Goal: Information Seeking & Learning: Learn about a topic

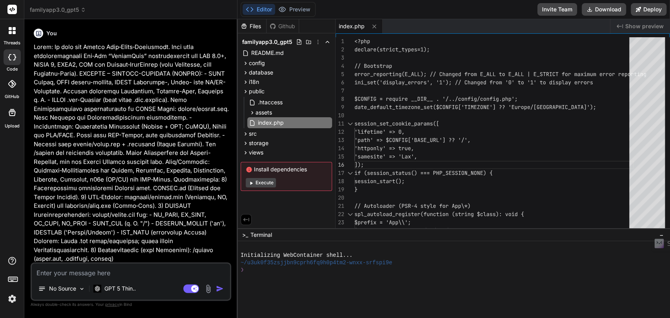
scroll to position [4023, 0]
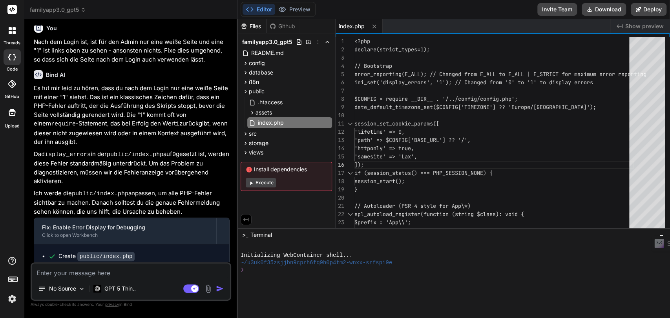
click at [11, 302] on img at bounding box center [11, 298] width 13 height 13
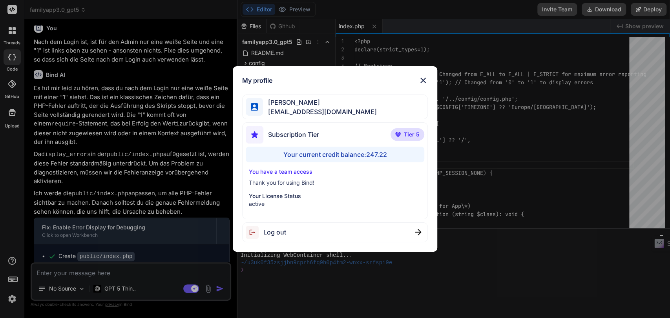
click at [59, 111] on div "My profile [PERSON_NAME] [EMAIL_ADDRESS][DOMAIN_NAME] Subscription Tier Tier 5 …" at bounding box center [335, 159] width 670 height 318
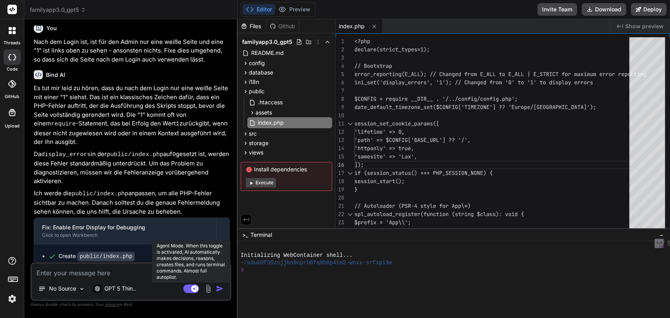
click at [187, 288] on rect at bounding box center [191, 288] width 16 height 9
type textarea "x"
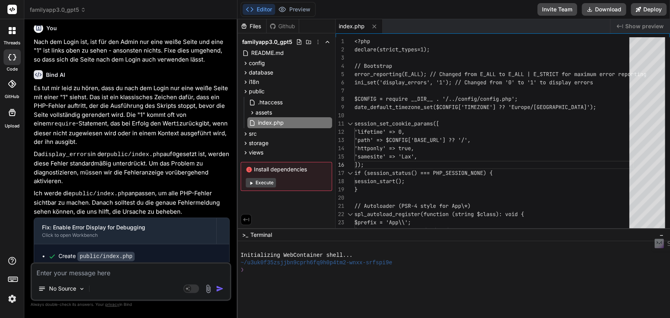
click at [60, 274] on textarea at bounding box center [131, 271] width 198 height 14
type textarea "D"
type textarea "x"
type textarea "De"
type textarea "x"
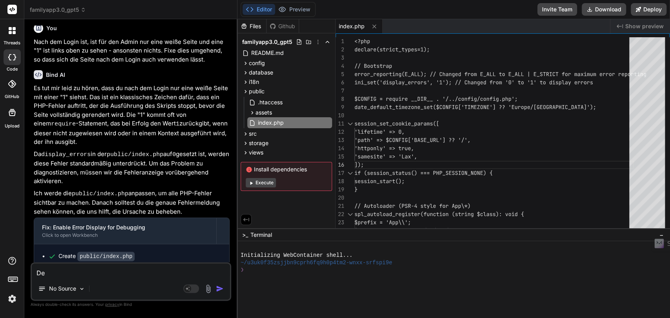
type textarea "Der"
type textarea "x"
type textarea "Der"
type textarea "x"
type textarea "Der F"
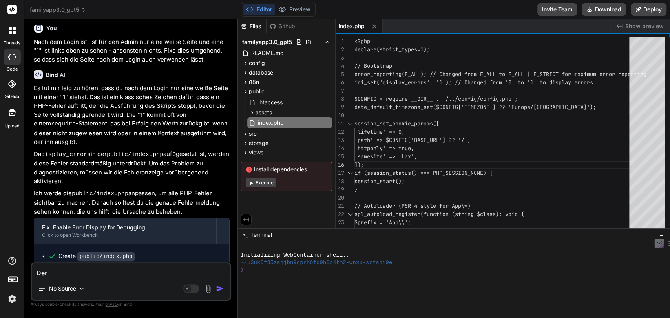
type textarea "x"
type textarea "Der Fe"
type textarea "x"
type textarea "Der Feh"
type textarea "x"
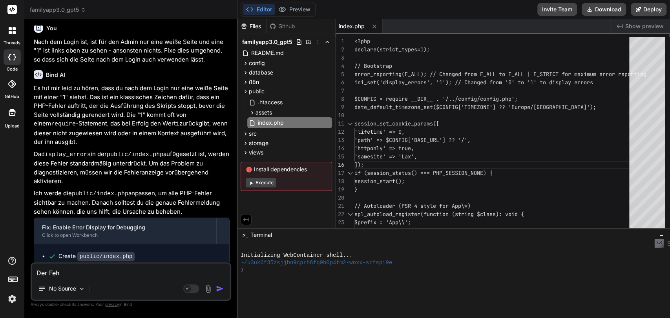
type textarea "Der Fehl"
type textarea "x"
type textarea "Der Fehle"
type textarea "x"
type textarea "Der Fehler"
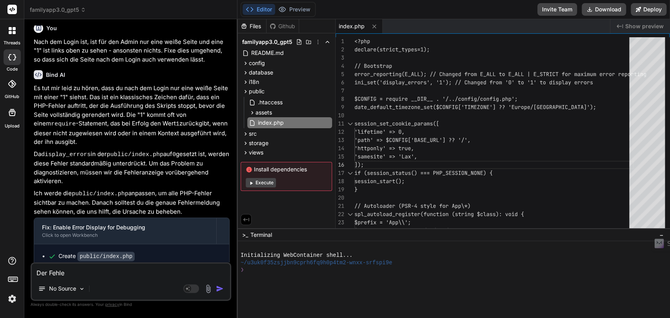
type textarea "x"
type textarea "Der Fehler"
type textarea "x"
type textarea "Der Fehler b"
type textarea "x"
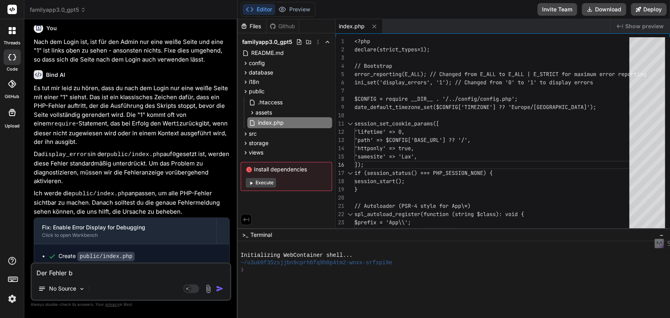
type textarea "Der Fehler be"
type textarea "x"
type textarea "Der Fehler bes"
type textarea "x"
type textarea "Der Fehler best"
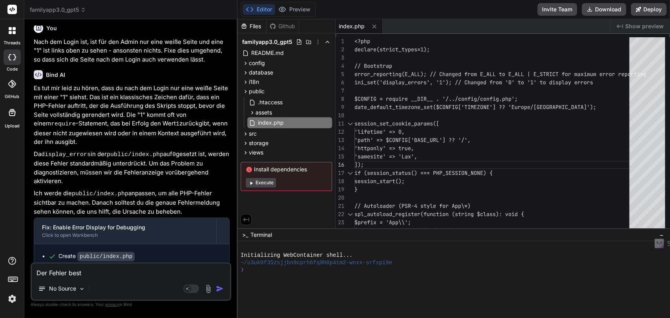
type textarea "x"
type textarea "Der Fehler bes"
type textarea "x"
type textarea "Der Fehler be"
type textarea "x"
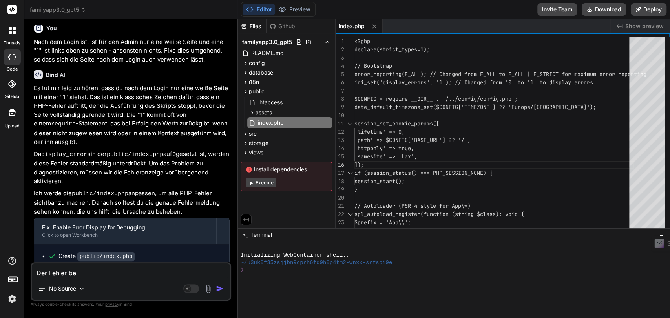
type textarea "Der Fehler b"
type textarea "x"
type textarea "Der Fehler"
type textarea "x"
type textarea "Der Fehler"
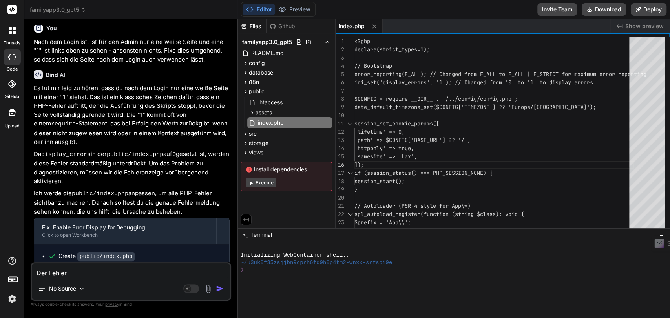
type textarea "x"
type textarea "Der Fehle"
type textarea "x"
type textarea "Der Fehl"
type textarea "x"
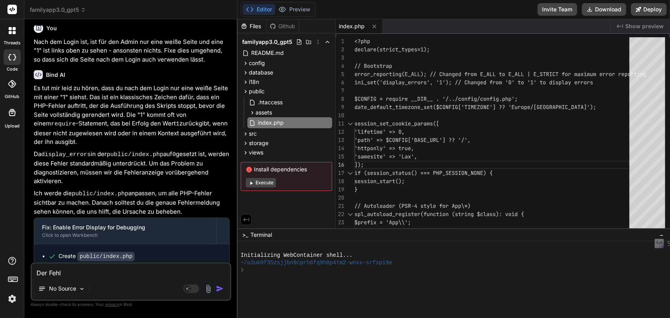
type textarea "Der Feh"
type textarea "x"
type textarea "Der Fe"
type textarea "x"
type textarea "Der F"
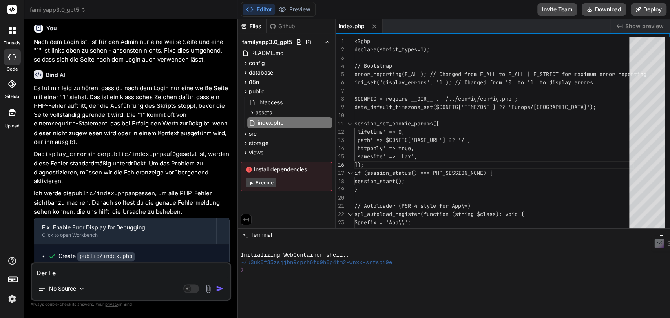
type textarea "x"
type textarea "Der"
type textarea "x"
type textarea "Der"
type textarea "x"
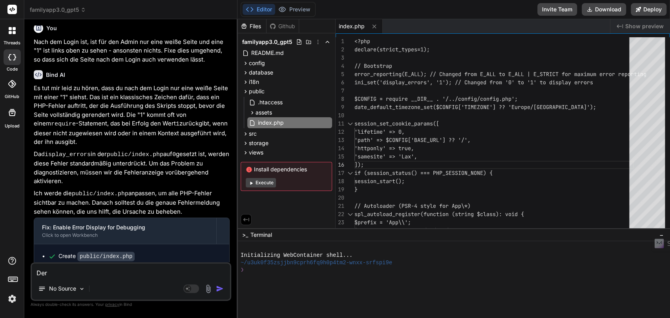
type textarea "De"
type textarea "x"
type textarea "D"
type textarea "x"
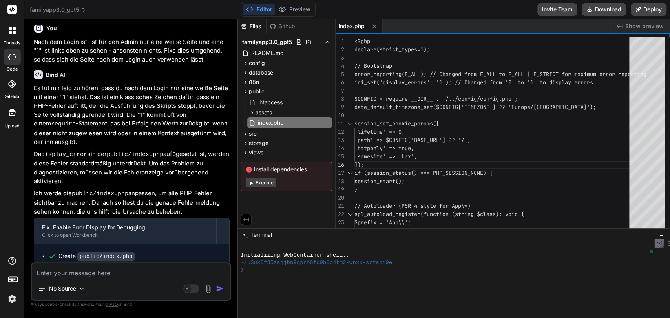
drag, startPoint x: 40, startPoint y: 238, endPoint x: 146, endPoint y: 257, distance: 106.9
click at [146, 310] on p "Wichtig: Denke daran, display_errors nach der Fehlerbehebung wieder auf 0 zu se…" at bounding box center [132, 324] width 196 height 28
click at [66, 310] on p "Wichtig: Denke daran, display_errors nach der Fehlerbehebung wieder auf 0 zu se…" at bounding box center [132, 324] width 196 height 28
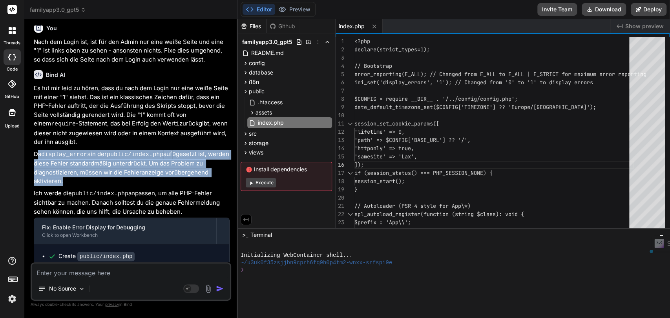
drag, startPoint x: 38, startPoint y: 82, endPoint x: 60, endPoint y: 108, distance: 33.9
click at [60, 150] on p "Da display_errors in der public/index.php auf 0 gesetzt ist, werden diese Fehle…" at bounding box center [132, 168] width 196 height 36
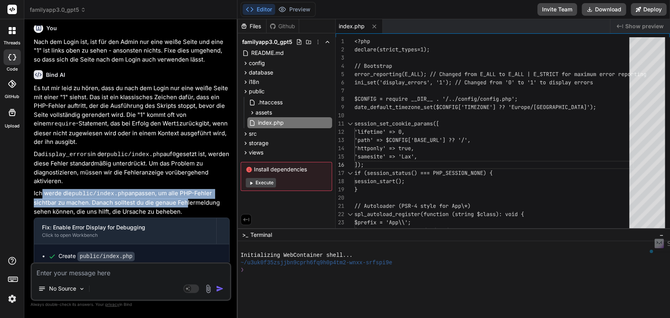
drag, startPoint x: 42, startPoint y: 120, endPoint x: 185, endPoint y: 126, distance: 143.7
click at [185, 189] on p "Ich werde die public/index.php anpassen, um alle PHP-Fehler sichtbar zu machen.…" at bounding box center [132, 202] width 196 height 27
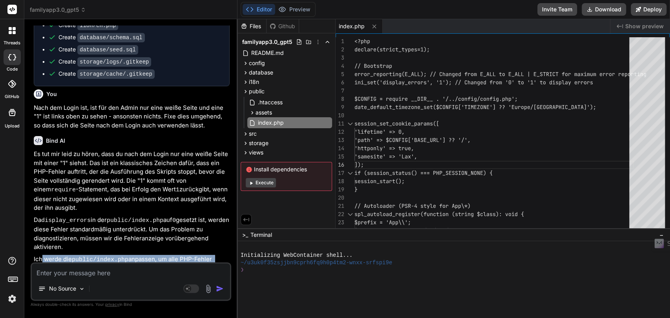
scroll to position [3936, 0]
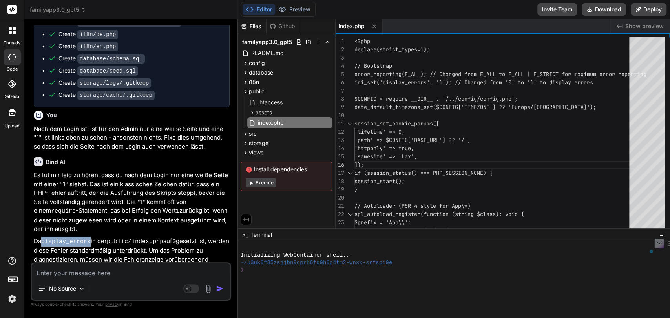
drag, startPoint x: 87, startPoint y: 167, endPoint x: 42, endPoint y: 167, distance: 44.7
click at [42, 237] on p "Da display_errors in der public/index.php auf 0 gesetzt ist, werden diese Fehle…" at bounding box center [132, 255] width 196 height 36
copy code "display_errors"
click at [88, 270] on textarea at bounding box center [131, 271] width 198 height 14
type textarea "E"
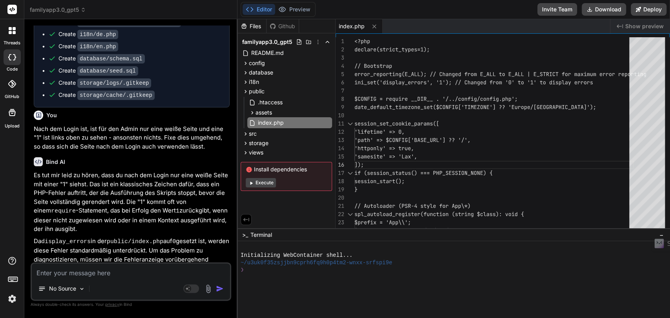
type textarea "x"
type textarea "Es"
type textarea "x"
type textarea "Es"
type textarea "x"
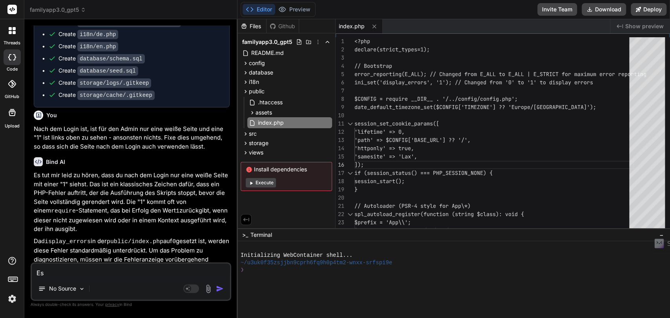
type textarea "Es i"
type textarea "x"
type textarea "Es is"
type textarea "x"
type textarea "Es ist"
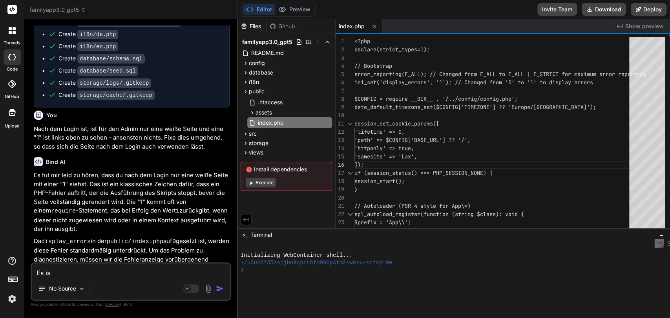
type textarea "x"
type textarea "Es ist"
type textarea "x"
type textarea "Es ist i"
type textarea "x"
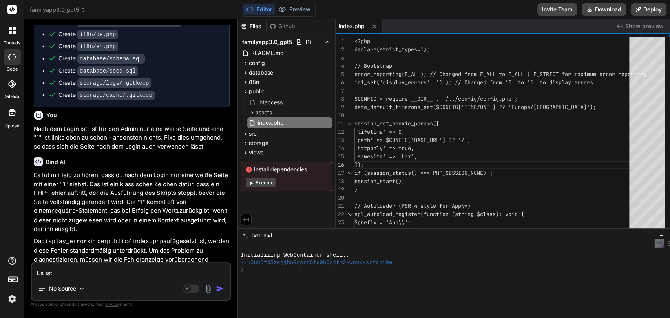
type textarea "Es ist im"
type textarea "x"
type textarea "Es ist imm"
type textarea "x"
type textarea "Es ist imme"
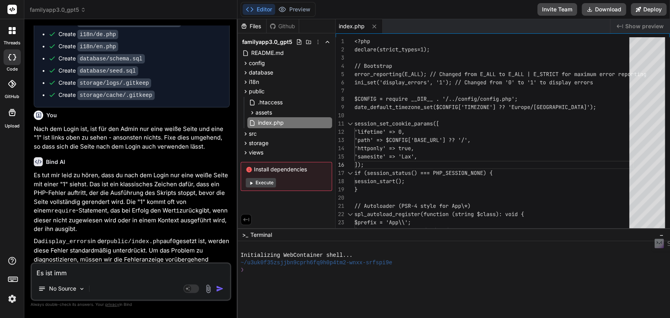
type textarea "x"
type textarea "Es ist immer"
type textarea "x"
type textarea "Es ist immer"
type textarea "x"
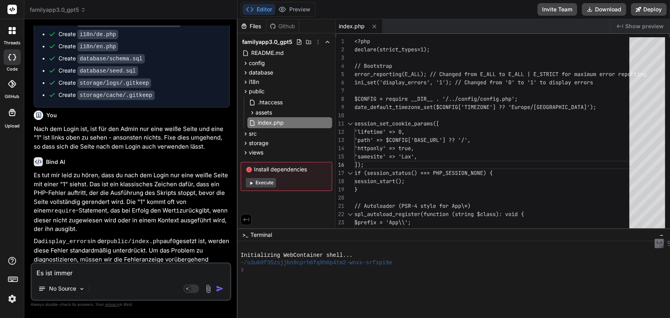
type textarea "Es ist immer n"
type textarea "x"
type textarea "Es ist immer no"
type textarea "x"
type textarea "Es ist immer n"
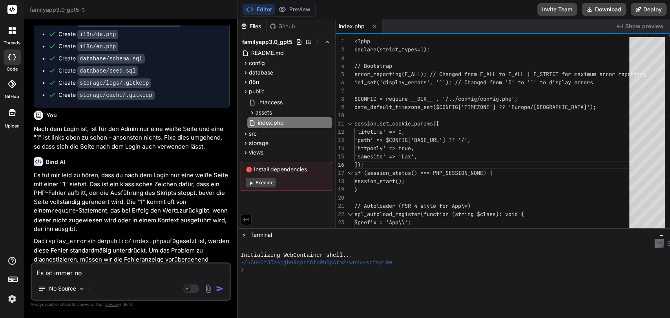
type textarea "x"
type textarea "Es ist immer"
type textarea "x"
type textarea "Es ist immer"
type textarea "x"
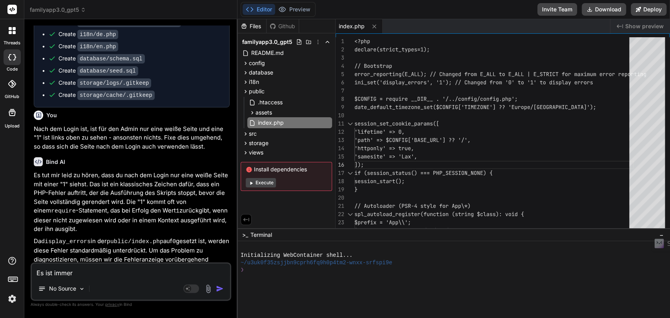
type textarea "Es ist imme"
type textarea "x"
type textarea "Es ist imm"
type textarea "x"
type textarea "Es ist im"
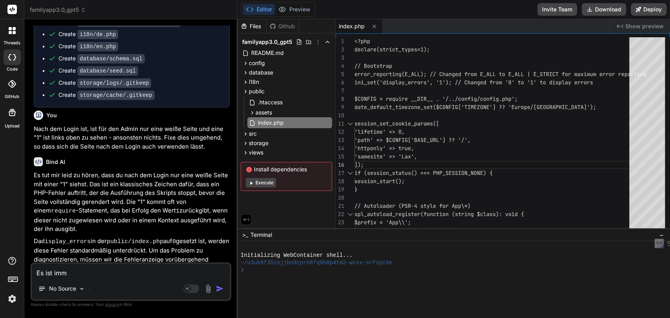
type textarea "x"
type textarea "Es ist i"
type textarea "x"
type textarea "Es ist"
type textarea "x"
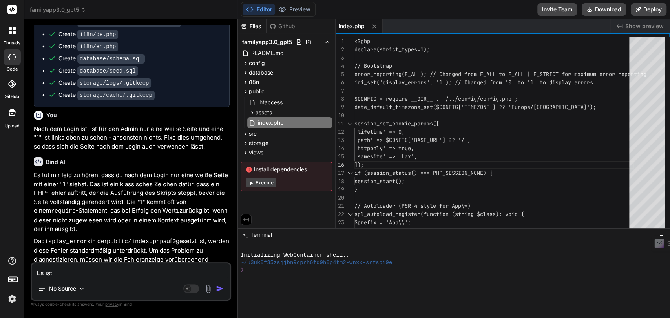
type textarea "Es ist"
type textarea "x"
type textarea "Es is"
type textarea "x"
type textarea "Es i"
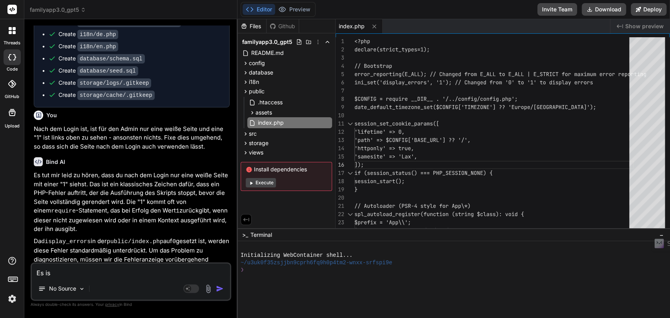
type textarea "x"
type textarea "Es"
type textarea "x"
type textarea "Es"
type textarea "x"
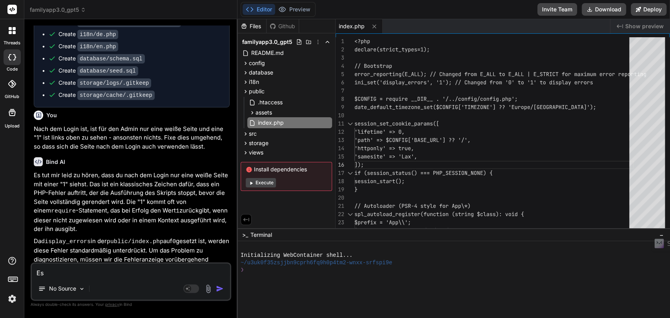
type textarea "E"
type textarea "x"
type textarea "E"
type textarea "x"
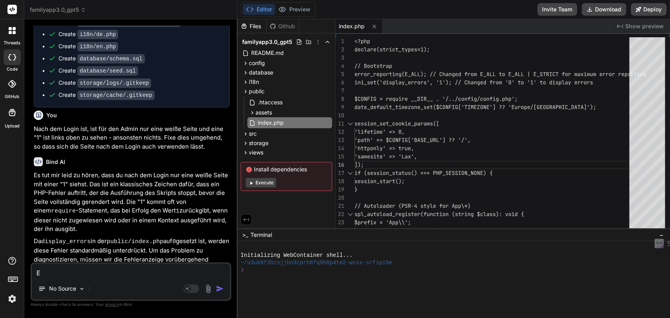
type textarea "Es"
type textarea "x"
type textarea "Es"
type textarea "x"
type textarea "Es s"
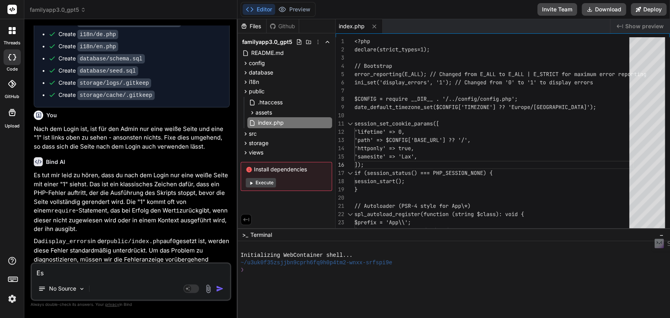
type textarea "x"
type textarea "Es st"
type textarea "x"
type textarea "Es ste"
type textarea "x"
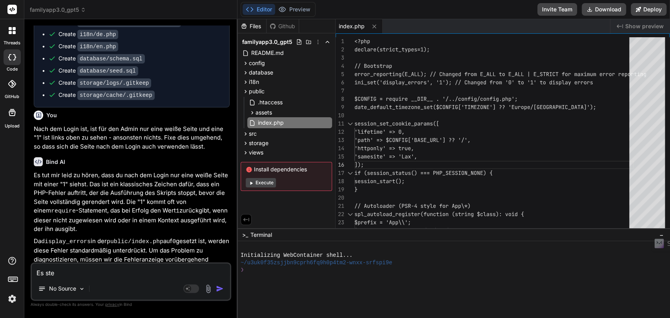
type textarea "Es stet"
type textarea "x"
type textarea "Es steth"
type textarea "x"
type textarea "Es steth"
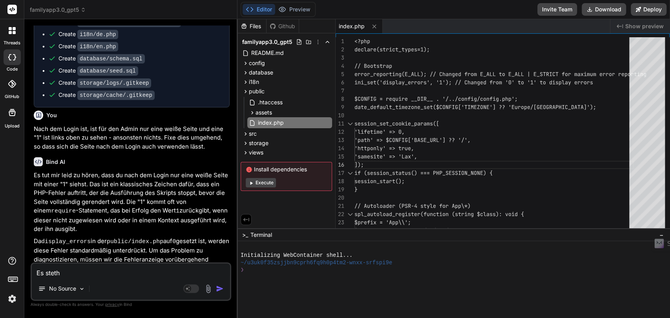
type textarea "x"
type textarea "Es steth w"
type textarea "x"
type textarea "Es steth"
type textarea "x"
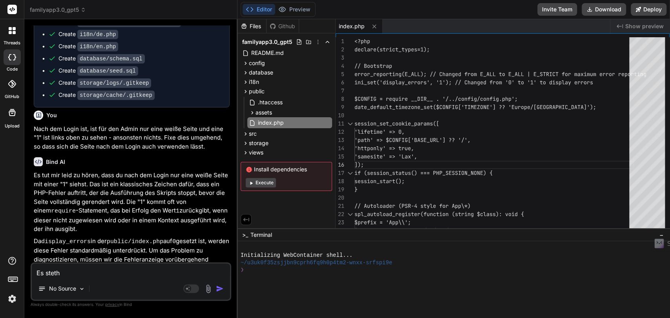
type textarea "Es steth"
type textarea "x"
type textarea "Es stet"
type textarea "x"
type textarea "Es steth"
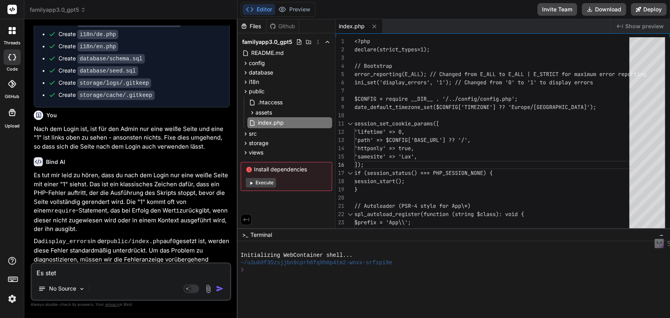
type textarea "x"
type textarea "Es stet"
type textarea "x"
type textarea "Es ste"
type textarea "x"
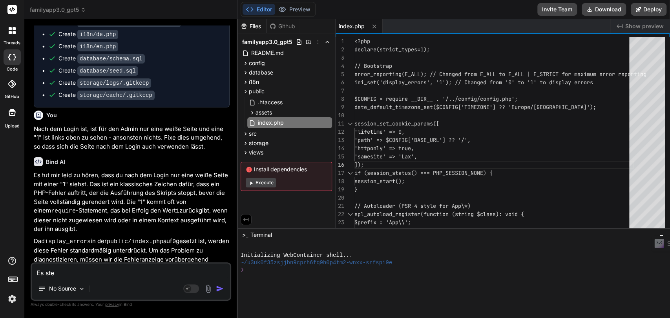
type textarea "Es steh"
type textarea "x"
type textarea "Es steht"
type textarea "x"
type textarea "Es steht"
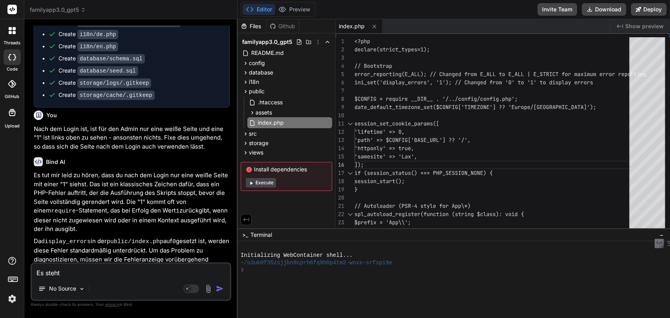
type textarea "x"
type textarea "Es steht w"
type textarea "x"
type textarea "Es steht we"
type textarea "x"
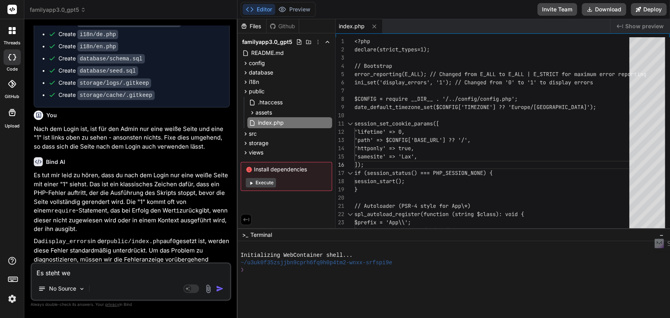
type textarea "Es steht wei"
type textarea "x"
type textarea "Es steht weit"
type textarea "x"
type textarea "Es steht weite"
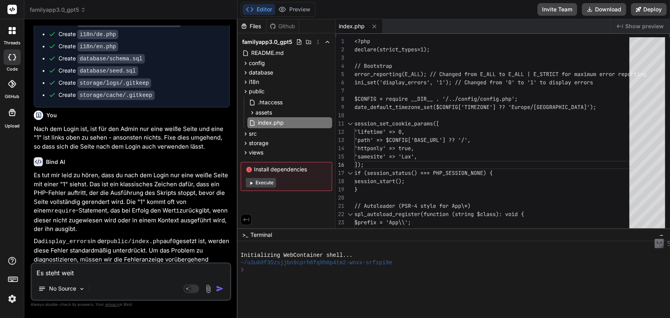
type textarea "x"
type textarea "Es steht weiter"
type textarea "x"
type textarea "Es steht weiterh"
type textarea "x"
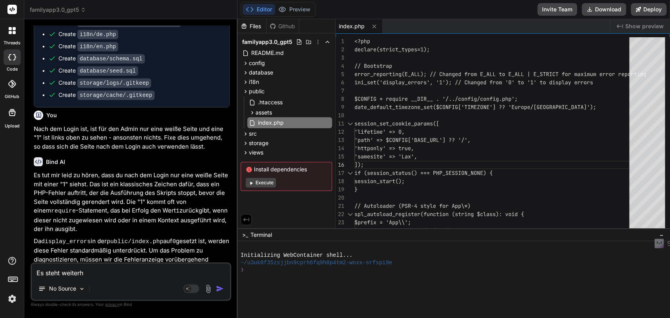
type textarea "Es steht weiterhi"
type textarea "x"
type textarea "Es steht weiterhin"
type textarea "x"
type textarea "Es steht weiterhin"
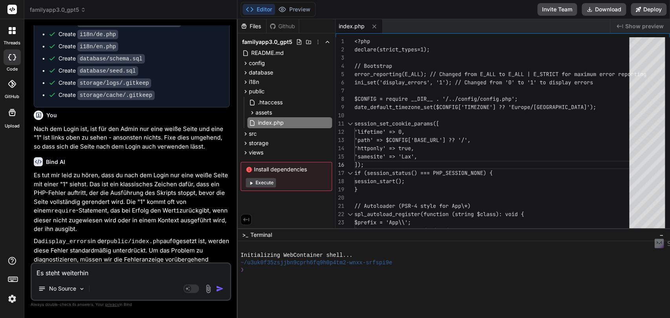
type textarea "x"
type textarea "Es steht weiterhin b"
type textarea "x"
type textarea "Es steht weiterhin be"
type textarea "x"
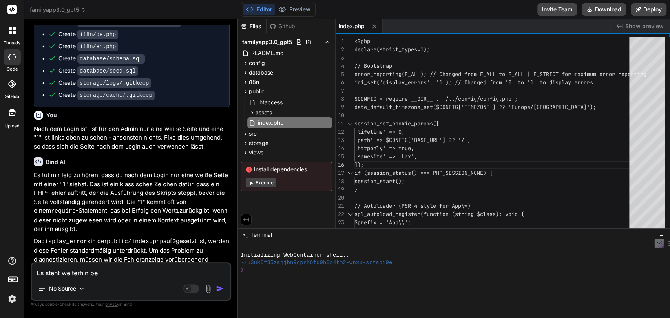
type textarea "Es steht weiterhin bei"
type textarea "x"
type textarea "Es steht weiterhin beim"
type textarea "x"
type textarea "Es steht weiterhin beim"
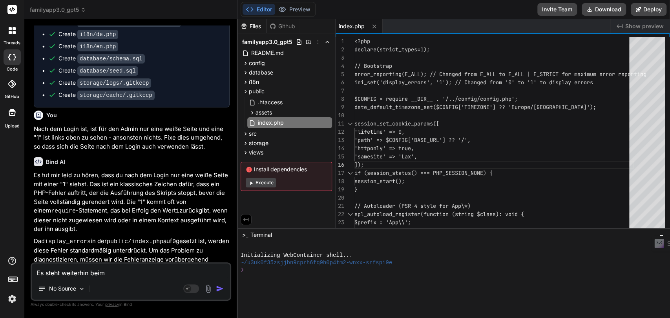
type textarea "x"
type textarea "Es steht weiterhin beim E"
type textarea "x"
type textarea "Es steht weiterhin beim Ei"
type textarea "x"
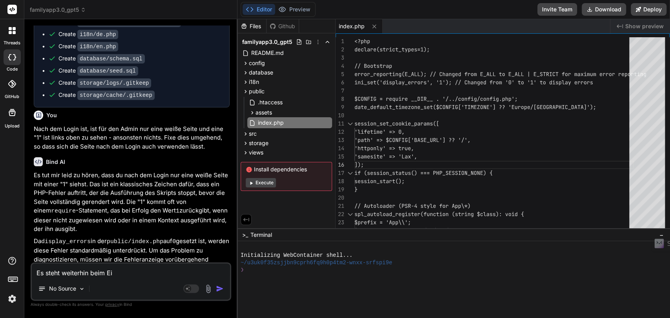
type textarea "Es steht weiterhin beim Ein"
type textarea "x"
type textarea "Es steht weiterhin beim Einl"
type textarea "x"
type textarea "Es steht weiterhin beim Einlo"
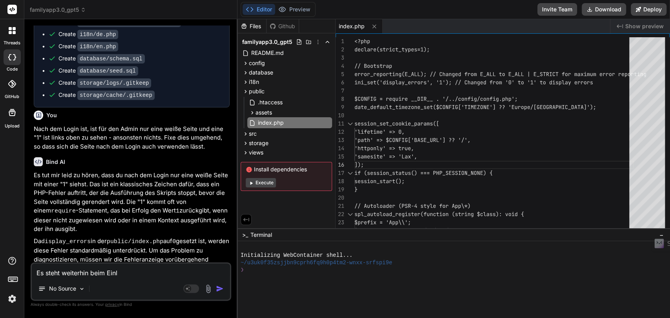
type textarea "x"
type textarea "Es steht weiterhin beim Einlog"
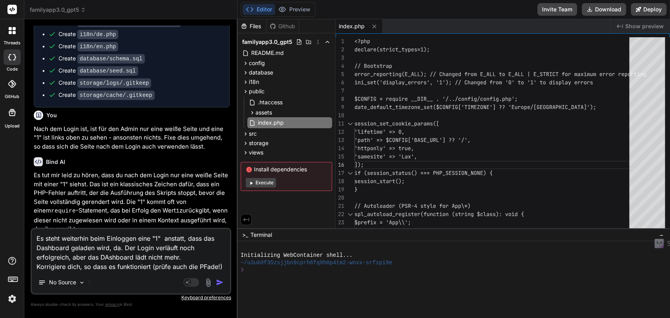
click at [207, 262] on textarea "Es steht weiterhin beim Einloggen eine "1" anstatt, dass das Dashboard geladen …" at bounding box center [131, 250] width 198 height 42
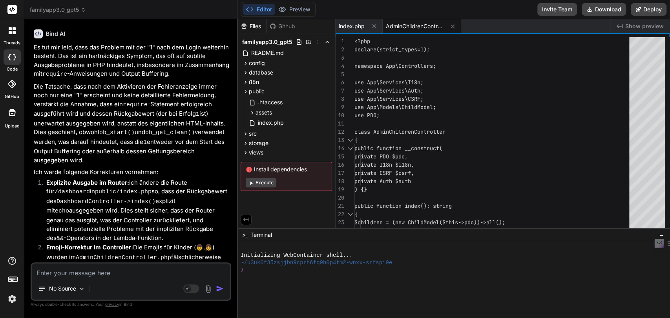
scroll to position [4436, 0]
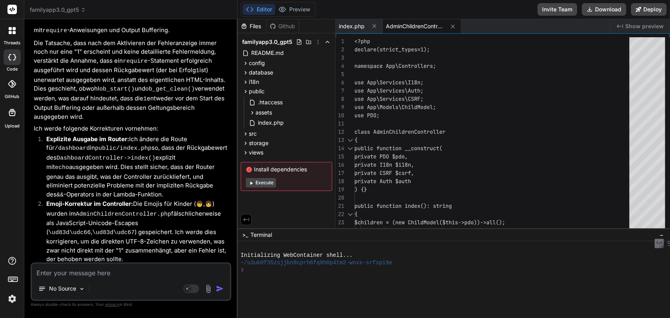
click at [13, 299] on img at bounding box center [11, 298] width 13 height 13
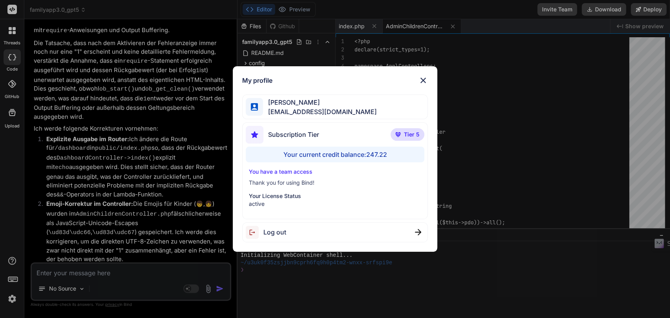
click at [164, 178] on div "My profile Simon Se tipptreff@gmail.com Subscription Tier Tier 5 Your current c…" at bounding box center [335, 159] width 670 height 318
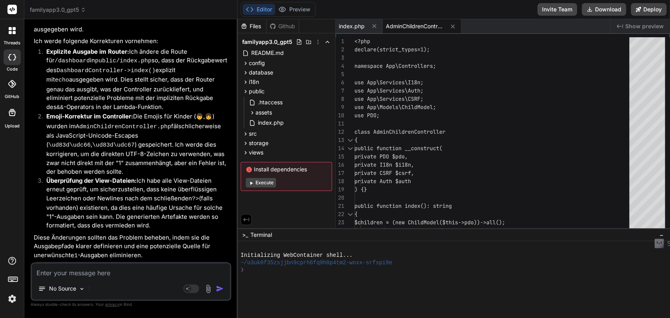
scroll to position [4528, 0]
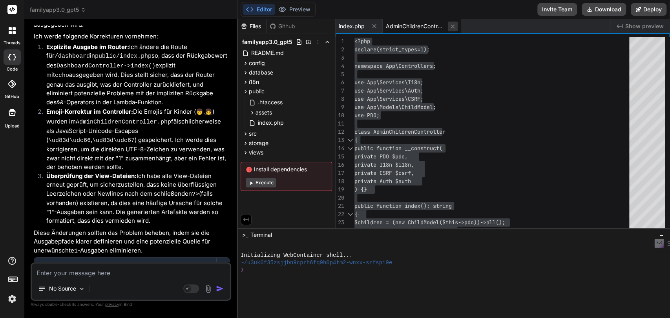
click at [453, 26] on icon at bounding box center [452, 26] width 7 height 7
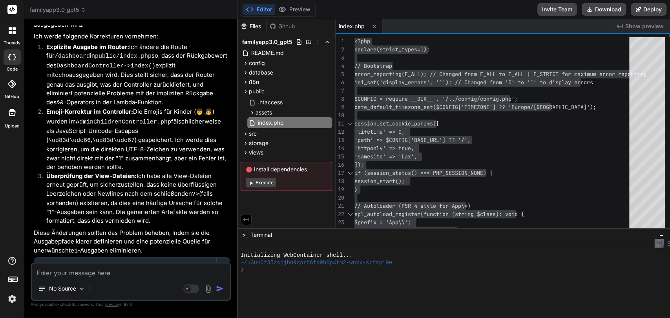
click at [174, 172] on li "Überprüfung der View-Dateien: Ich habe alle View-Dateien erneut geprüft, um sic…" at bounding box center [134, 199] width 189 height 54
click at [245, 92] on icon at bounding box center [245, 91] width 7 height 7
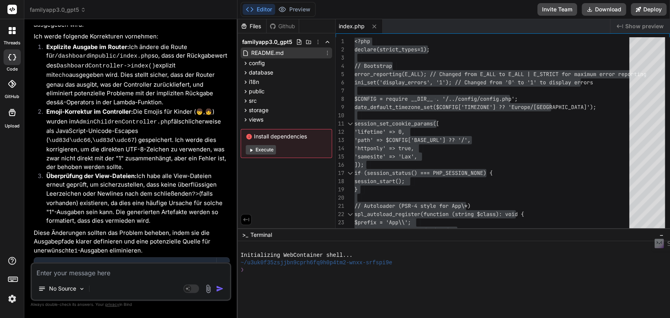
click at [269, 54] on span "README.md" at bounding box center [267, 52] width 34 height 9
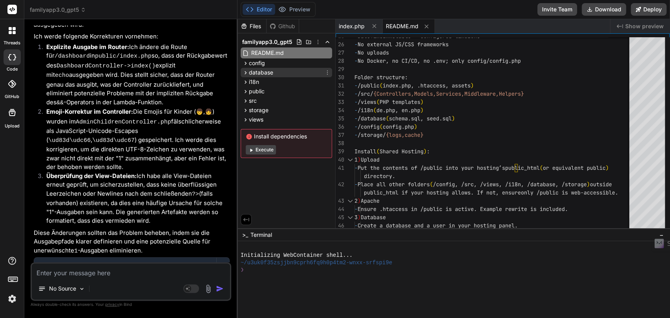
click at [244, 73] on icon at bounding box center [245, 72] width 7 height 7
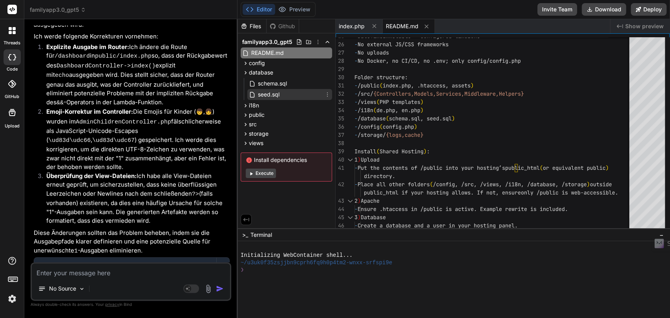
click at [260, 93] on span "seed.sql" at bounding box center [268, 94] width 23 height 9
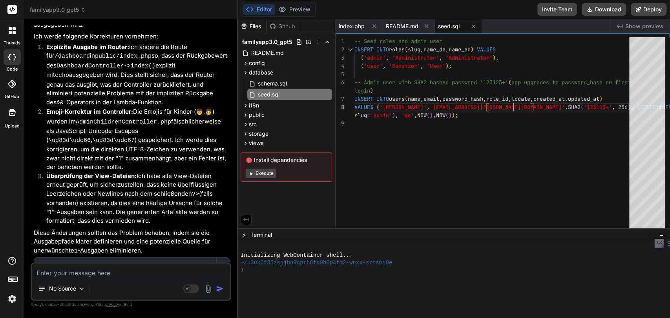
click at [527, 107] on div "-- Seed roles and admin user INSERT INTO roles ( slug , name_de , name_en ) VAL…" at bounding box center [493, 134] width 279 height 195
click at [81, 286] on img at bounding box center [81, 289] width 7 height 7
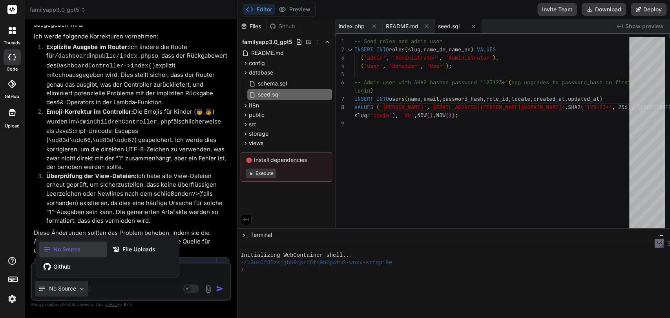
click at [144, 293] on div at bounding box center [335, 159] width 670 height 318
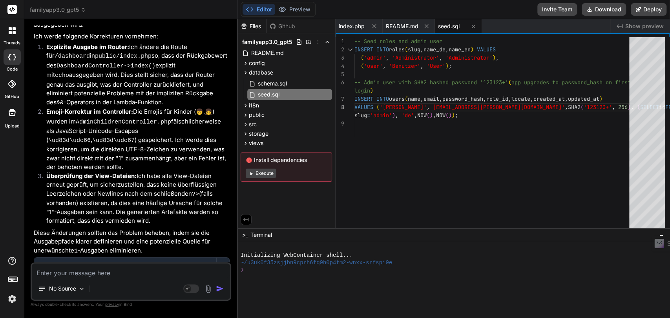
click at [95, 275] on textarea at bounding box center [131, 271] width 198 height 14
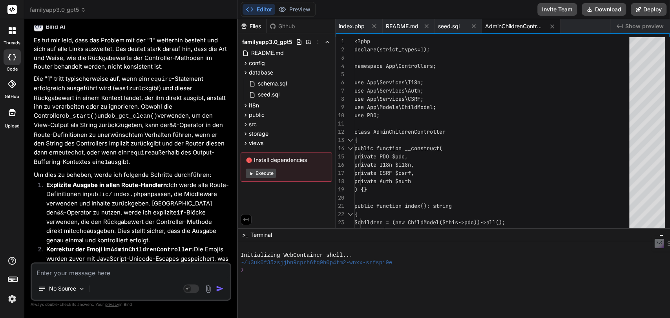
scroll to position [4988, 0]
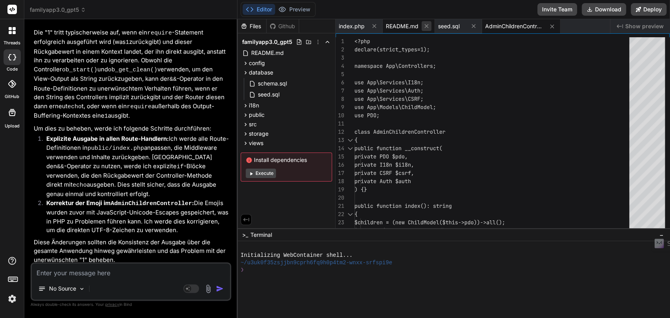
click at [424, 26] on icon at bounding box center [426, 26] width 7 height 7
click at [424, 26] on icon at bounding box center [421, 26] width 7 height 7
click at [350, 27] on span "index.php" at bounding box center [352, 26] width 26 height 8
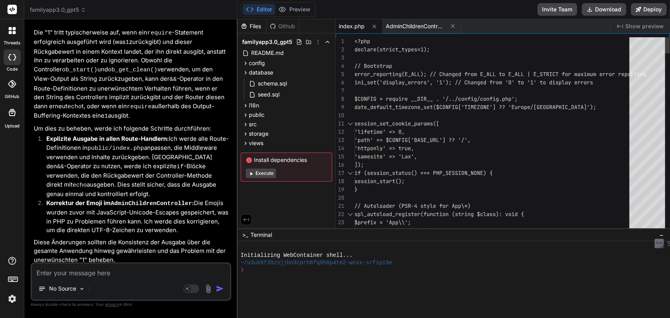
scroll to position [0, 0]
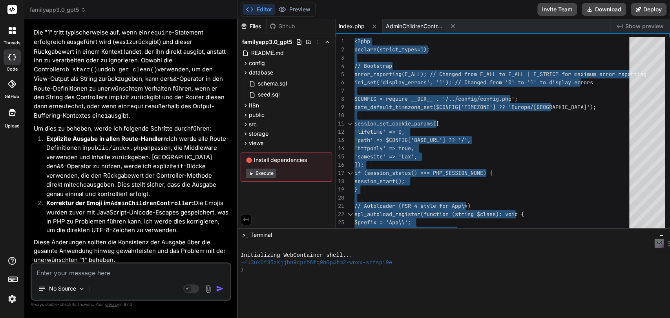
click at [98, 275] on textarea at bounding box center [131, 271] width 198 height 14
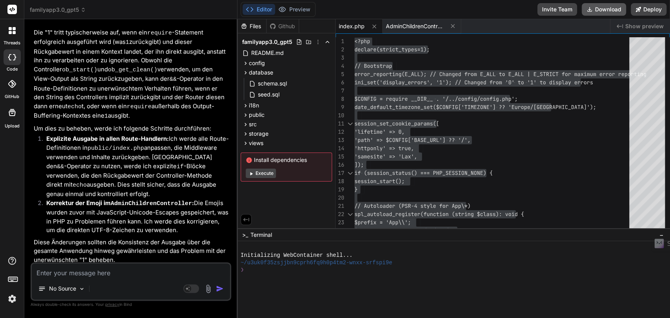
click at [596, 6] on button "Download" at bounding box center [603, 9] width 44 height 13
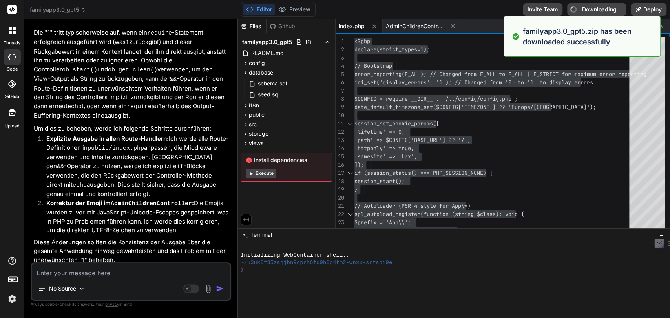
click at [85, 278] on div "No Source Agent Mode. When this toggle is activated, AI automatically makes dec…" at bounding box center [131, 281] width 200 height 38
click at [86, 277] on textarea at bounding box center [131, 271] width 198 height 14
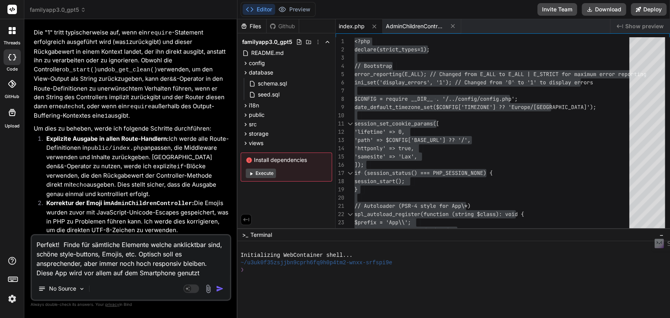
click at [191, 305] on p "Always double-check its answers. Your privacy in Bind" at bounding box center [131, 304] width 200 height 7
click at [12, 300] on img at bounding box center [11, 298] width 13 height 13
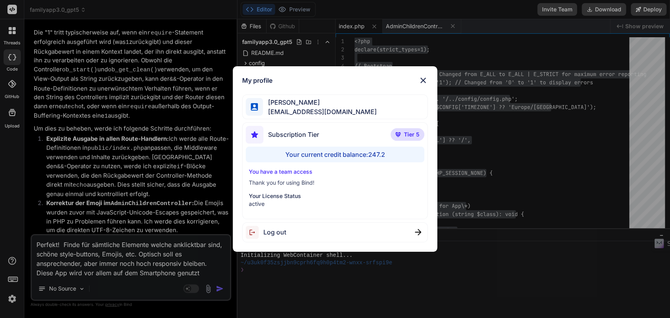
click at [424, 80] on img at bounding box center [422, 80] width 9 height 9
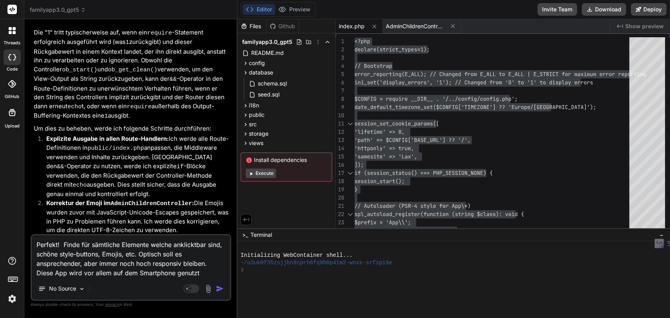
click at [101, 269] on textarea "Perfekt! Finde für sämtliche Elemente welche anklicktbar sind, schöne style-but…" at bounding box center [131, 256] width 198 height 42
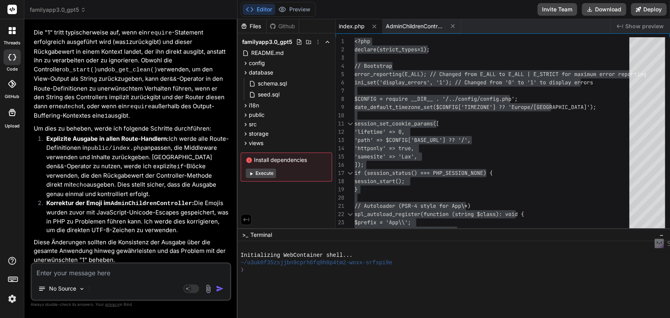
click at [12, 298] on img at bounding box center [11, 298] width 13 height 13
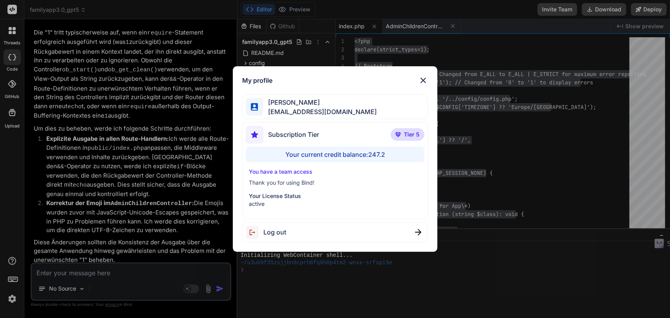
drag, startPoint x: 369, startPoint y: 135, endPoint x: 289, endPoint y: 177, distance: 90.0
click at [289, 177] on div "You have a team access Thank you for using Bind! Your License Status active" at bounding box center [335, 188] width 179 height 40
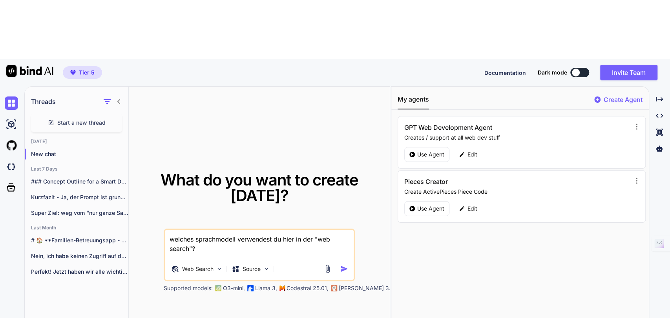
click at [198, 230] on textarea "welches sprachmodell verwendest du hier in der "web search"?" at bounding box center [259, 244] width 189 height 29
click at [214, 261] on div "Web Search" at bounding box center [197, 269] width 58 height 16
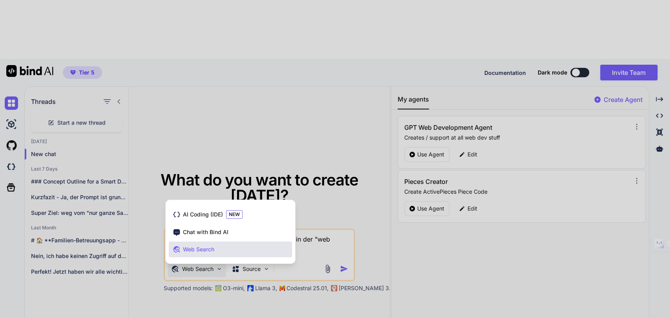
click at [426, 20] on div at bounding box center [335, 159] width 670 height 318
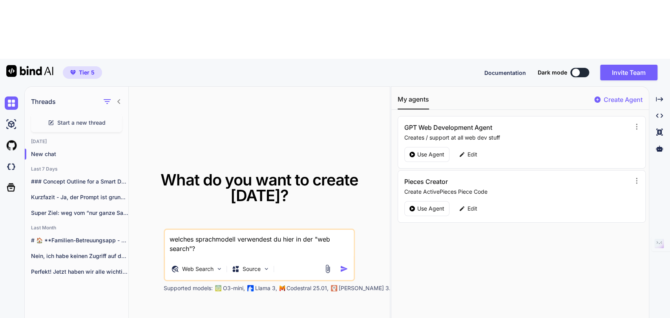
click at [210, 230] on textarea "welches sprachmodell verwendest du hier in der "web search"?" at bounding box center [259, 244] width 189 height 29
click at [342, 265] on img "button" at bounding box center [344, 269] width 8 height 8
click at [344, 265] on img "button" at bounding box center [344, 269] width 8 height 8
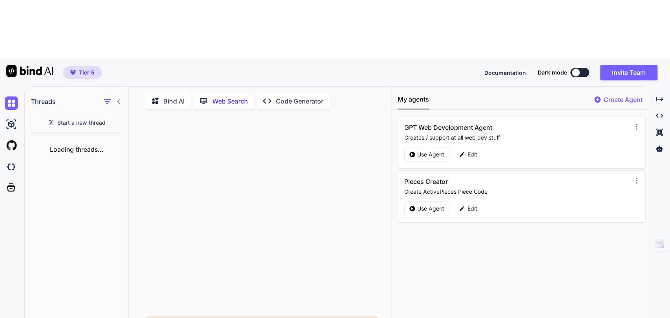
scroll to position [3, 0]
click at [214, 95] on p "Web Search" at bounding box center [230, 99] width 36 height 9
click at [189, 317] on textarea at bounding box center [262, 324] width 231 height 14
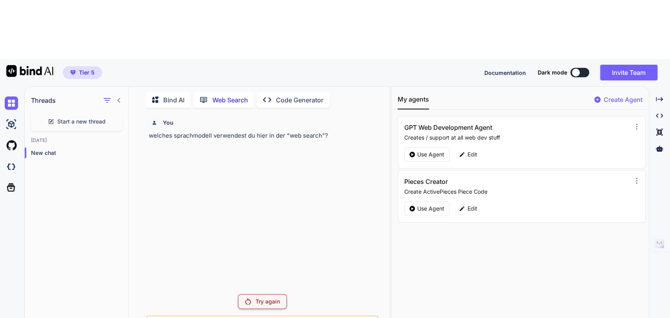
click at [254, 294] on div "Try again" at bounding box center [262, 301] width 49 height 15
click at [164, 95] on p "Bind AI" at bounding box center [173, 99] width 21 height 9
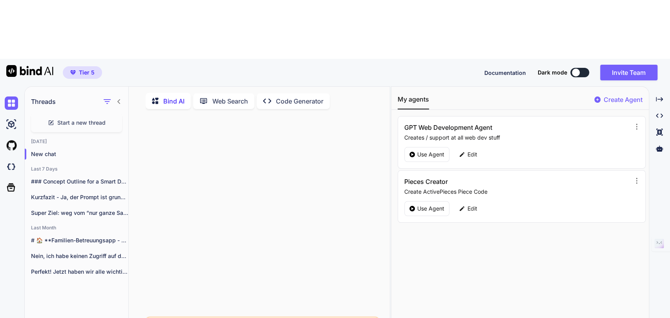
click at [220, 96] on p "Web Search" at bounding box center [230, 100] width 36 height 9
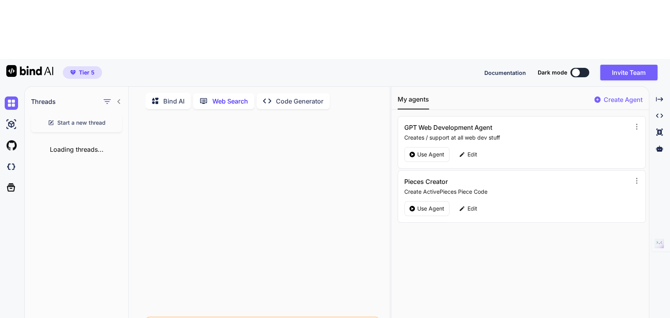
scroll to position [3, 0]
click at [185, 317] on textarea at bounding box center [262, 324] width 231 height 14
type textarea "u"
type textarea "how to deploy a JScript project on a vps environment? Explain me step by step!"
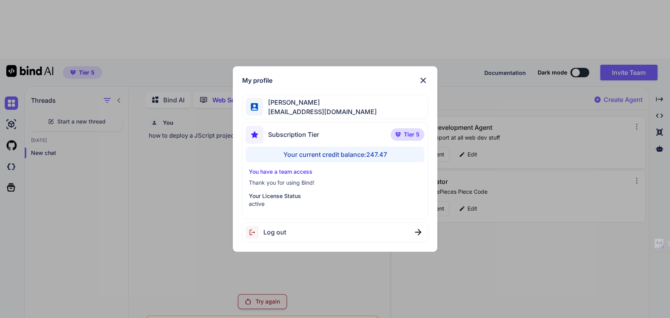
click at [424, 79] on img at bounding box center [422, 80] width 9 height 9
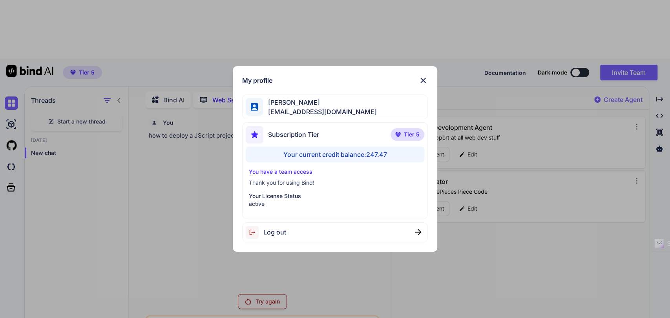
click at [169, 183] on div "My profile Simon Se tipptreff@gmail.com Subscription Tier Tier 5 Your current c…" at bounding box center [335, 159] width 670 height 318
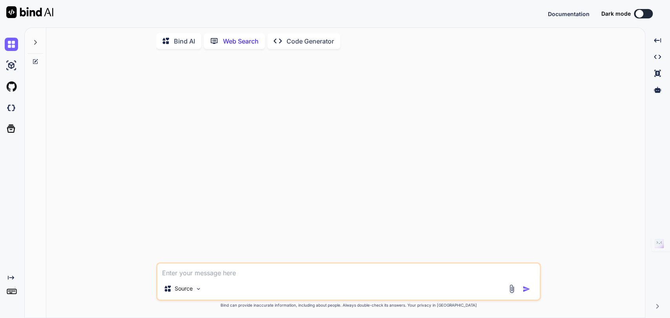
type textarea "x"
click at [204, 278] on div "Source" at bounding box center [348, 281] width 384 height 38
click at [201, 277] on textarea at bounding box center [348, 271] width 382 height 14
type textarea "w"
type textarea "x"
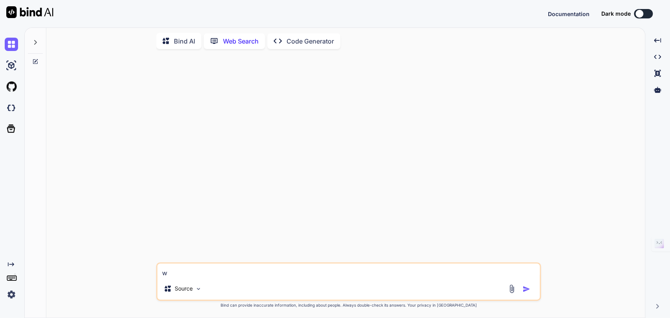
type textarea "wh"
type textarea "x"
type textarea "wha"
type textarea "x"
type textarea "what"
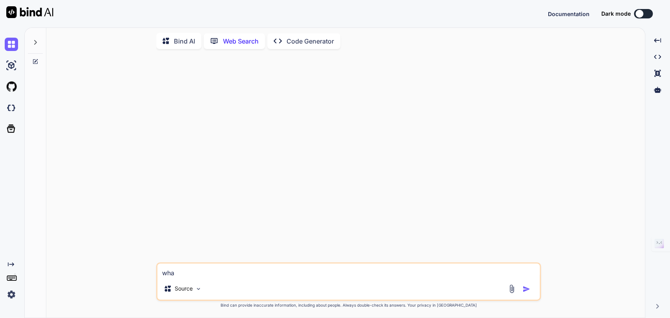
type textarea "x"
type textarea "what"
type textarea "x"
type textarea "what i"
type textarea "x"
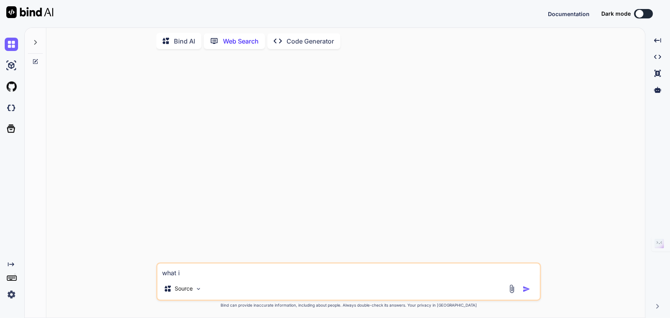
type textarea "what is"
type textarea "x"
type textarea "what is"
type textarea "x"
type textarea "what is t"
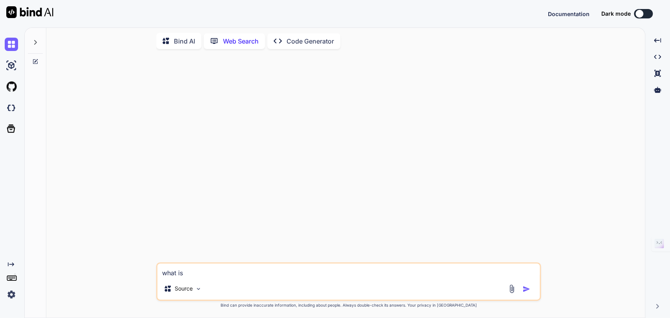
type textarea "x"
type textarea "what is th"
type textarea "x"
type textarea "what is the"
type textarea "x"
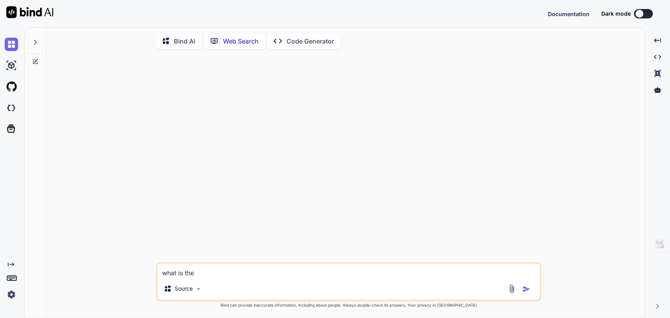
type textarea "what is the"
type textarea "x"
type textarea "what is the b"
type textarea "x"
type textarea "what is the be"
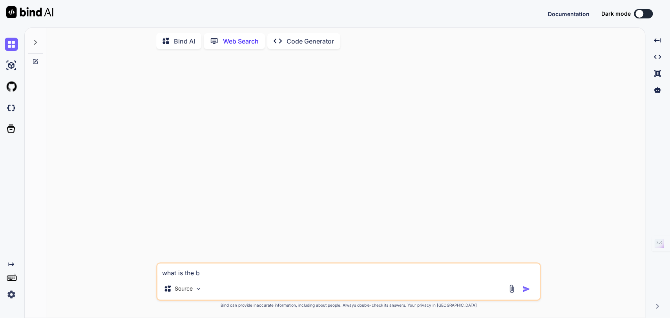
type textarea "x"
type textarea "what is the b"
type textarea "x"
type textarea "what is the bb"
type textarea "x"
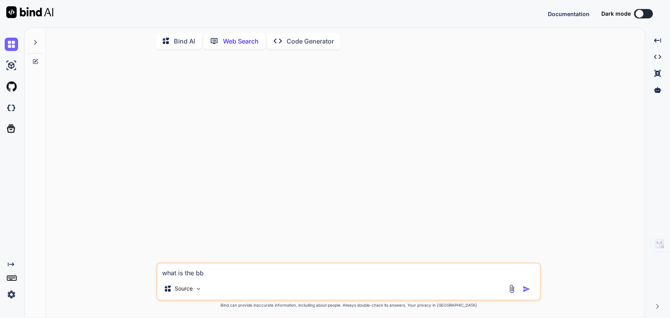
type textarea "what is the b"
type textarea "x"
type textarea "what is the be"
type textarea "x"
type textarea "what is the bes"
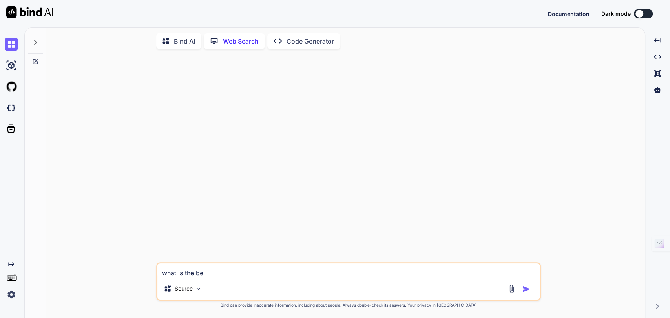
type textarea "x"
type textarea "what is the best"
type textarea "x"
type textarea "what is the best"
type textarea "x"
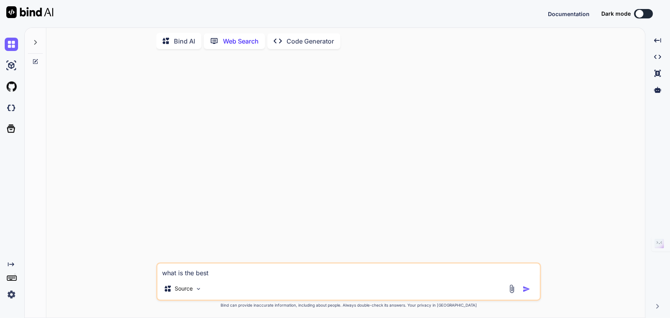
type textarea "what is the best l"
type textarea "x"
type textarea "what is the best lm"
type textarea "x"
type textarea "what is the best lmm"
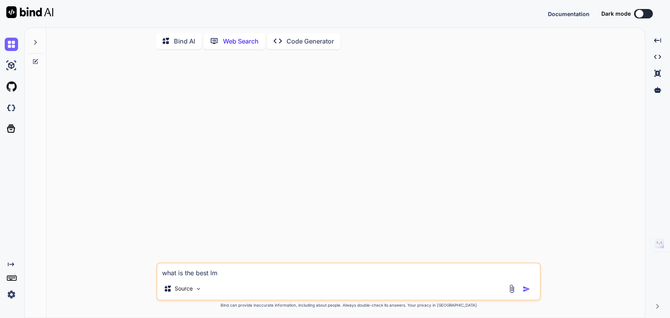
type textarea "x"
type textarea "what is the best lmm"
type textarea "x"
type textarea "what is the best lmm i"
type textarea "x"
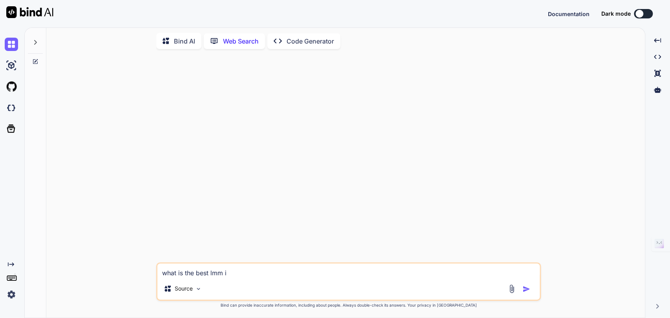
type textarea "what is the best lmm in"
type textarea "x"
type textarea "what is the best lmm in"
type textarea "x"
type textarea "what is the best lmm in t"
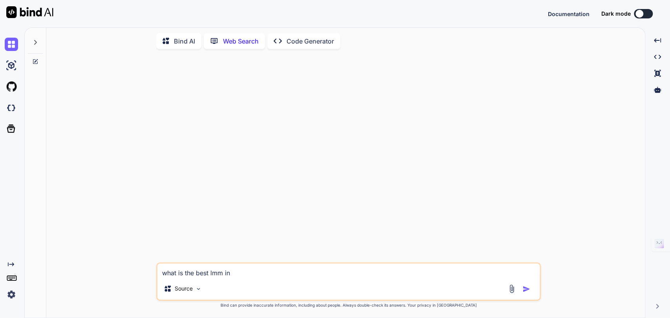
type textarea "x"
type textarea "what is the best lmm in th"
type textarea "x"
type textarea "what is the best lmm in the"
type textarea "x"
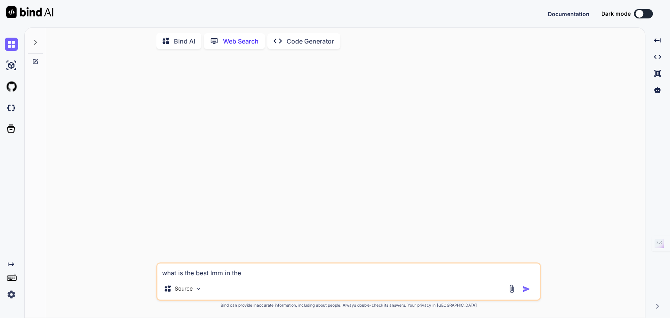
type textarea "what is the best lmm in the"
type textarea "x"
type textarea "what is the best lmm in the w"
type textarea "x"
type textarea "what is the best lmm in the wo"
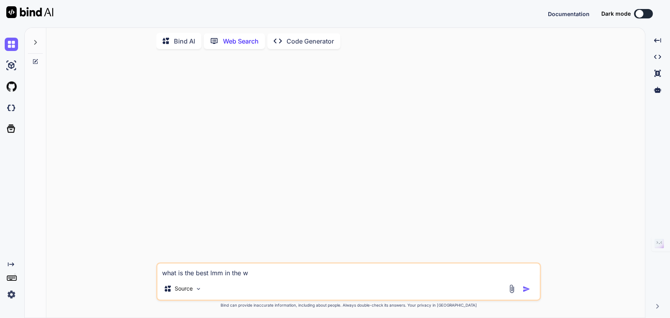
type textarea "x"
type textarea "what is the best lmm in the wor"
type textarea "x"
type textarea "what is the best lmm in the worl"
type textarea "x"
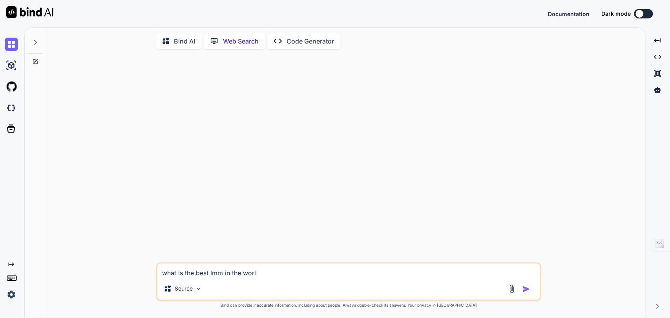
type textarea "what is the best lmm in the world"
type textarea "x"
type textarea "what is the best lmm in the world?"
type textarea "x"
type textarea "what is the best lmm in the world?"
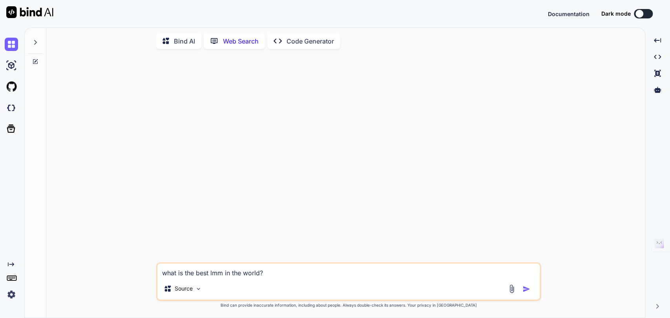
click at [527, 289] on img "button" at bounding box center [526, 289] width 8 height 8
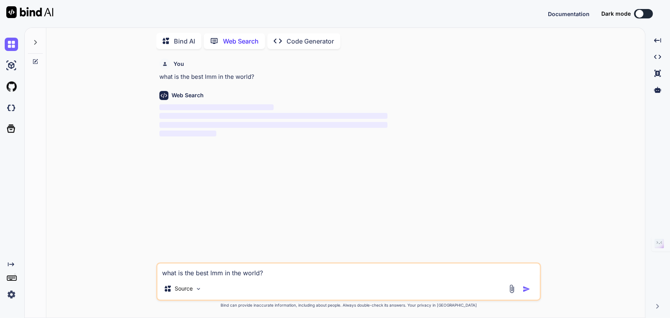
click at [9, 299] on img at bounding box center [11, 294] width 13 height 13
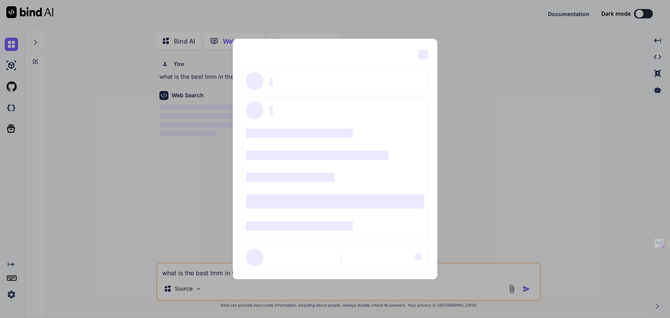
click at [87, 180] on div "‌ ‌ ‌ ‌ ‌ ‌ ‌ ‌ ‌ ‌ ‌ ‌ ‌ ‌ ‌" at bounding box center [335, 159] width 670 height 318
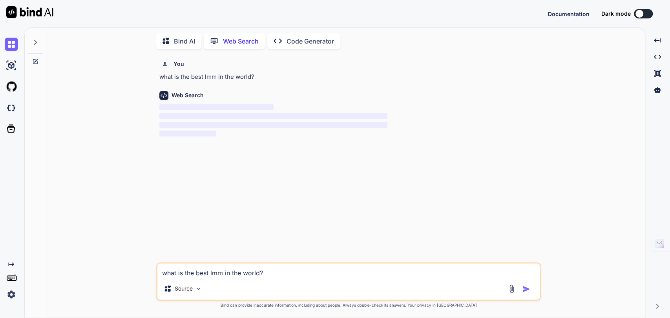
type textarea "x"
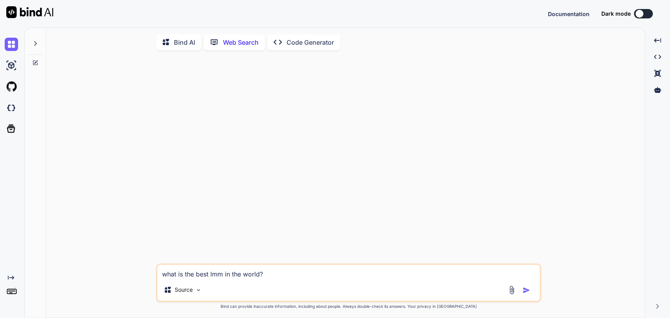
scroll to position [3, 0]
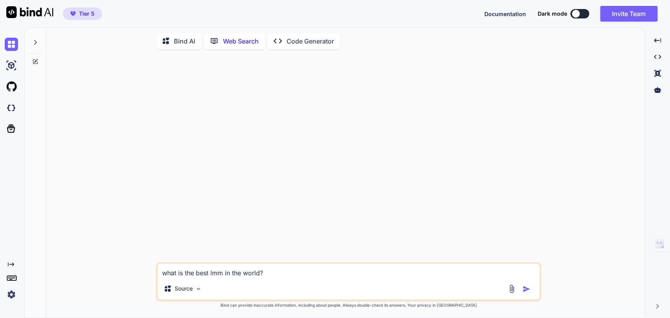
click at [9, 294] on img at bounding box center [11, 294] width 13 height 13
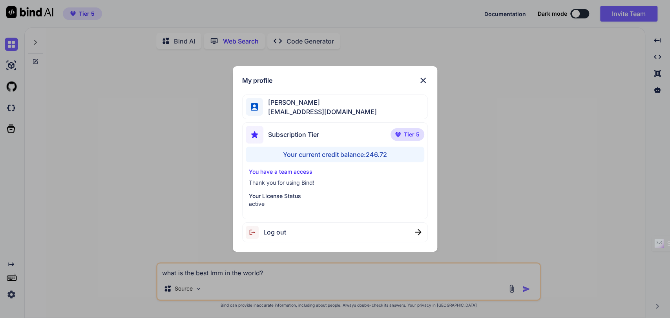
click at [421, 79] on img at bounding box center [422, 80] width 9 height 9
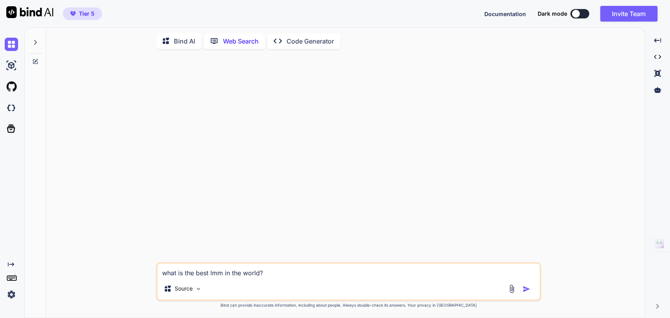
type textarea "x"
click at [6, 295] on img at bounding box center [11, 294] width 13 height 13
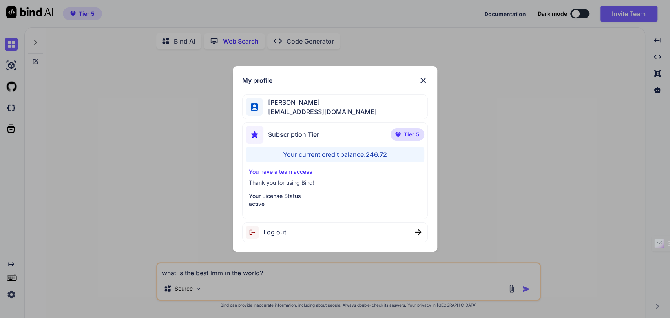
click at [184, 191] on div "My profile Simon Se tipptreff@gmail.com Subscription Tier Tier 5 Your current c…" at bounding box center [335, 159] width 670 height 318
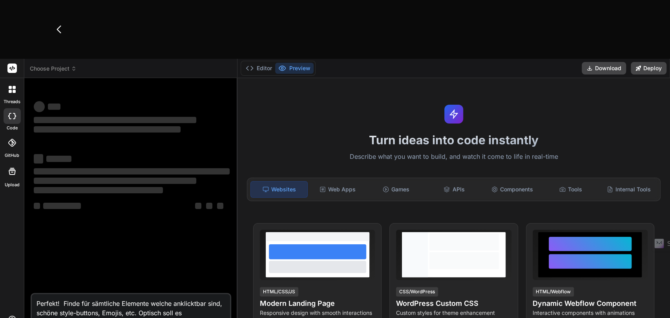
type textarea "x"
click at [261, 63] on button "Editor" at bounding box center [258, 68] width 33 height 11
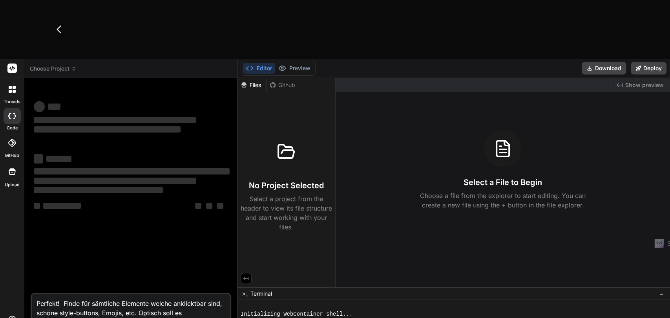
click at [70, 65] on span "Choose Project" at bounding box center [53, 69] width 47 height 8
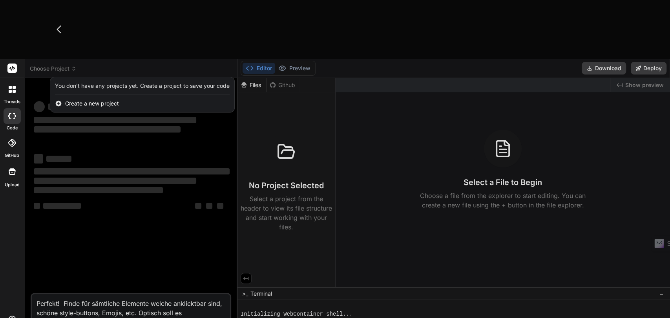
click at [97, 260] on div at bounding box center [335, 159] width 670 height 318
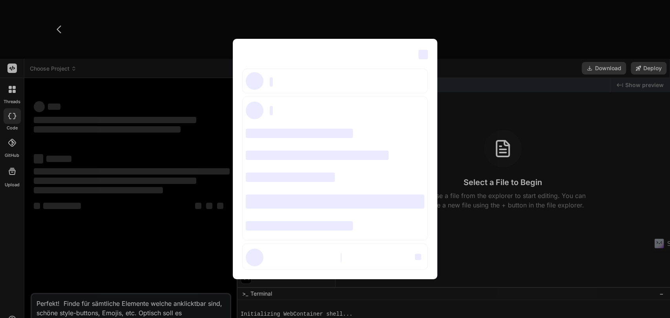
click at [454, 37] on div "‌ ‌ ‌ ‌ ‌ ‌ ‌ ‌ ‌ ‌ ‌ ‌ ‌ ‌ ‌" at bounding box center [335, 159] width 670 height 318
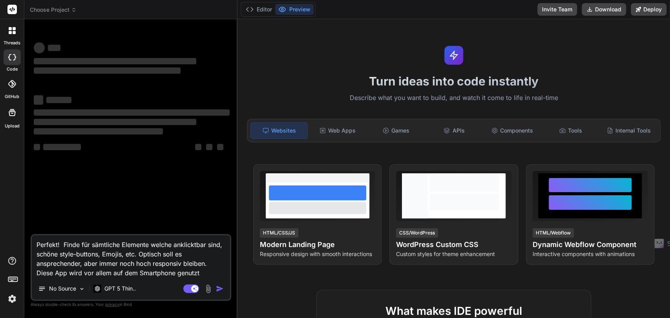
click at [74, 11] on icon at bounding box center [73, 9] width 5 height 5
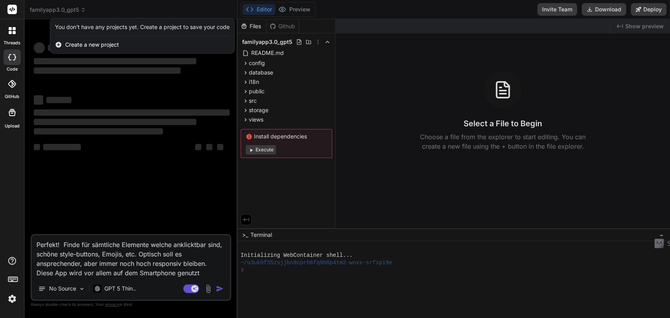
click at [75, 10] on div at bounding box center [335, 159] width 670 height 318
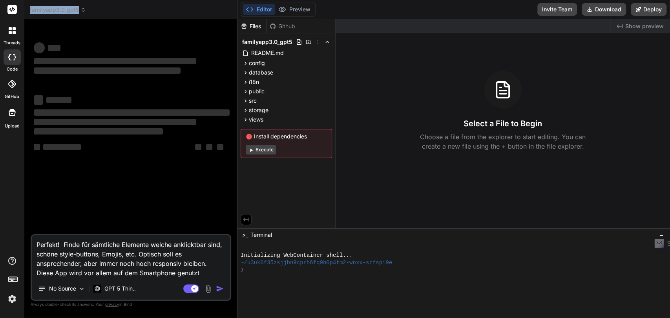
click at [75, 10] on span "familyapp3.0_gpt5" at bounding box center [58, 10] width 56 height 8
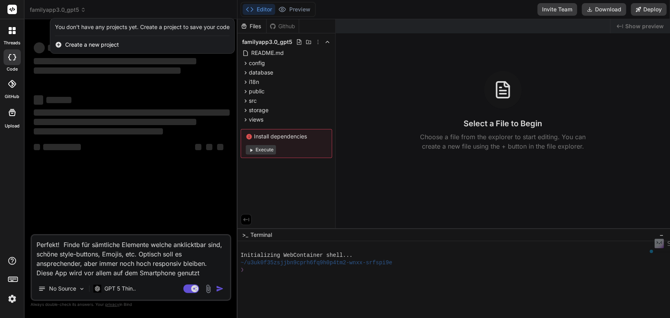
click at [58, 265] on div at bounding box center [335, 159] width 670 height 318
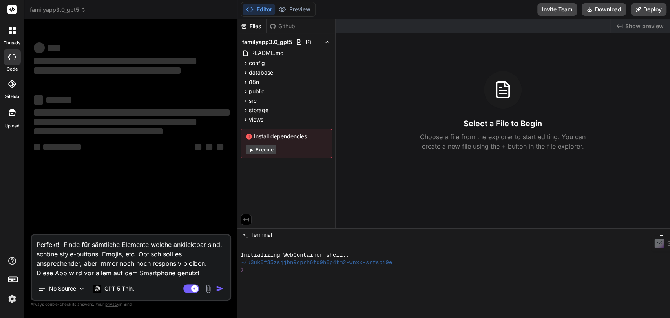
click at [8, 297] on img at bounding box center [11, 298] width 13 height 13
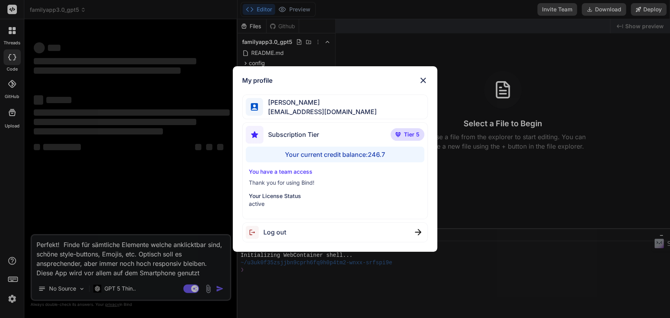
click at [421, 79] on img at bounding box center [422, 80] width 9 height 9
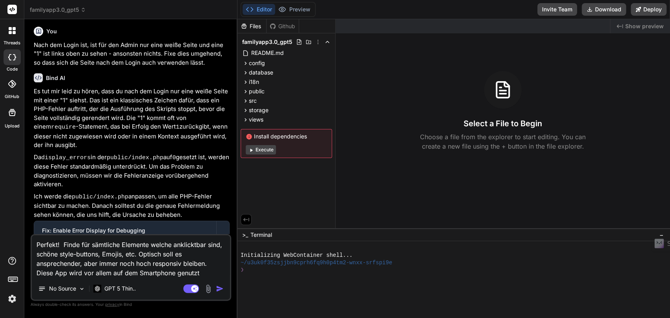
scroll to position [1987, 0]
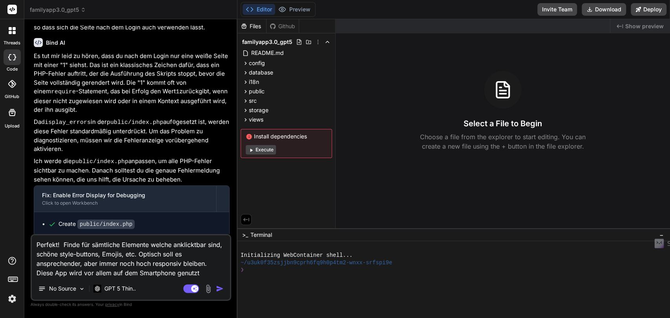
click at [16, 300] on img at bounding box center [11, 298] width 13 height 13
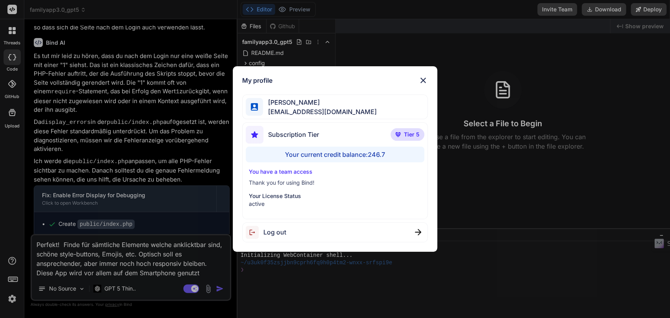
click at [424, 79] on img at bounding box center [422, 80] width 9 height 9
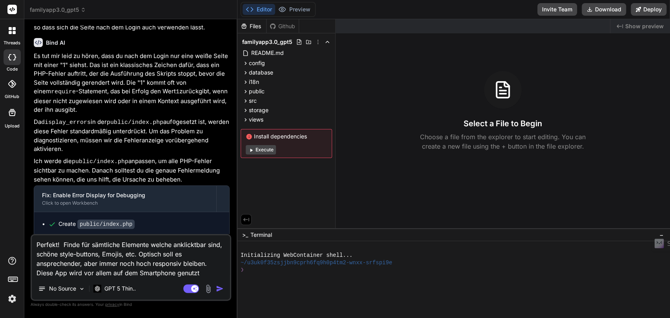
click at [99, 256] on textarea "Perfekt! Finde für sämtliche Elemente welche anklicktbar sind, schöne style-but…" at bounding box center [131, 256] width 198 height 42
click at [190, 289] on rect at bounding box center [191, 288] width 16 height 9
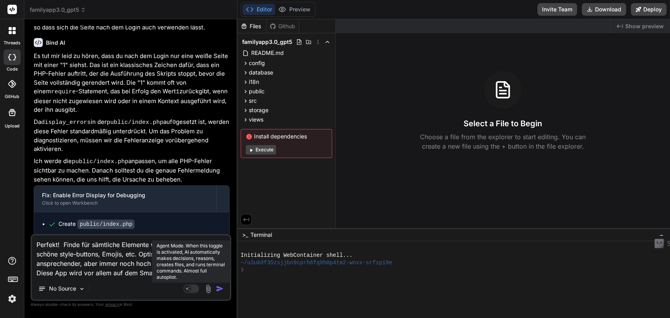
click at [185, 289] on rect at bounding box center [187, 288] width 7 height 7
click at [189, 289] on rect at bounding box center [191, 288] width 16 height 9
click at [219, 289] on img "button" at bounding box center [220, 289] width 8 height 8
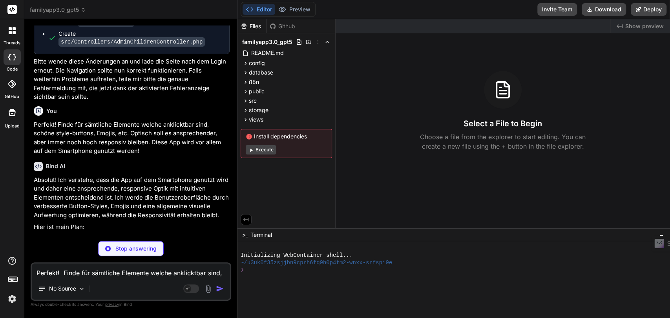
scroll to position [3300, 0]
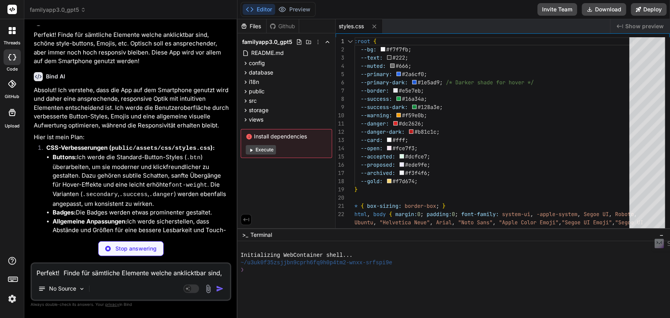
type textarea "x"
type textarea "<a class="btn small secondary" href="<?php echo base_path('/login'); ?>">🔑 <?ph…"
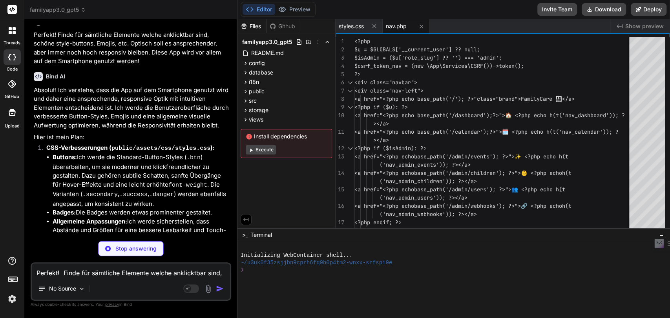
type textarea "x"
type textarea "<div><?php echo h(t('no_items')); ?></div> <?php endif; ?> </div> </div> </div>"
click at [245, 181] on div "Files Github familyapp3.0_gpt5 README.md config config.php database schema.sql …" at bounding box center [286, 123] width 98 height 209
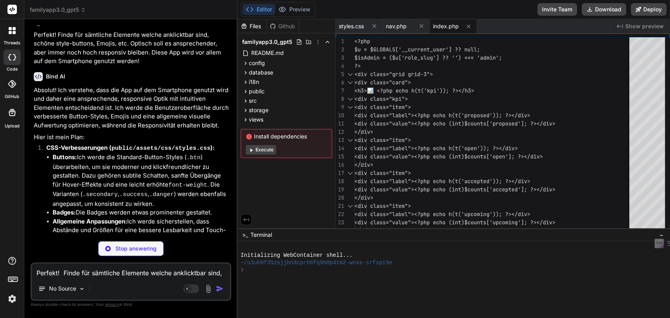
scroll to position [3336, 0]
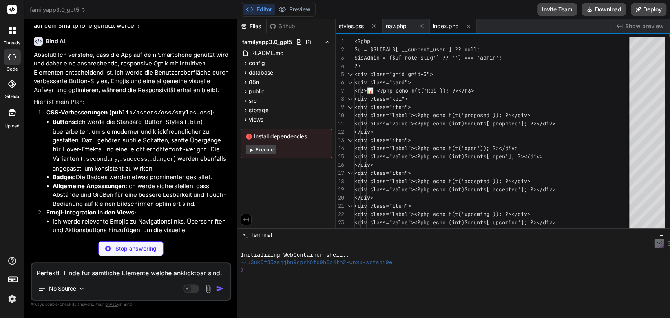
type textarea "x"
type textarea "<?php endif; ?> </div> </div> </div>"
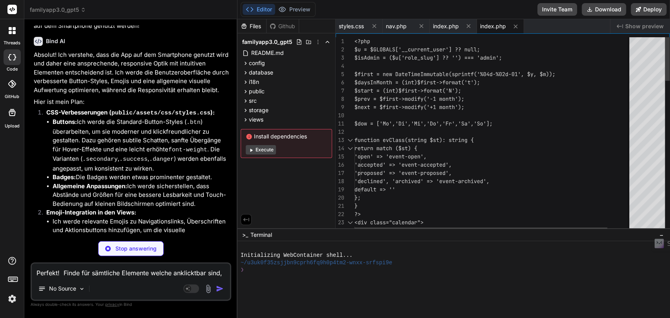
type textarea "x"
type textarea "</div> </form> </div> </div>"
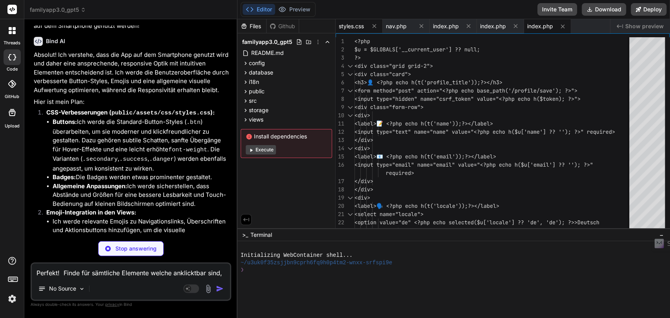
type textarea "x"
click at [353, 23] on span "styles.css" at bounding box center [351, 26] width 25 height 8
type textarea ".calendar .cell { min-height: 80px; padding: 6px; } .calendar .bar { font-size:…"
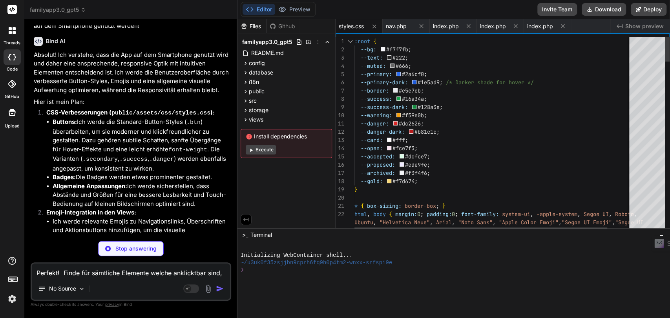
type textarea "x"
type textarea "</div> <div class="form-actions"> <button class="btn" type="submit">💾 <?php ech…"
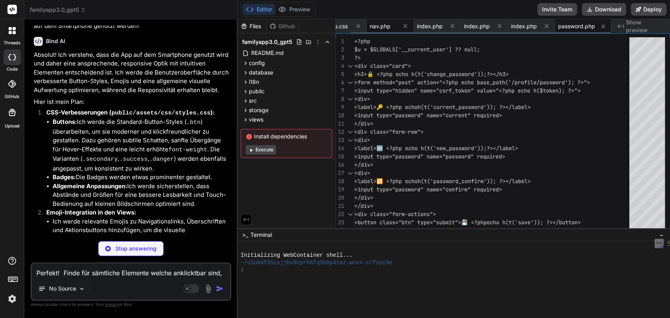
type textarea "x"
type textarea "<td><?php echo h($u['email']); ?></td> <td><?php echo h($u['role_slug']); ?></t…"
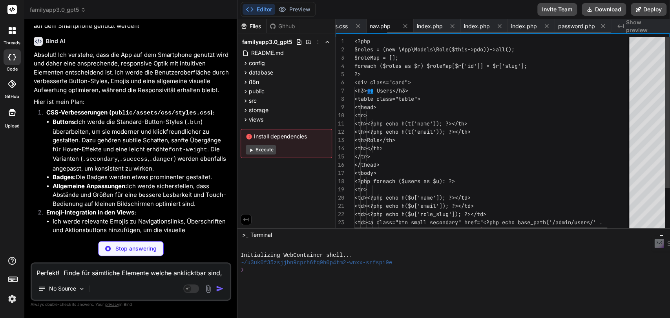
type textarea "x"
click at [339, 27] on span "nav.php" at bounding box center [332, 26] width 21 height 8
type textarea "<a class="btn small secondary" href="<?php echo base_path('/login'); ?>">🔑 <?ph…"
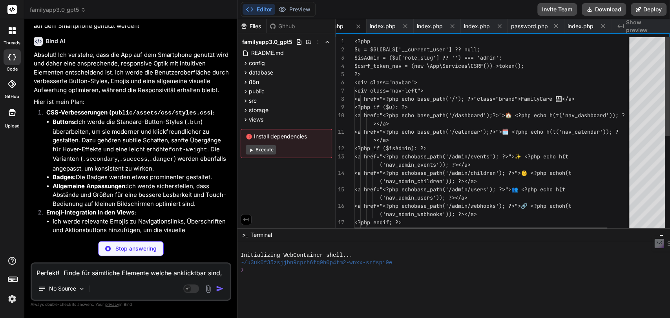
scroll to position [0, 47]
type textarea "x"
type textarea "</form> </div>"
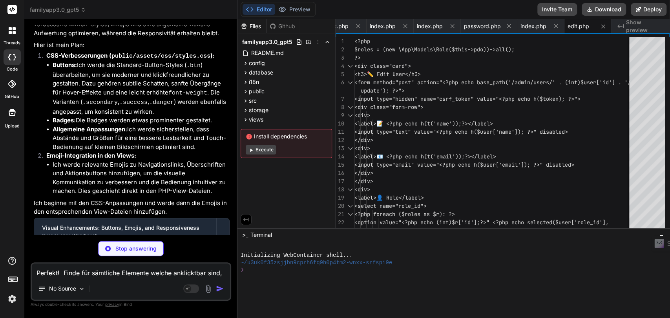
scroll to position [3395, 0]
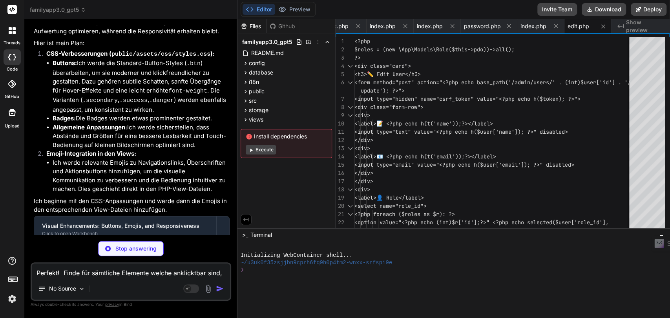
type textarea "x"
type textarea "</table> </div>"
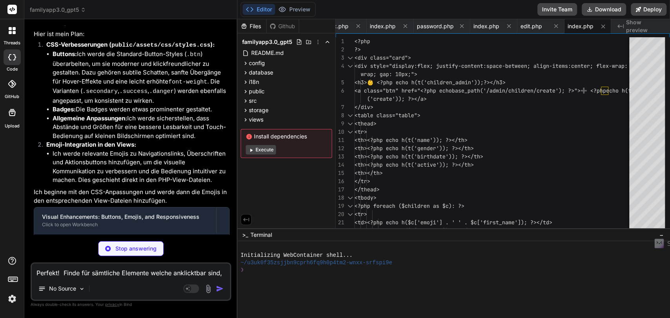
scroll to position [3406, 0]
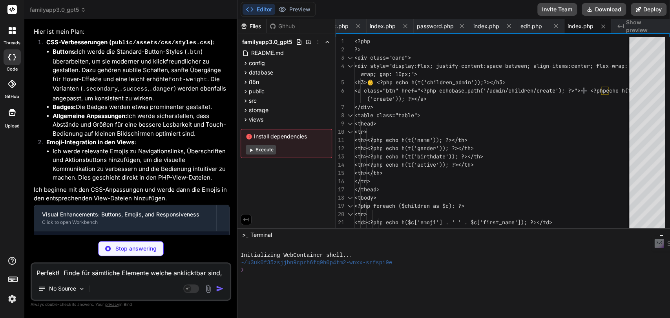
type textarea "x"
type textarea "</div> </div> <div class="form-actions"> <button class="btn" type="submit">💾 <?…"
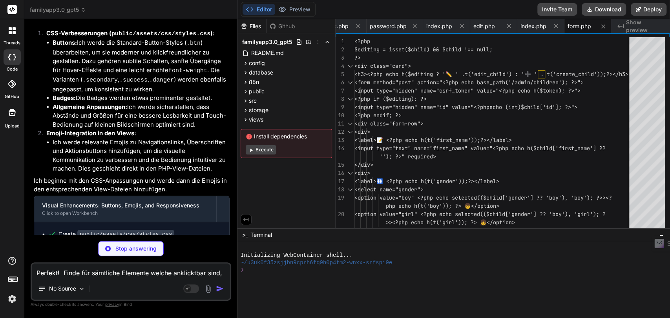
scroll to position [3418, 0]
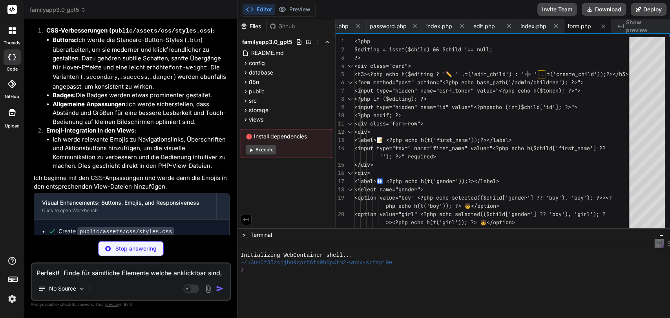
type textarea "x"
type textarea "></button> </form> </td> </tr> <?php endforeach; ?> </tbody> </table> </div>"
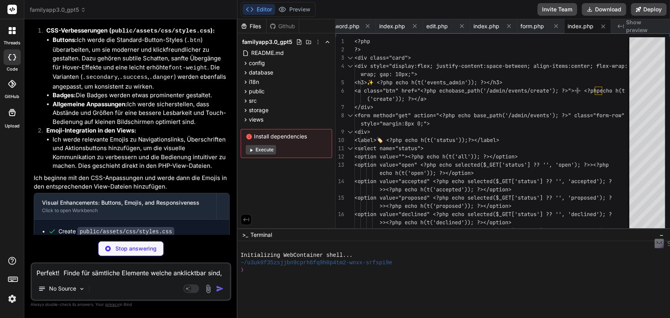
scroll to position [3430, 0]
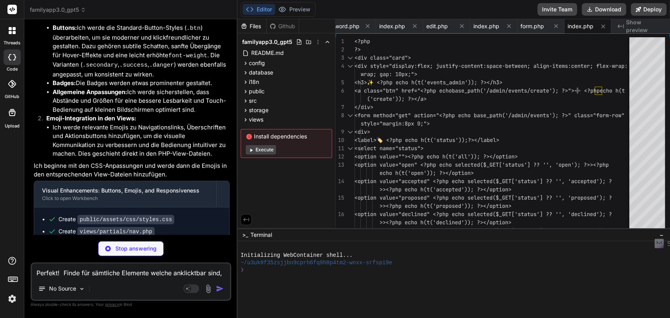
type textarea "x"
type textarea "<form method="post" action="<?php echo base_path('/admin/events/' . (int)$event…"
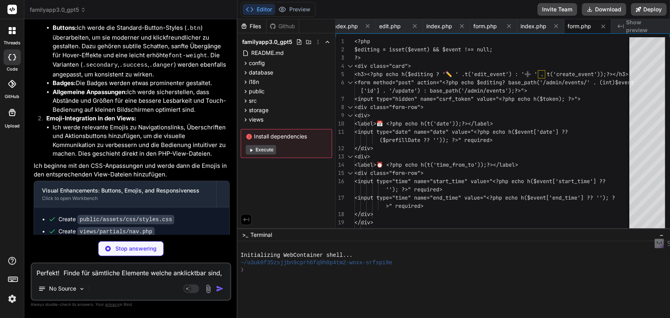
scroll to position [3442, 0]
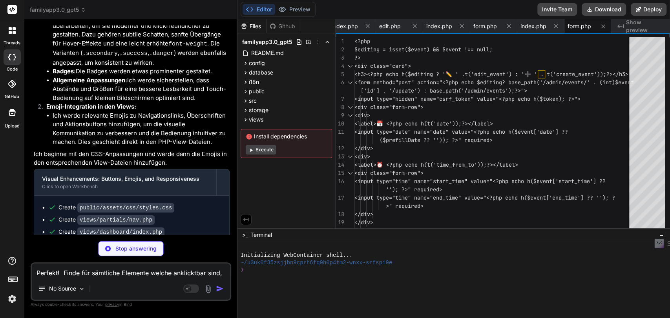
type textarea "x"
type textarea "<td style="max-width:380px; overflow:hidden; text-overflow:ellipsis;"><?php ech…"
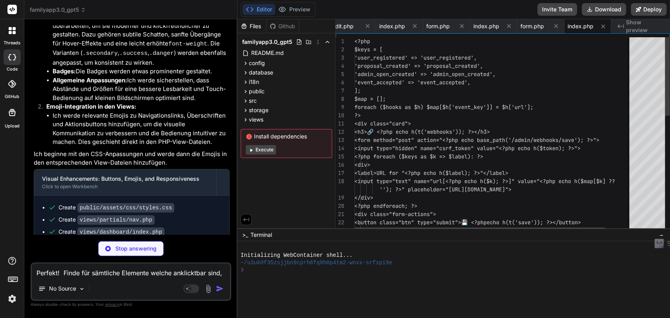
type textarea "x"
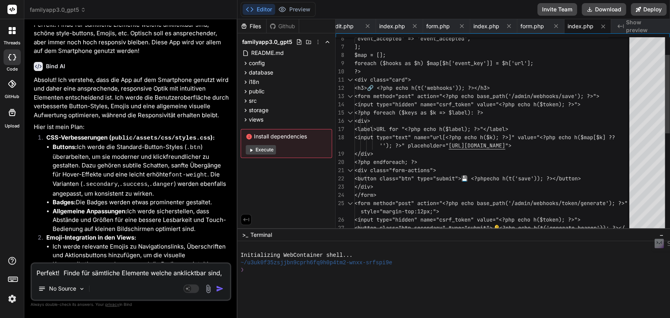
scroll to position [0, 0]
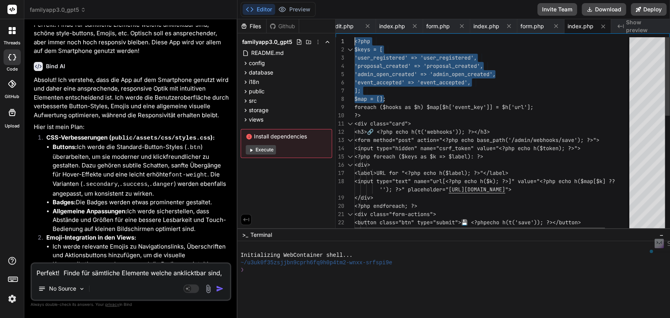
drag, startPoint x: 398, startPoint y: 52, endPoint x: 322, endPoint y: 13, distance: 84.9
click at [354, 37] on div "'event_accepted' => 'event_accepted', ]; $map = []; foreach ($hooks as $h) $map…" at bounding box center [507, 278] width 306 height 482
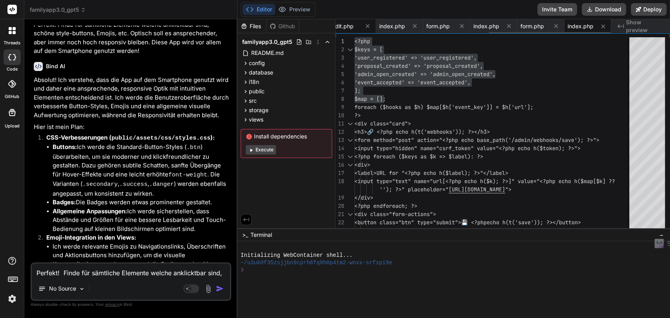
click at [343, 25] on span "edit.php" at bounding box center [343, 26] width 22 height 8
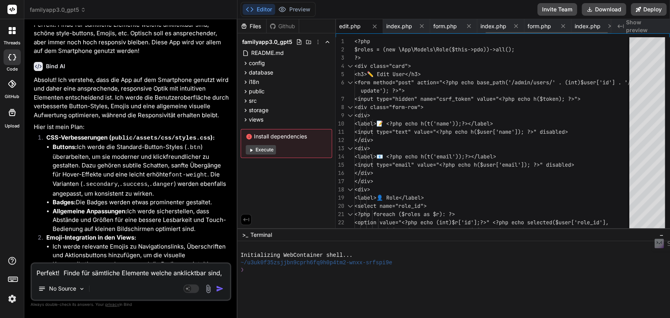
click at [345, 27] on span "edit.php" at bounding box center [350, 26] width 22 height 8
click at [345, 27] on span "styles.css" at bounding box center [351, 26] width 25 height 8
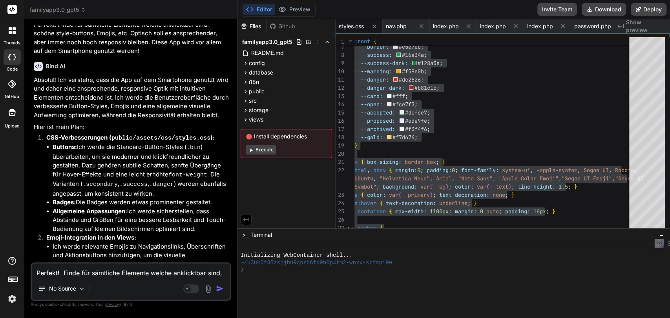
click at [142, 242] on li "Ich werde relevante Emojis zu Navigationslinks, Überschriften und Aktionsbutton…" at bounding box center [141, 259] width 177 height 35
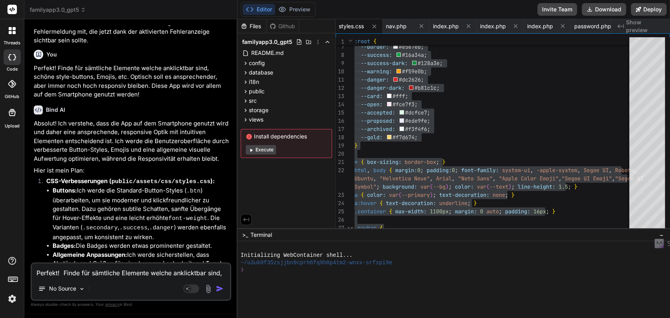
scroll to position [3355, 0]
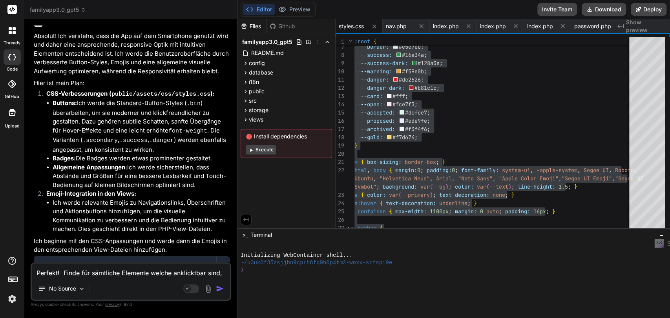
click at [126, 302] on code "views/partials/nav.php" at bounding box center [115, 306] width 77 height 9
click at [377, 27] on button at bounding box center [374, 27] width 10 height 10
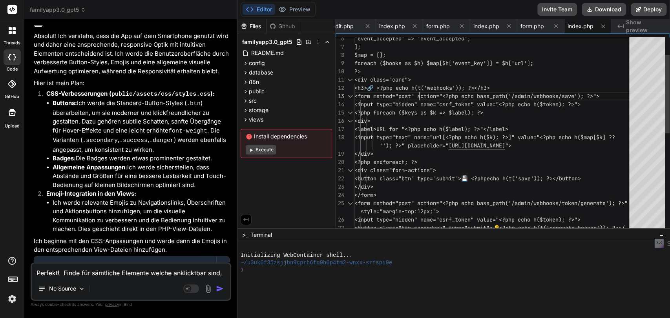
scroll to position [0, 0]
click at [423, 90] on div "'event_accepted' => 'event_accepted', ]; $map = []; foreach ($hooks as $h) $map…" at bounding box center [507, 234] width 306 height 482
click at [349, 29] on span "edit.php" at bounding box center [343, 26] width 22 height 8
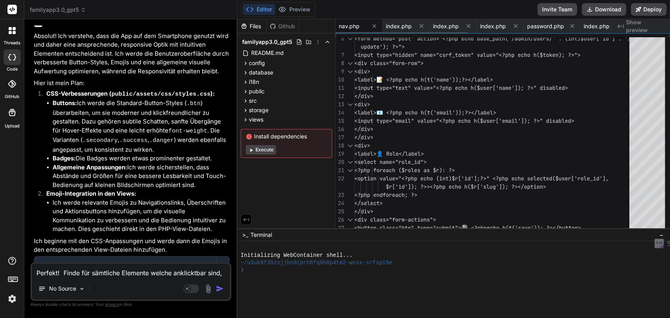
click at [347, 27] on span "nav.php" at bounding box center [349, 26] width 21 height 8
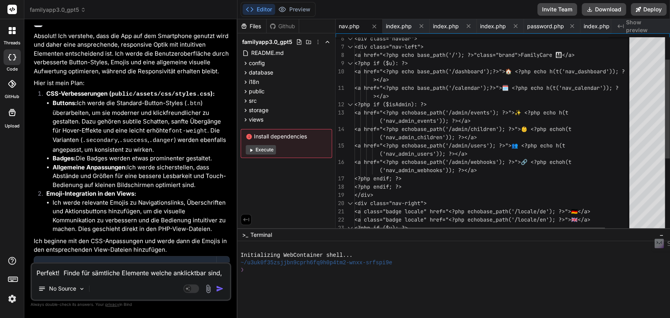
click at [417, 75] on div "<div class="navbar"> <div class="nav-left"> <a href="<?php echo base_path('/');…" at bounding box center [507, 185] width 306 height 384
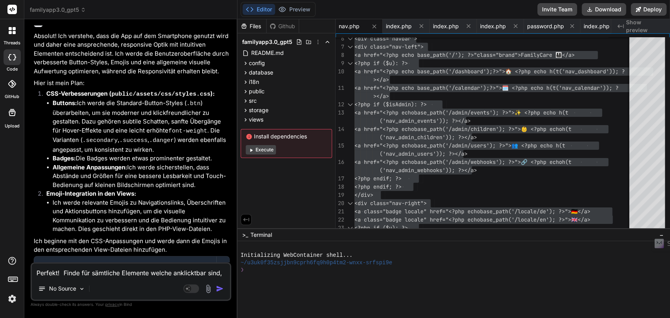
click at [166, 303] on div "Create views/partials/nav.php" at bounding box center [134, 307] width 173 height 8
drag, startPoint x: 86, startPoint y: 191, endPoint x: 141, endPoint y: 192, distance: 54.9
click at [141, 315] on code "views/dashboard/index.php" at bounding box center [120, 319] width 87 height 9
click at [372, 29] on icon at bounding box center [374, 26] width 7 height 7
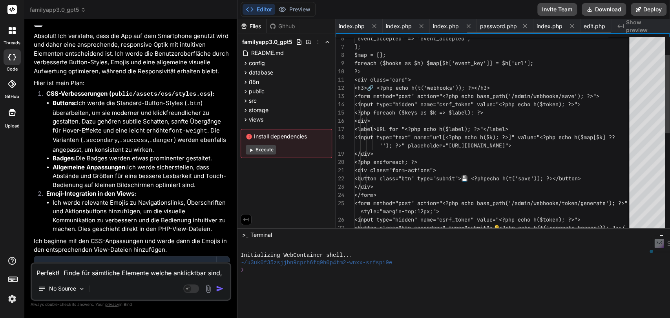
scroll to position [0, 251]
click at [397, 86] on div "'event_accepted' => 'event_accepted', ]; $map = []; foreach ($hooks as $h) $map…" at bounding box center [507, 234] width 306 height 482
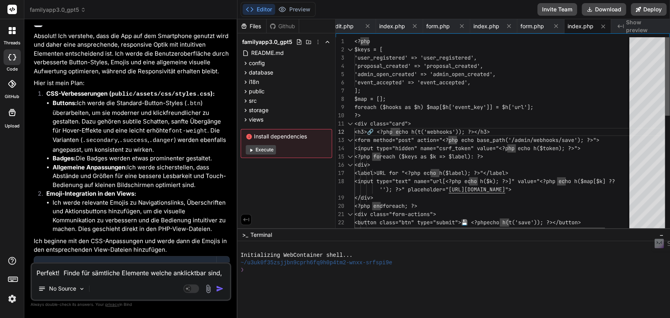
click at [667, 54] on div at bounding box center [666, 76] width 5 height 78
click at [456, 79] on div "'event_accepted' => 'event_accepted', ]; $map = []; foreach ($hooks as $h) $map…" at bounding box center [507, 278] width 306 height 482
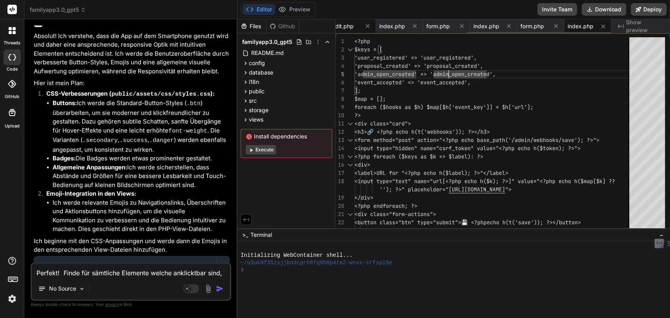
click at [342, 28] on span "edit.php" at bounding box center [343, 26] width 22 height 8
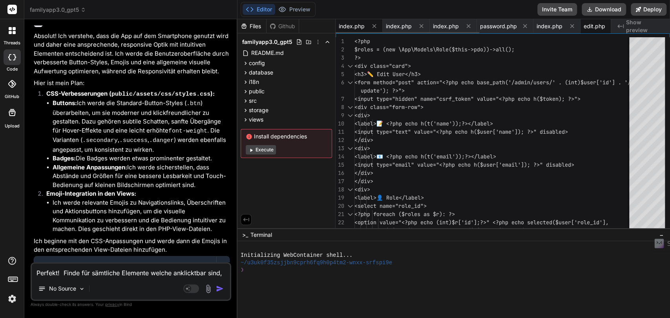
click at [348, 26] on span "index.php" at bounding box center [352, 26] width 26 height 8
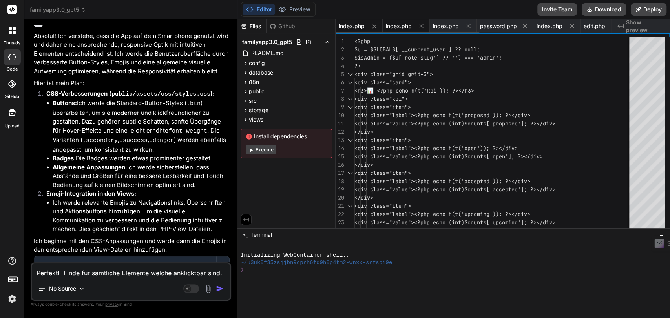
click at [393, 27] on span "index.php" at bounding box center [399, 26] width 26 height 8
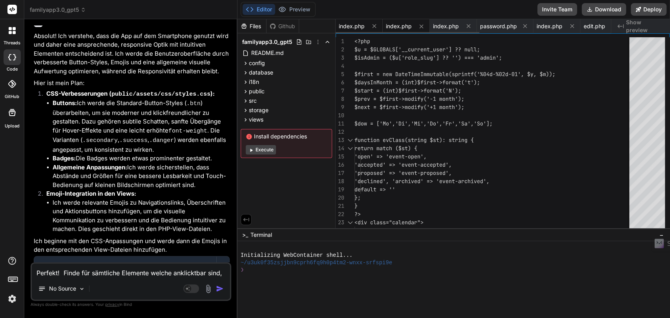
click at [356, 24] on span "index.php" at bounding box center [352, 26] width 26 height 8
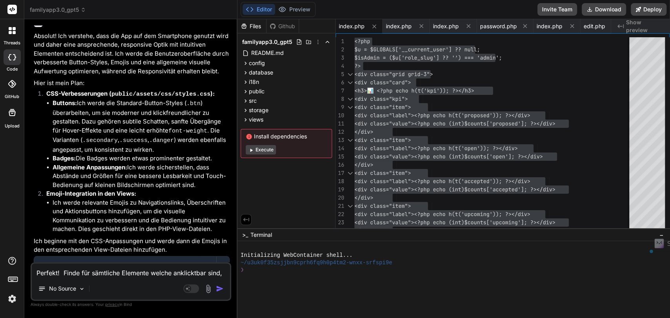
drag, startPoint x: 89, startPoint y: 204, endPoint x: 137, endPoint y: 204, distance: 47.5
click at [377, 27] on icon at bounding box center [374, 26] width 7 height 7
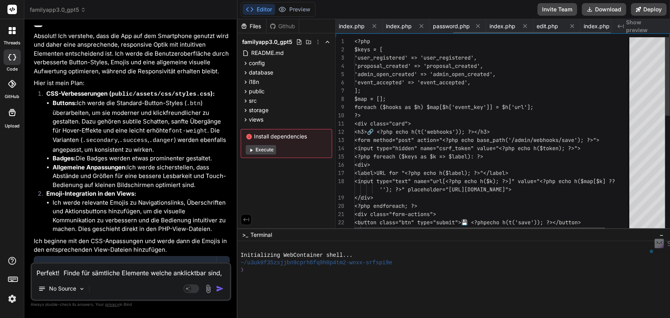
scroll to position [0, 204]
click at [347, 28] on span "edit.php" at bounding box center [343, 26] width 22 height 8
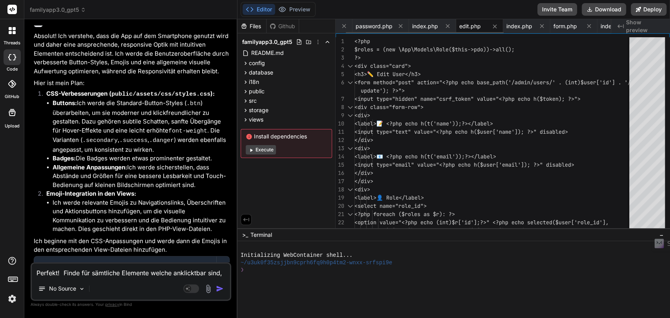
scroll to position [0, 0]
click at [346, 27] on span "index.php" at bounding box center [352, 26] width 26 height 8
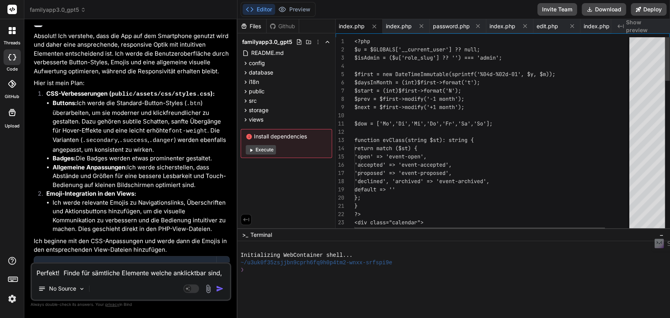
type textarea "<?php $u = $GLOBALS['__current_user'] ?? null; $isAdmin = ($u['role_slug'] ?? '…"
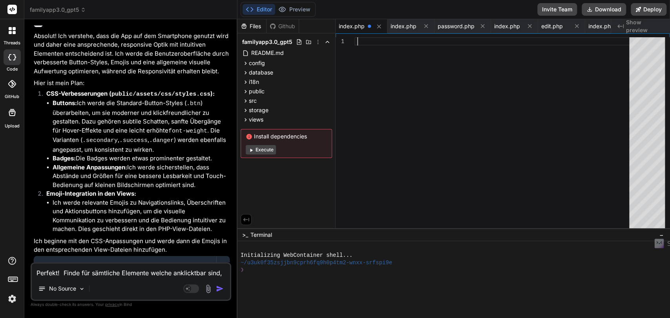
click at [395, 110] on div at bounding box center [493, 134] width 279 height 195
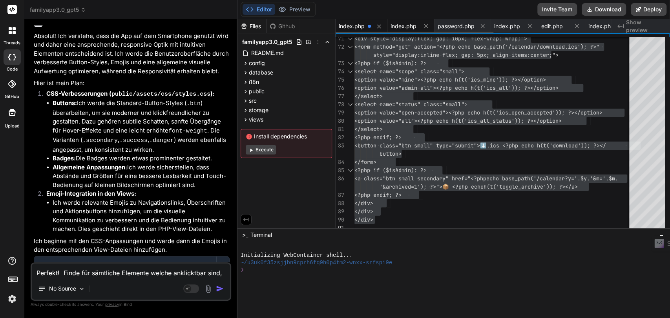
click at [397, 28] on span "index.php" at bounding box center [403, 26] width 26 height 8
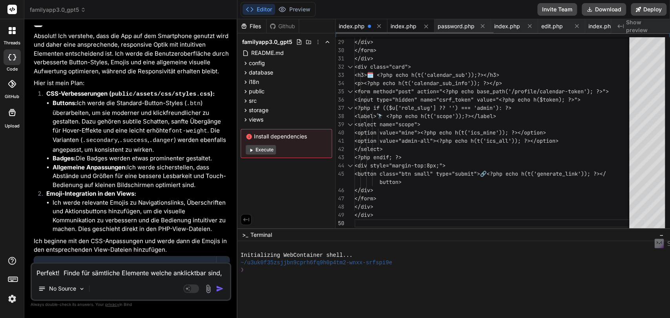
click at [360, 26] on span "index.php" at bounding box center [352, 26] width 26 height 8
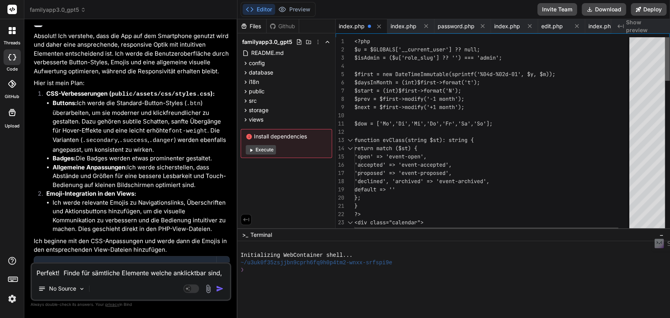
click at [669, 37] on div at bounding box center [666, 59] width 5 height 44
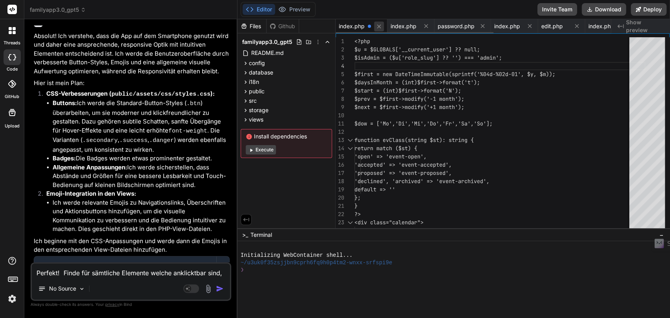
click at [377, 26] on icon at bounding box center [378, 26] width 7 height 7
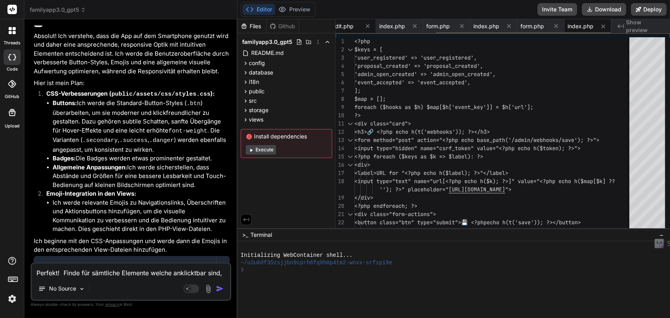
click at [342, 26] on span "edit.php" at bounding box center [343, 26] width 22 height 8
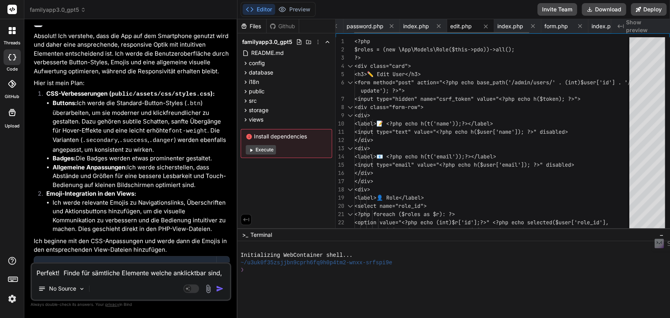
scroll to position [0, 0]
click at [175, 198] on li "Ich werde relevante Emojis zu Navigationslinks, Überschriften und Aktionsbutton…" at bounding box center [141, 215] width 177 height 35
click at [349, 24] on span "index.php" at bounding box center [352, 26] width 26 height 8
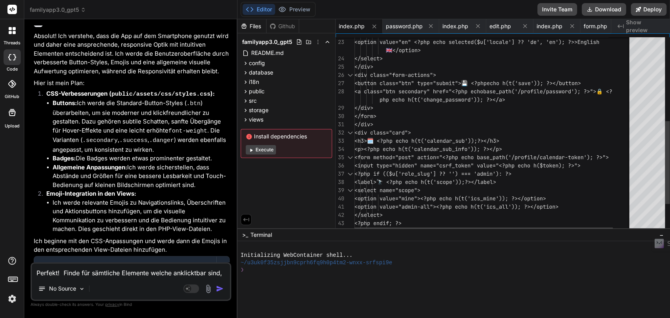
click at [405, 67] on div "php echo h(t('change_password')); ?></a> </div> </form> </div> <div class="card…" at bounding box center [502, 69] width 297 height 458
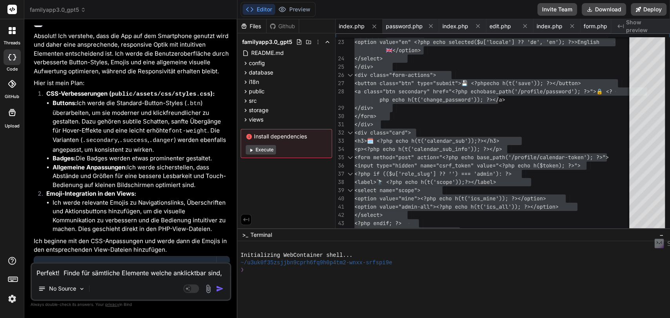
click at [189, 198] on li "Ich werde relevante Emojis zu Navigationslinks, Überschriften und Aktionsbutton…" at bounding box center [141, 215] width 177 height 35
click at [373, 26] on icon at bounding box center [374, 26] width 4 height 4
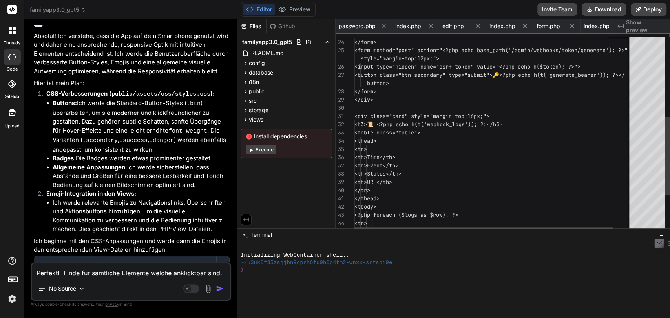
scroll to position [0, 110]
click at [399, 86] on div "</div> <div class="card" style="margin-top:16px;"> <h3>📜 <?php echo h(t('webhoo…" at bounding box center [502, 81] width 297 height 482
click at [342, 27] on span "edit.php" at bounding box center [343, 26] width 22 height 8
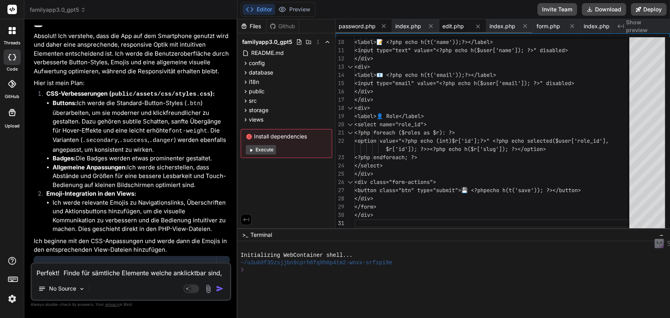
click at [356, 27] on span "password.php" at bounding box center [357, 26] width 37 height 8
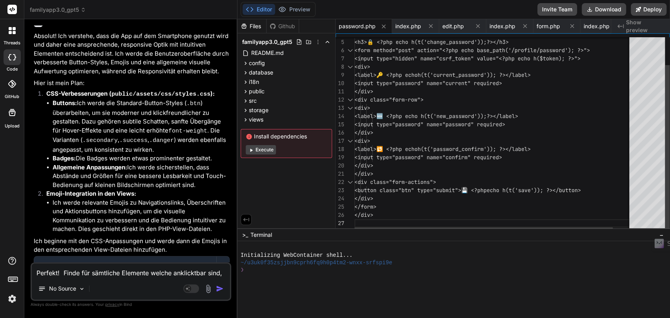
click at [419, 84] on div "</div> </form> </div> <button class="btn" type="submit">💾 <?php echo h(t('save'…" at bounding box center [502, 118] width 297 height 227
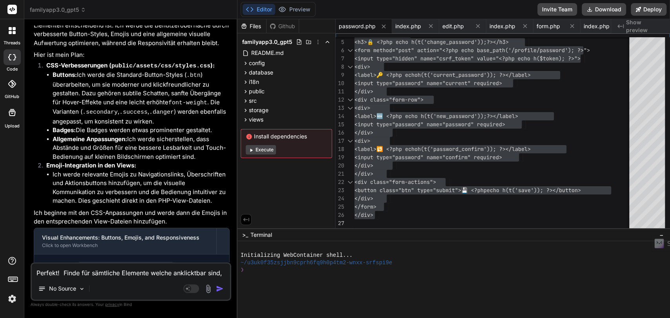
scroll to position [3398, 0]
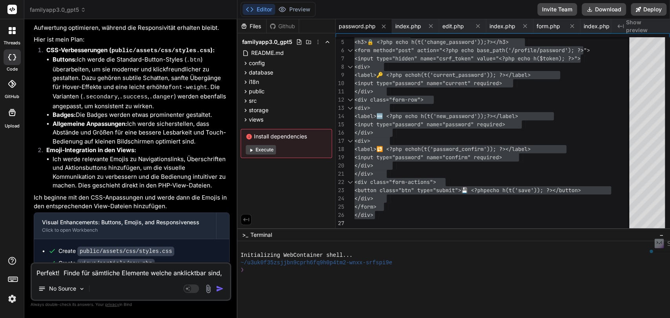
drag, startPoint x: 87, startPoint y: 196, endPoint x: 160, endPoint y: 193, distance: 72.6
click at [160, 318] on code "views/admin/users/index.php" at bounding box center [124, 324] width 94 height 9
click at [381, 29] on icon at bounding box center [383, 26] width 7 height 7
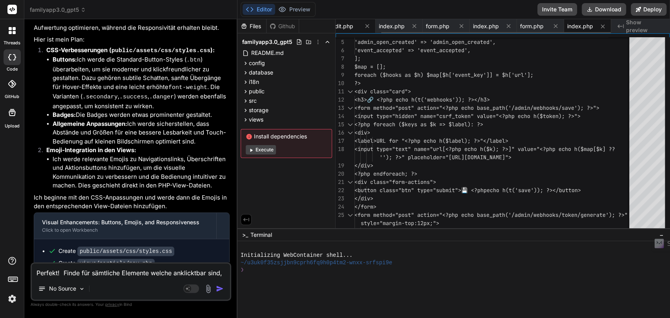
click at [347, 27] on span "edit.php" at bounding box center [342, 26] width 22 height 8
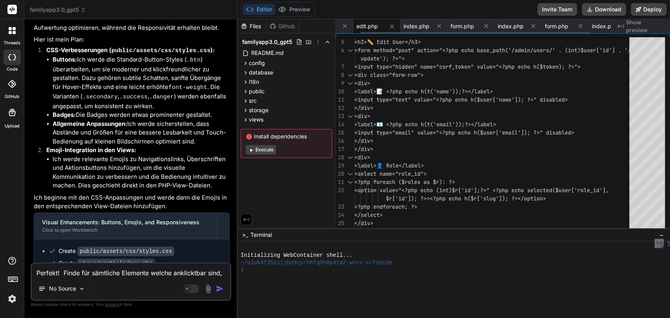
scroll to position [0, 0]
click at [346, 27] on span "index.php" at bounding box center [352, 26] width 26 height 8
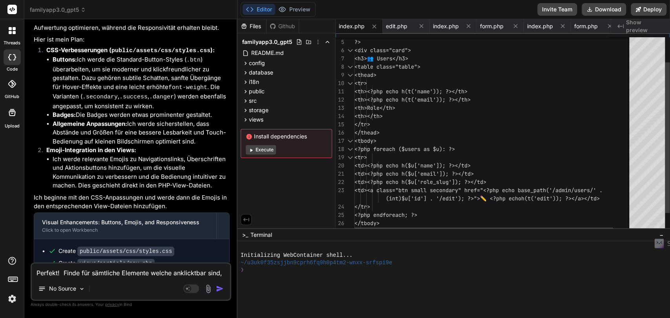
click at [397, 97] on div "</tr> <td><a class="btn small secondary" href= "<?php echo base_path('/admin/us…" at bounding box center [502, 131] width 297 height 252
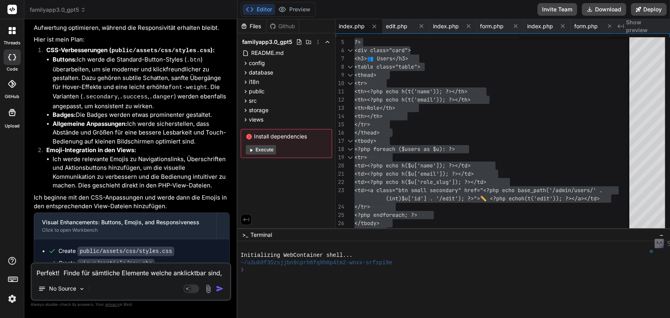
drag, startPoint x: 87, startPoint y: 196, endPoint x: 152, endPoint y: 195, distance: 64.3
click at [152, 318] on code "views/admin/users/index.php" at bounding box center [124, 324] width 94 height 9
click at [371, 26] on icon at bounding box center [374, 26] width 7 height 7
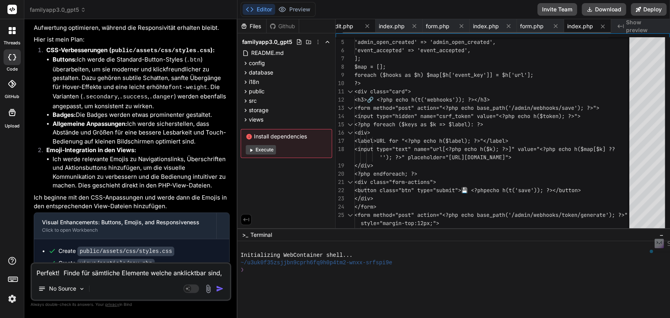
click at [342, 25] on span "edit.php" at bounding box center [342, 26] width 22 height 8
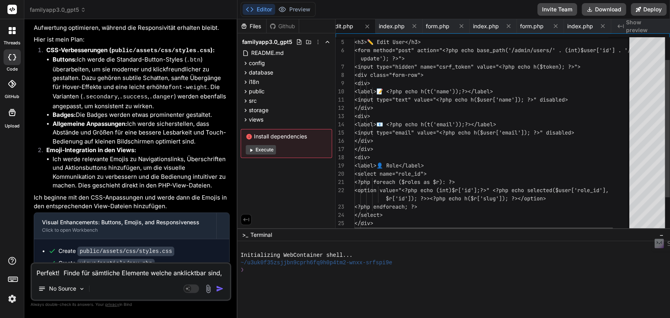
scroll to position [0, 0]
click at [413, 116] on div "</select> <?php endforeach; ?> <div> <label>📝 <?php echo h(t('name')); ?></labe…" at bounding box center [502, 143] width 297 height 277
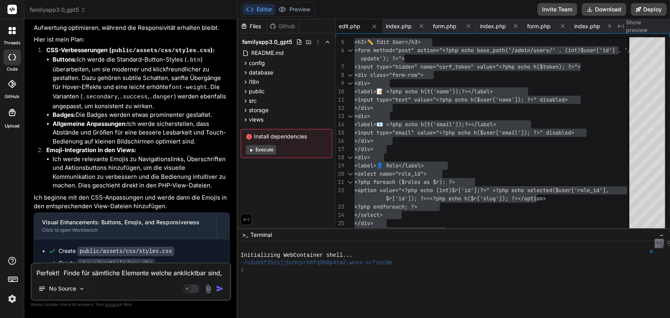
drag, startPoint x: 114, startPoint y: 207, endPoint x: 147, endPoint y: 204, distance: 33.1
drag, startPoint x: 93, startPoint y: 220, endPoint x: 132, endPoint y: 219, distance: 38.9
click at [373, 27] on icon at bounding box center [374, 26] width 7 height 7
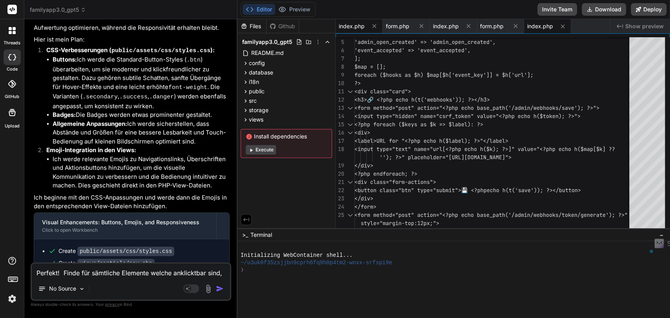
click at [348, 27] on span "index.php" at bounding box center [352, 26] width 26 height 8
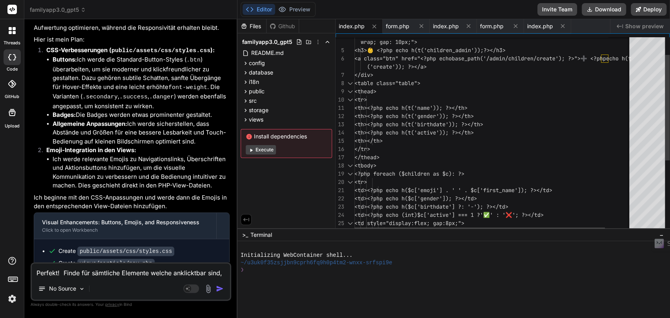
click at [424, 85] on div "<td><?php echo (int)$c['active'] === 1 ? '✅' : '❌'; ?></td> <td><?php echo h($c…" at bounding box center [507, 184] width 306 height 359
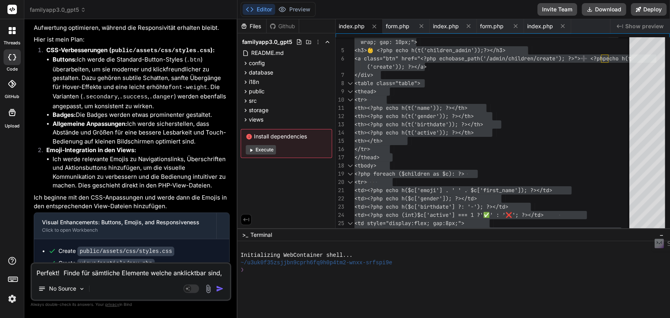
click at [355, 25] on span "index.php" at bounding box center [352, 26] width 26 height 8
drag, startPoint x: 373, startPoint y: 25, endPoint x: 368, endPoint y: 31, distance: 7.8
click at [373, 25] on icon at bounding box center [374, 26] width 7 height 7
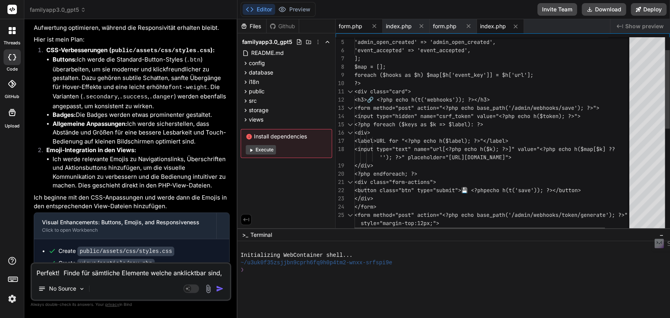
click at [342, 25] on span "form.php" at bounding box center [351, 26] width 24 height 8
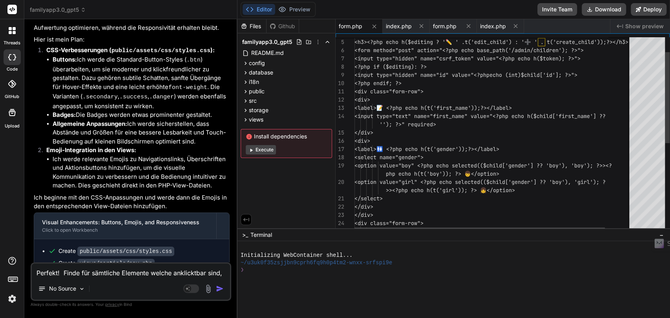
click at [403, 85] on div "</div> <input type="hidden" name="id" value="<?php echo (int)$child['id']; ?>">…" at bounding box center [507, 213] width 306 height 417
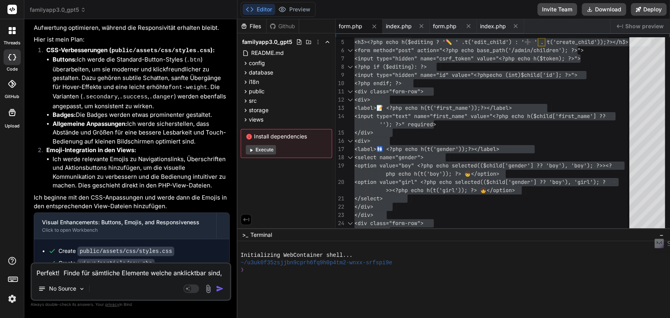
click at [204, 247] on ul "Create public/assets/css/styles.css Create views/partials/nav.php Create views/…" at bounding box center [131, 324] width 179 height 154
click at [375, 28] on icon at bounding box center [374, 26] width 4 height 4
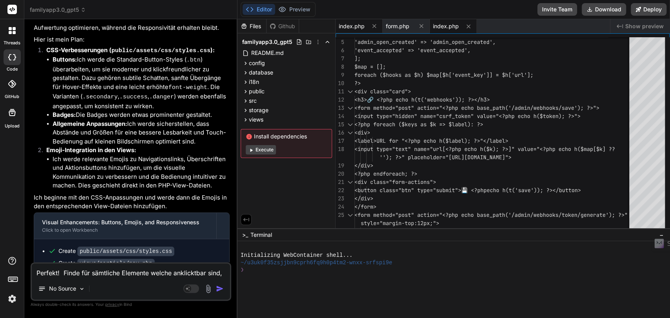
click at [349, 29] on span "index.php" at bounding box center [352, 26] width 26 height 8
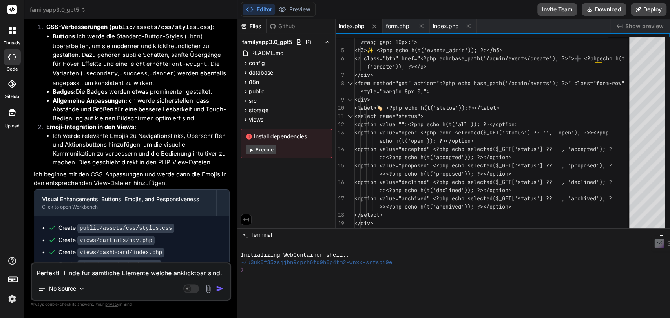
scroll to position [3442, 0]
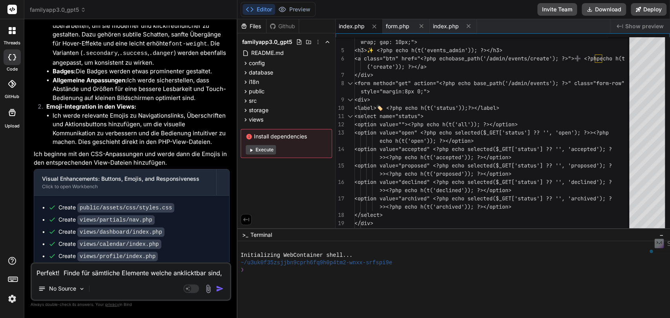
drag, startPoint x: 100, startPoint y: 202, endPoint x: 151, endPoint y: 202, distance: 51.4
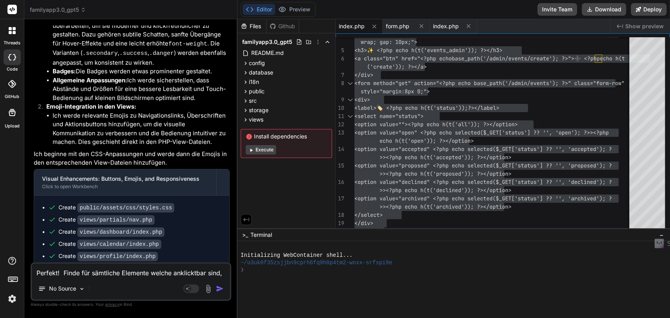
click at [372, 29] on button at bounding box center [374, 27] width 10 height 10
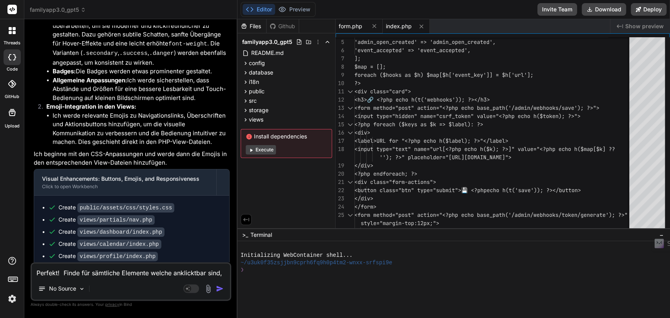
click at [347, 29] on span "form.php" at bounding box center [351, 26] width 24 height 8
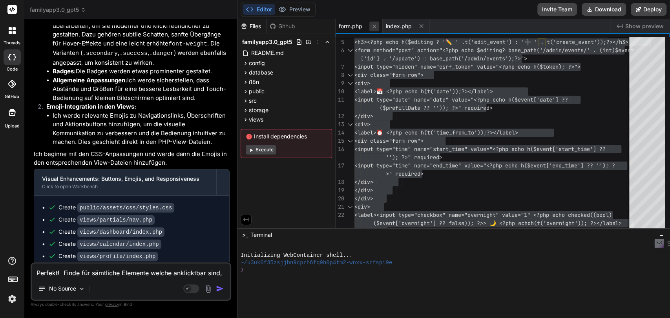
click at [371, 27] on icon at bounding box center [374, 26] width 7 height 7
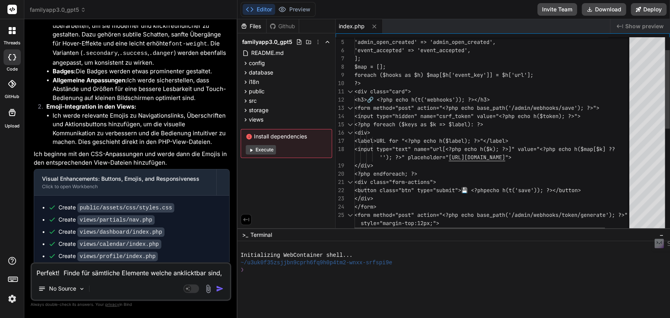
click at [431, 137] on div "foreach ($hooks as $h) $map[$h['event_key']] = $h[ 'url']; ?> <div class="card"…" at bounding box center [507, 246] width 306 height 482
type textarea "<?php $keys = [ 'user_registered' => 'user_registered', 'proposal_created' => '…"
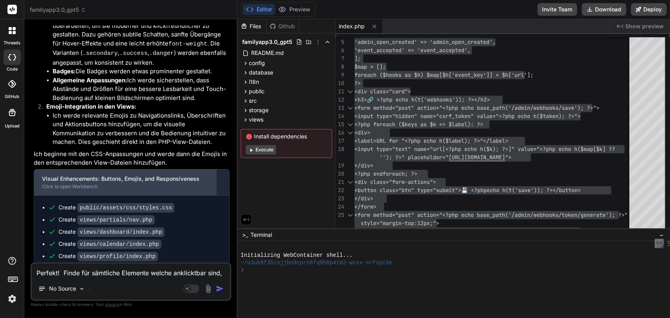
click at [203, 169] on div "Visual Enhancements: Buttons, Emojis, and Responsiveness Click to open Workbench" at bounding box center [125, 182] width 182 height 26
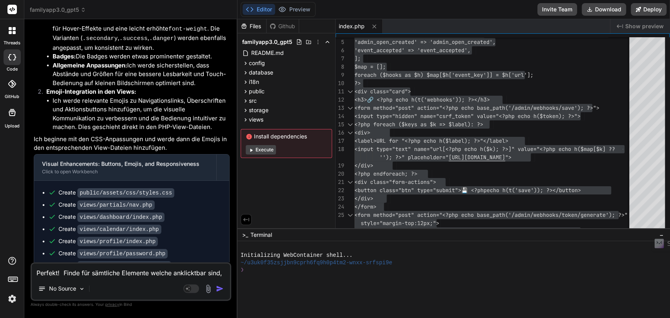
scroll to position [3463, 0]
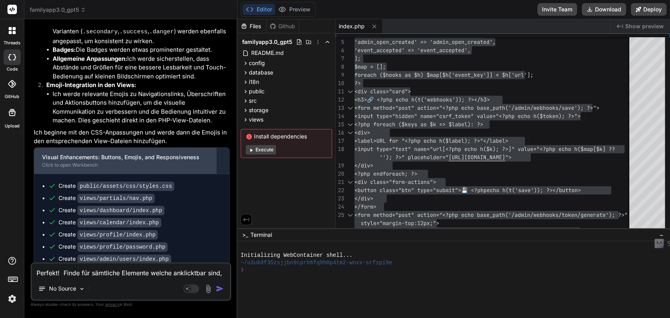
click at [79, 162] on div "Click to open Workbench" at bounding box center [125, 165] width 166 height 6
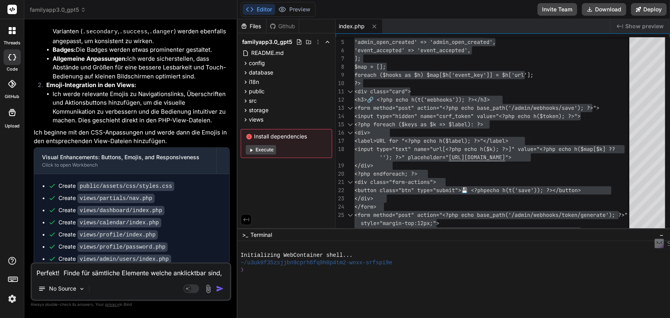
click at [100, 276] on textarea "Perfekt! Finde für sämtliche Elemente welche anklicktbar sind, schöne style-but…" at bounding box center [131, 271] width 198 height 14
type textarea "x"
type textarea "I"
type textarea "x"
type textarea "Im"
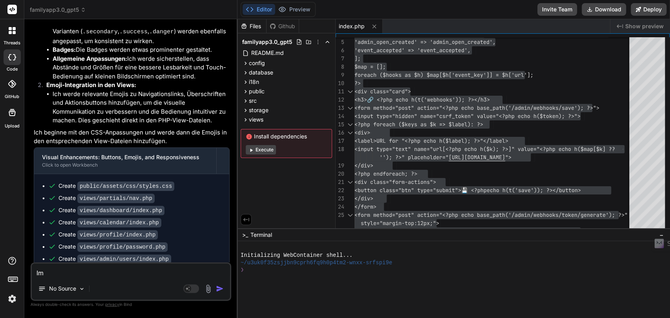
type textarea "x"
type textarea "Im"
type textarea "x"
type textarea "Im D"
type textarea "x"
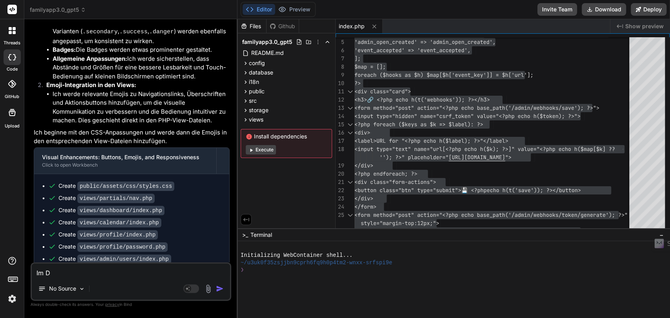
type textarea "Im Da"
type textarea "x"
type textarea "Im Das"
type textarea "x"
type textarea "Im Dash"
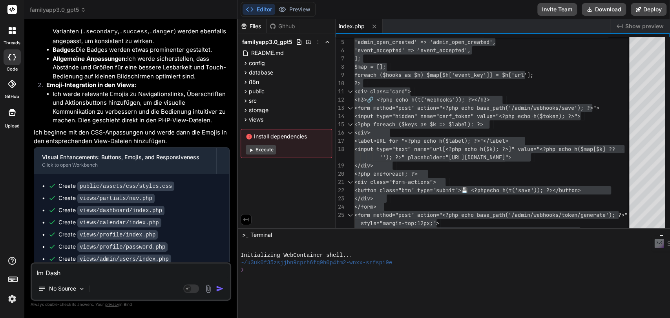
type textarea "x"
type textarea "Im Dashb"
type textarea "x"
type textarea "Im Dashbo"
type textarea "x"
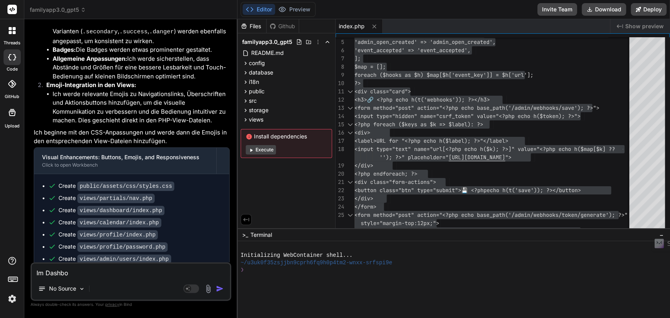
type textarea "Im Dashboa"
type textarea "x"
type textarea "Im Dashboar"
type textarea "x"
type textarea "Im Dashboard"
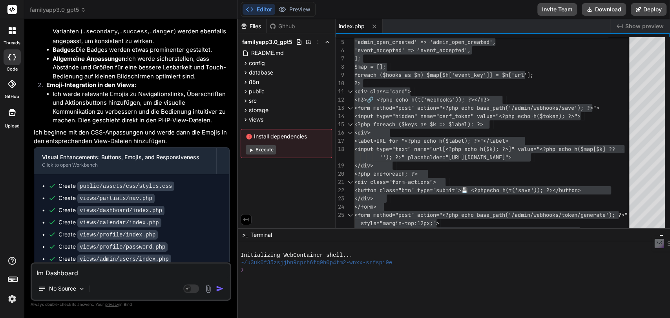
type textarea "x"
type textarea "Im Dashboard"
type textarea "x"
type textarea "Im Dashboard d"
type textarea "x"
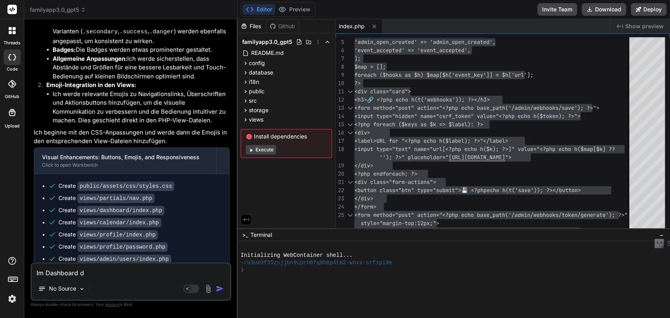
type textarea "Im Dashboard de"
type textarea "x"
type textarea "Im Dashboard den"
type textarea "x"
type textarea "Im Dashboard den"
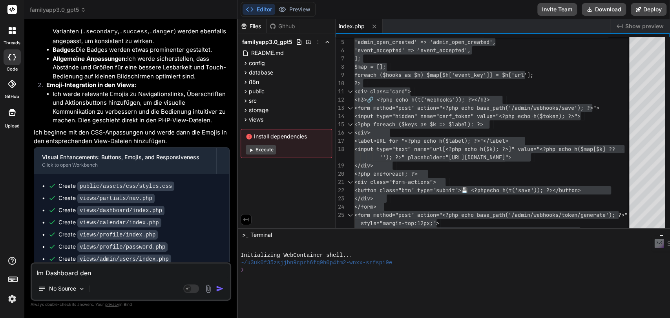
type textarea "x"
type textarea "Im Dashboard den"
type textarea "x"
type textarea "Im Dashboard de"
type textarea "x"
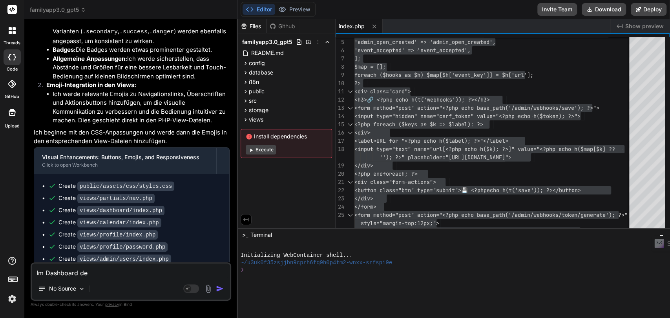
type textarea "Im Dashboard d"
type textarea "x"
type textarea "Im Dashboard"
type textarea "x"
type textarea "Im Dashboard d"
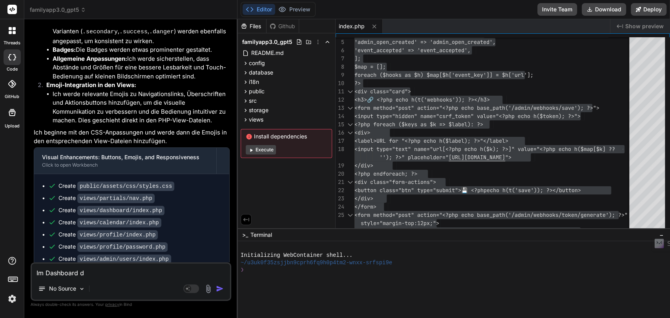
type textarea "x"
type textarea "Im Dashboard di"
type textarea "x"
type textarea "Im Dashboard die"
type textarea "x"
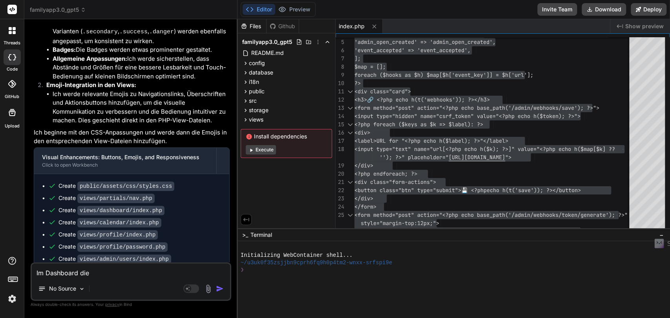
type textarea "Im Dashboard die"
type textarea "x"
type textarea "Im Dashboard die B"
type textarea "x"
type textarea "Im Dashboard die Bo"
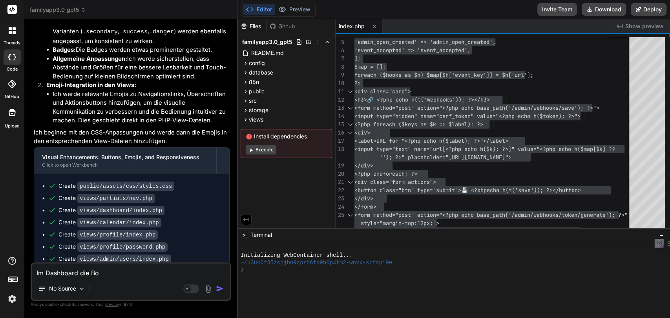
type textarea "x"
type textarea "Im Dashboard die Box"
type textarea "x"
type textarea "Im Dashboard die Box"
type textarea "x"
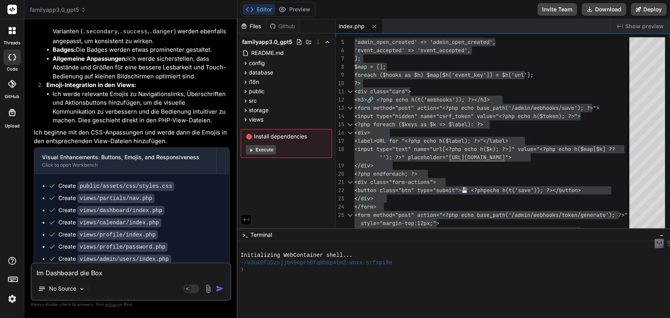
type textarea "Im Dashboard die Box ""
type textarea "x"
type textarea "Im Dashboard die Box "K"
type textarea "x"
type textarea "Im Dashboard die Box "Ke"
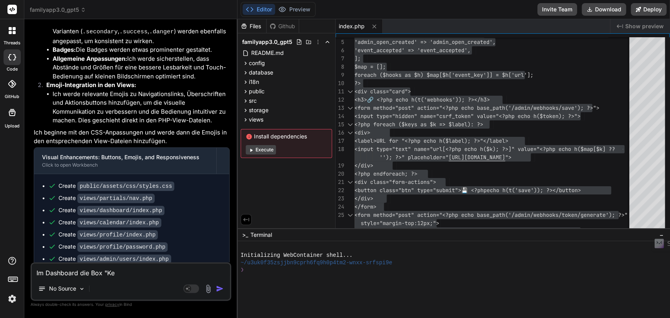
type textarea "x"
type textarea "Im Dashboard die Box "Ken"
type textarea "x"
type textarea "Im Dashboard die Box "Kenn"
type textarea "x"
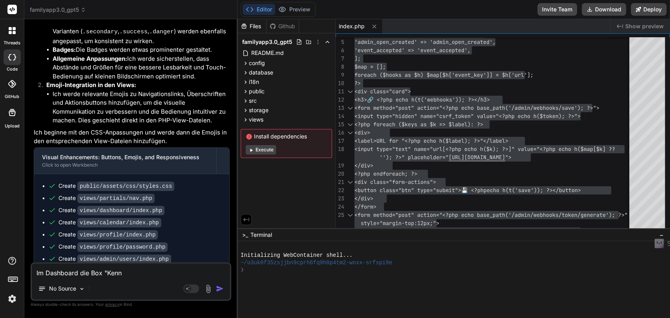
type textarea "Im Dashboard die Box "Kennz"
type textarea "x"
type textarea "Im Dashboard die Box "Kennza"
type textarea "x"
type textarea "Im Dashboard die Box "Kennzah"
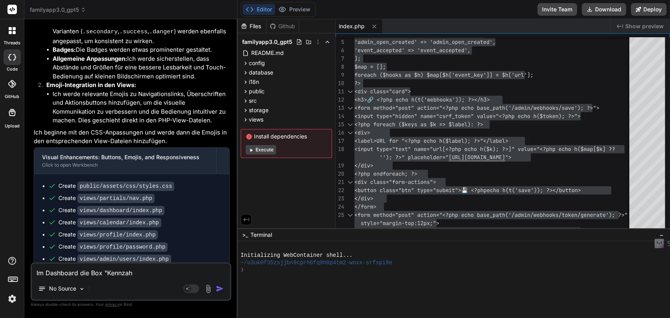
type textarea "x"
type textarea "Im Dashboard die Box "Kennzahl"
type textarea "x"
type textarea "Im Dashboard die Box "Kennzahle"
type textarea "x"
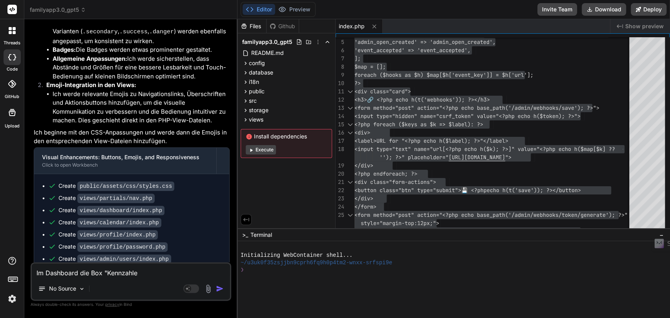
type textarea "Im Dashboard die Box "Kennzahlen"
type textarea "x"
type textarea "Im Dashboard die Box "Kennzahlen""
type textarea "x"
type textarea "Im Dashboard die Box "Kennzahlen""
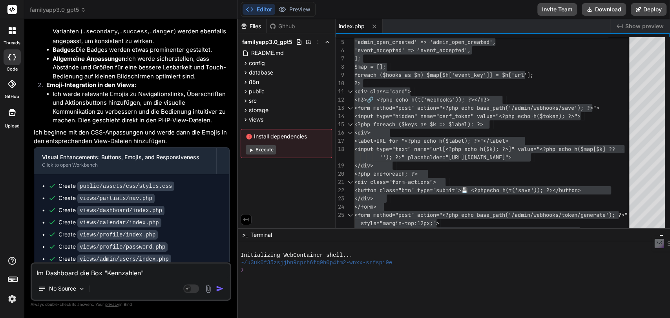
type textarea "x"
type textarea "Im Dashboard die Box "Kennzahlen" s"
type textarea "x"
type textarea "Im Dashboard die Box "Kennzahlen" so"
type textarea "x"
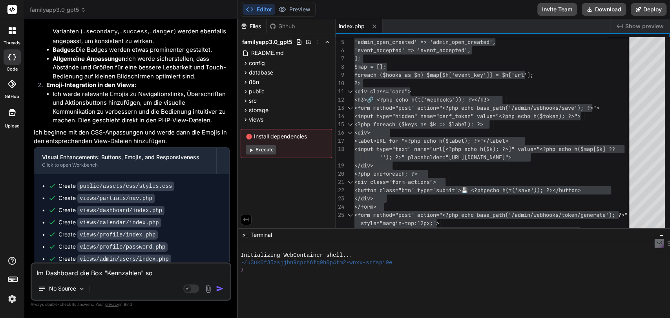
type textarea "Im Dashboard die Box "Kennzahlen" sol"
type textarea "x"
type textarea "Im Dashboard die Box "Kennzahlen" soll"
type textarea "x"
type textarea "Im Dashboard die Box "Kennzahlen" soll"
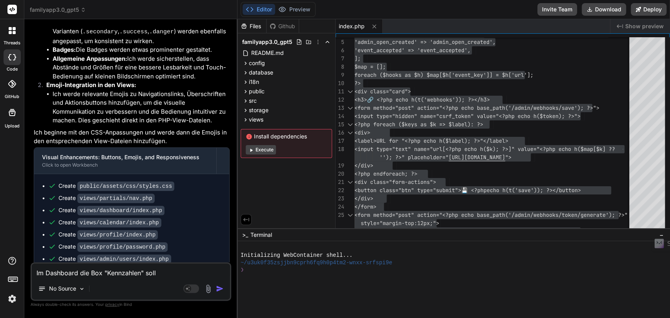
type textarea "x"
type textarea "Im Dashboard die Box "Kennzahlen" soll m"
type textarea "x"
type textarea "Im Dashboard die Box "Kennzahlen" soll mi"
type textarea "x"
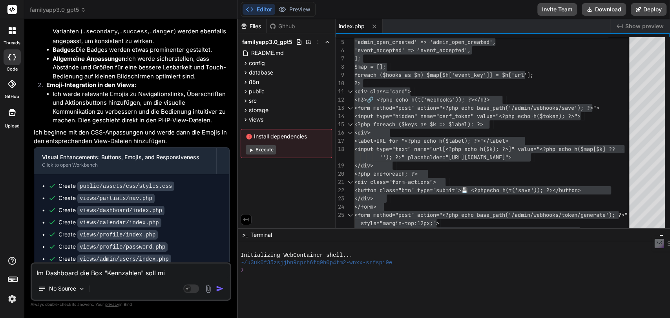
type textarea "Im Dashboard die Box "Kennzahlen" soll mit"
type textarea "x"
type textarea "Im Dashboard die Box "Kennzahlen" soll mits"
type textarea "x"
type textarea "Im Dashboard die Box "Kennzahlen" soll mitsa"
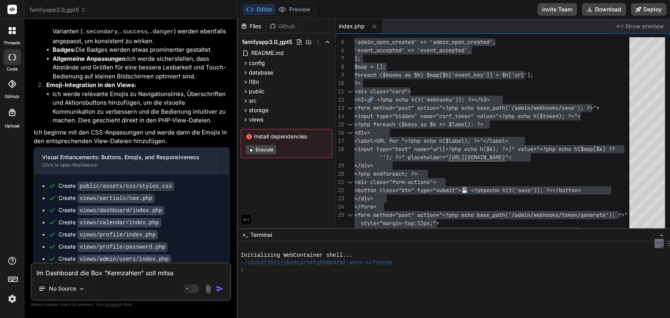
type textarea "x"
type textarea "Im Dashboard die Box "Kennzahlen" soll mitsam"
type textarea "x"
type textarea "Im Dashboard die Box "Kennzahlen" soll mitsamt"
type textarea "x"
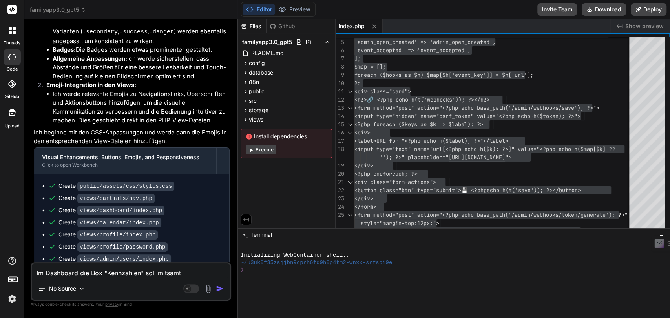
type textarea "Im Dashboard die Box "Kennzahlen" soll mitsamt"
type textarea "x"
type textarea "Im Dashboard die Box "Kennzahlen" soll mitsamt i"
type textarea "x"
type textarea "Im Dashboard die Box "Kennzahlen" soll mitsamt in"
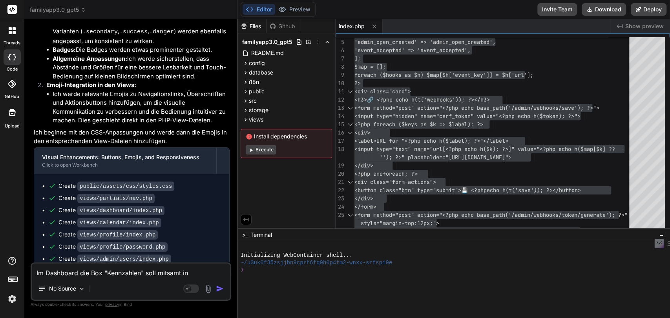
type textarea "x"
type textarea "Im Dashboard die Box "Kennzahlen" soll mitsamt inh"
type textarea "x"
type textarea "Im Dashboard die Box "Kennzahlen" soll mitsamt inha"
type textarea "x"
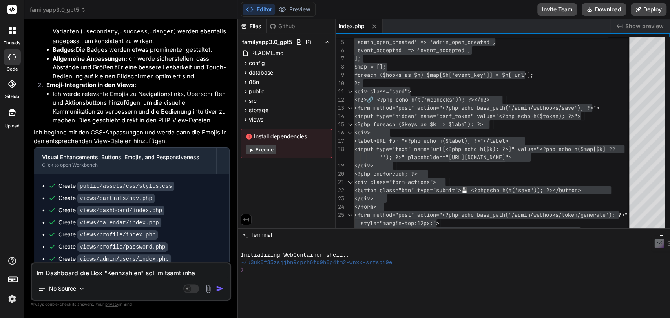
type textarea "Im Dashboard die Box "Kennzahlen" soll mitsamt inh"
type textarea "x"
type textarea "Im Dashboard die Box "Kennzahlen" soll mitsamt in"
type textarea "x"
type textarea "Im Dashboard die Box "Kennzahlen" soll mitsamt i"
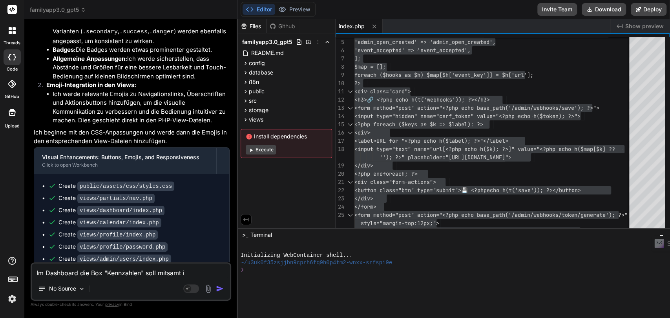
type textarea "x"
type textarea "Im Dashboard die Box "Kennzahlen" soll mitsamt"
type textarea "x"
type textarea "Im Dashboard die Box "Kennzahlen" soll mitsamt d"
type textarea "x"
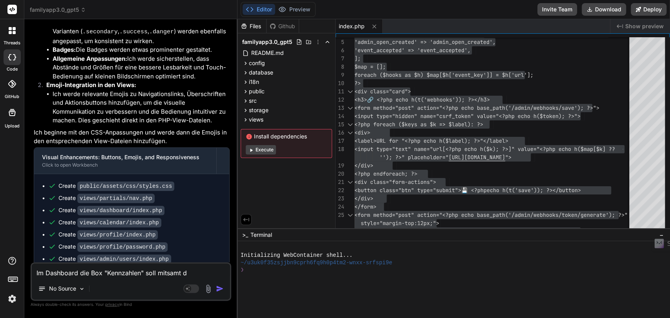
type textarea "Im Dashboard die Box "Kennzahlen" soll mitsamt da"
type textarea "x"
type textarea "Im Dashboard die Box "Kennzahlen" soll mitsamt dar"
type textarea "x"
type textarea "Im Dashboard die Box "Kennzahlen" soll mitsamt dari"
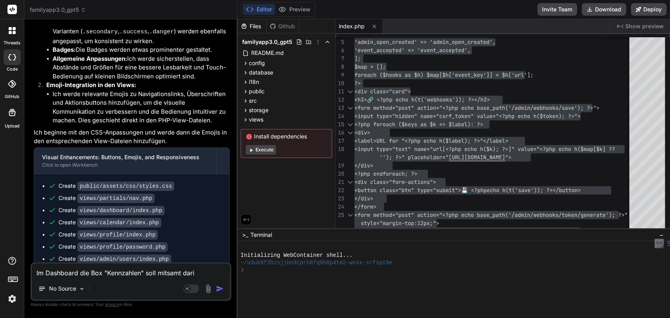
type textarea "x"
type textarea "Im Dashboard die Box "Kennzahlen" soll mitsamt darin"
type textarea "x"
type textarea "Im Dashboard die Box "Kennzahlen" soll mitsamt darin"
type textarea "x"
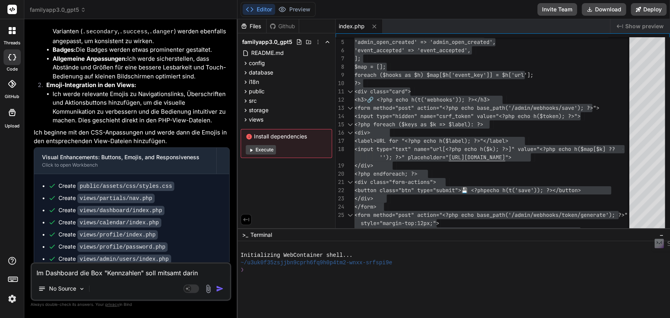
type textarea "Im Dashboard die Box "Kennzahlen" soll mitsamt darin b"
type textarea "x"
type textarea "Im Dashboard die Box "Kennzahlen" soll mitsamt darin be"
type textarea "x"
type textarea "Im Dashboard die Box "Kennzahlen" soll mitsamt darin bef"
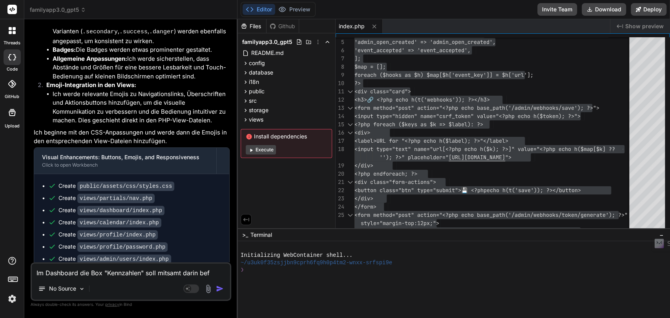
type textarea "x"
type textarea "Im Dashboard die Box "Kennzahlen" soll mitsamt darin befi"
type textarea "x"
type textarea "Im Dashboard die Box "Kennzahlen" soll mitsamt darin befin"
type textarea "x"
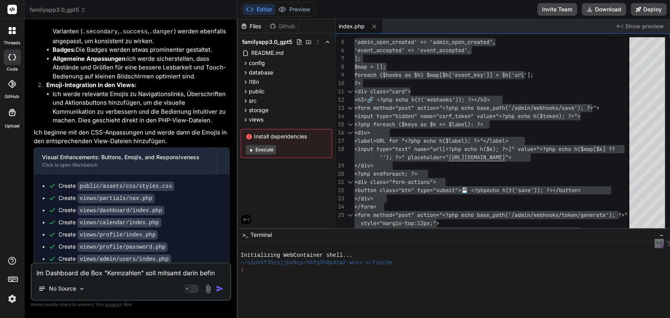
type textarea "Im Dashboard die Box "Kennzahlen" soll mitsamt darin befind"
type textarea "x"
type textarea "Im Dashboard die Box "Kennzahlen" soll mitsamt darin befindl"
type textarea "x"
type textarea "Im Dashboard die Box "Kennzahlen" soll mitsamt darin befindli"
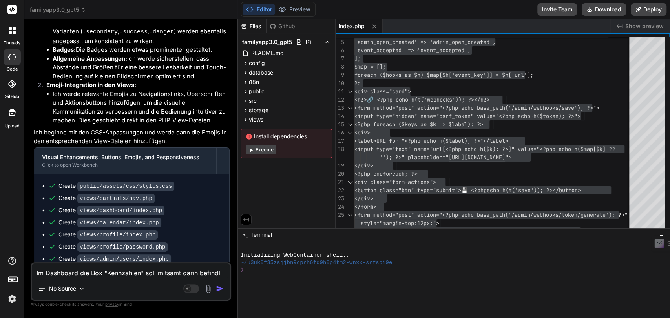
type textarea "x"
type textarea "Im Dashboard die Box "Kennzahlen" soll mitsamt darin befindlic"
type textarea "x"
type textarea "Im Dashboard die Box "Kennzahlen" soll mitsamt darin befindlich"
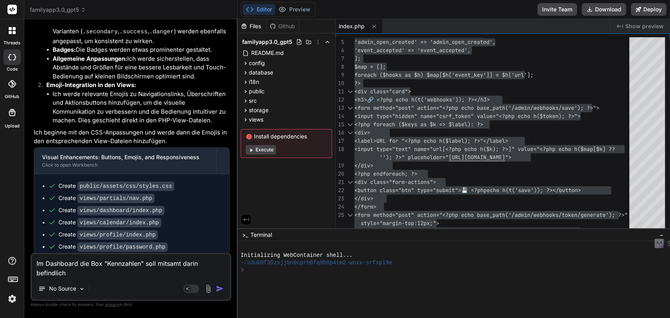
type textarea "x"
type textarea "Im Dashboard die Box "Kennzahlen" soll mitsamt darin befindliche"
type textarea "x"
type textarea "Im Dashboard die Box "Kennzahlen" soll mitsamt darin befindlichen"
type textarea "x"
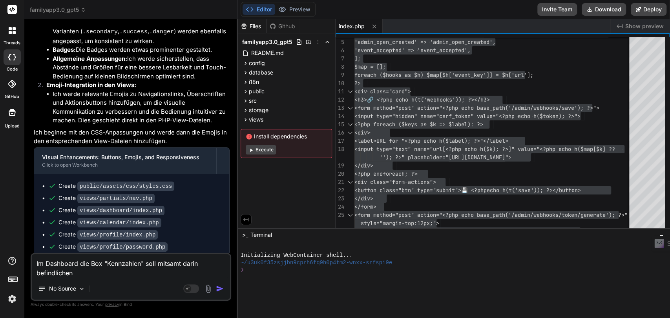
type textarea "Im Dashboard die Box "Kennzahlen" soll mitsamt darin befindlichen"
type textarea "x"
type textarea "Im Dashboard die Box "Kennzahlen" soll mitsamt darin befindlichen E"
type textarea "x"
type textarea "Im Dashboard die Box "Kennzahlen" soll mitsamt darin befindlichen El"
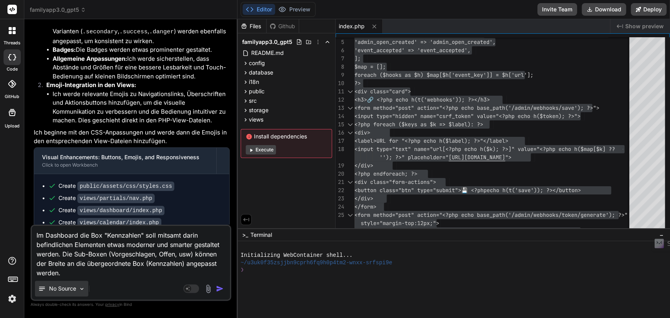
click at [79, 286] on img at bounding box center [81, 289] width 7 height 7
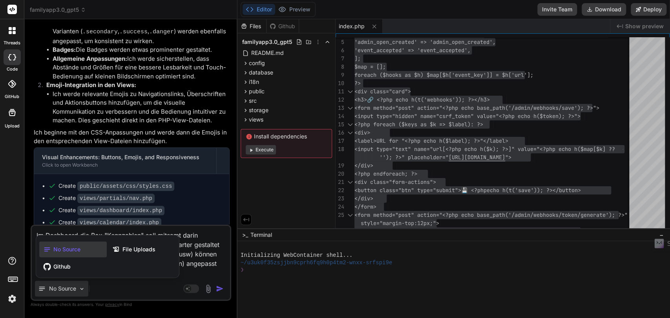
click at [80, 286] on div at bounding box center [335, 159] width 670 height 318
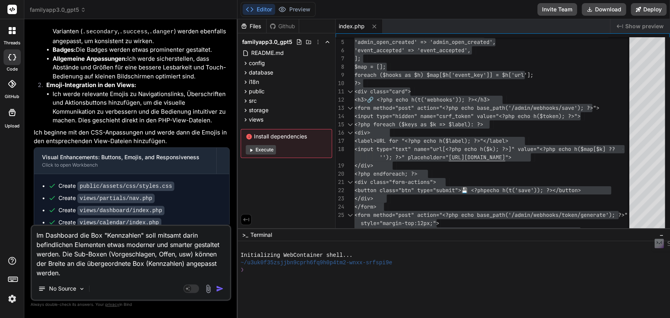
click at [220, 289] on img "button" at bounding box center [220, 289] width 8 height 8
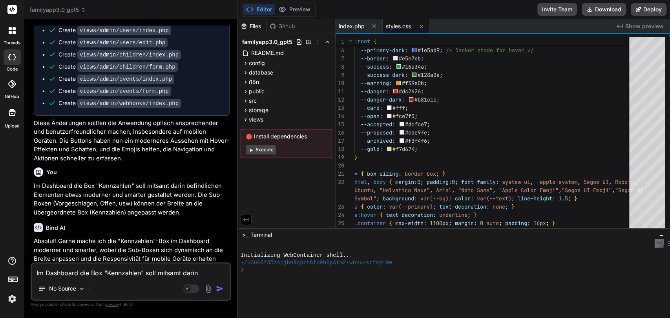
scroll to position [3722, 0]
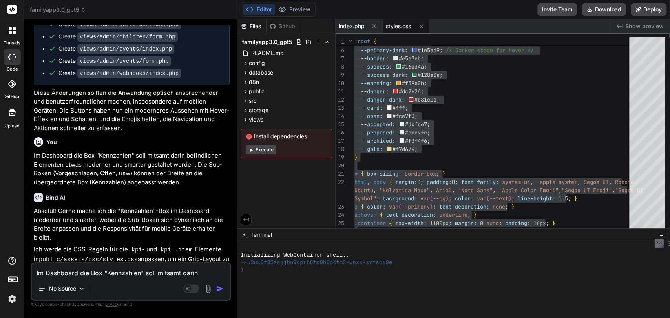
drag, startPoint x: 136, startPoint y: 96, endPoint x: 141, endPoint y: 92, distance: 5.9
click at [136, 207] on p "Absolut! Gerne mache ich die "Kennzahlen"-Box im Dashboard moderner und smarter…" at bounding box center [132, 224] width 196 height 35
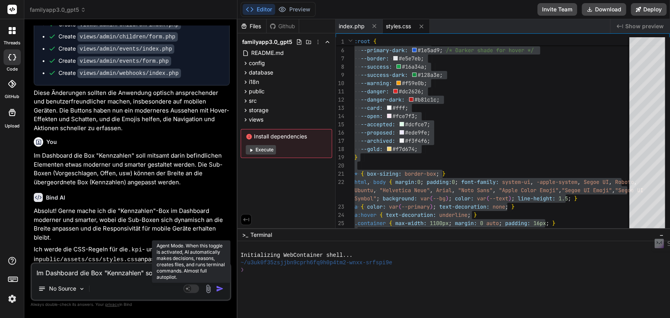
click at [191, 289] on rect at bounding box center [191, 288] width 16 height 9
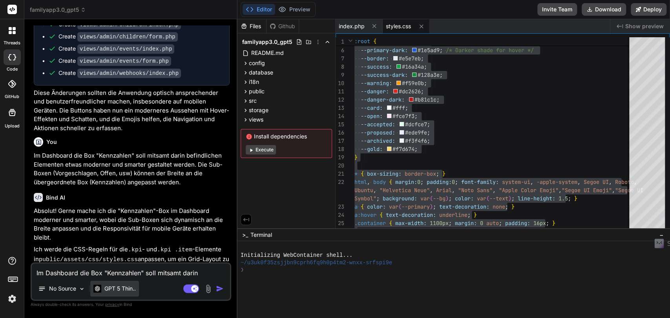
click at [120, 288] on p "GPT 5 Thin.." at bounding box center [119, 289] width 31 height 8
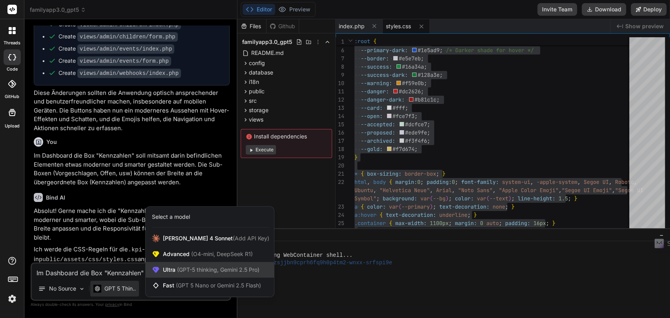
click at [213, 271] on span "(GPT-5 thinking, Gemini 2.5 Pro)" at bounding box center [217, 269] width 84 height 7
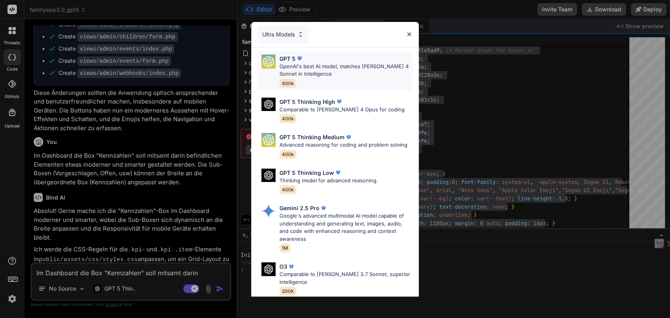
click at [329, 66] on p "OpenAI's best AI model, matches Claude 4 Sonnet in Intelligence" at bounding box center [345, 70] width 133 height 15
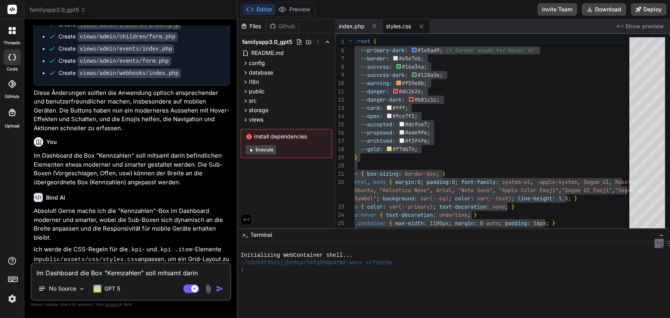
click at [53, 273] on textarea "Im Dashboard die Box "Kennzahlen" soll mitsamt darin befindlichen Elementen etw…" at bounding box center [131, 271] width 198 height 14
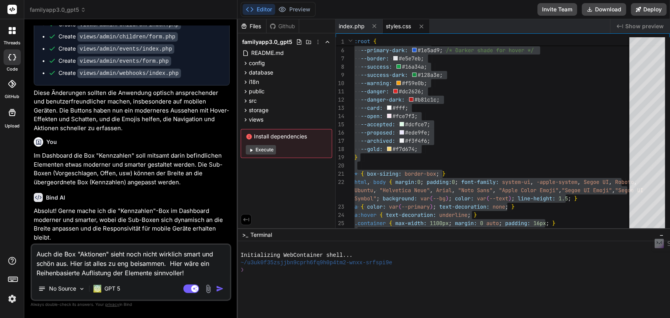
click at [220, 289] on img "button" at bounding box center [220, 289] width 8 height 8
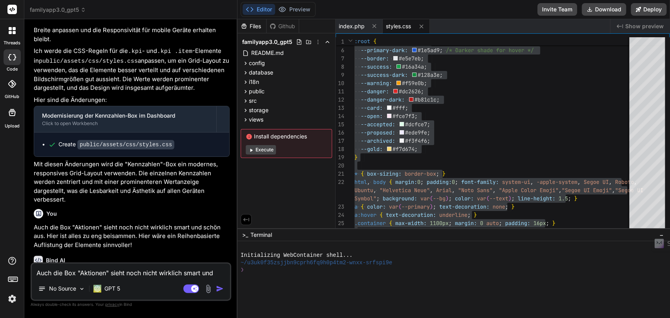
scroll to position [3929, 0]
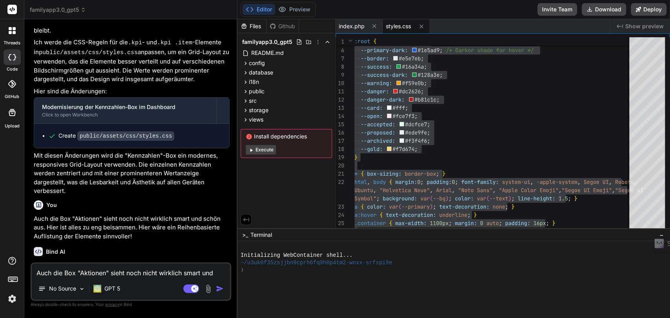
click at [96, 270] on textarea "Auch die Box "Aktionen" sieht noch nicht wirklich smart und schön aus. Hier ist…" at bounding box center [131, 271] width 198 height 14
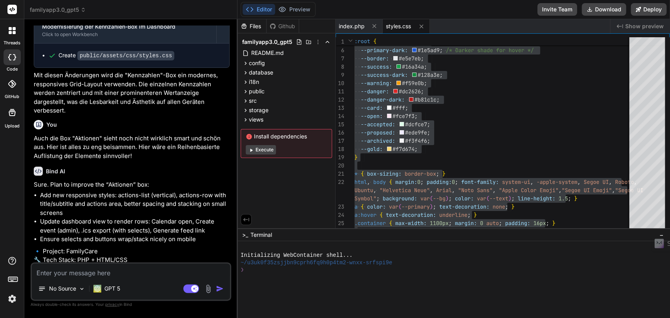
scroll to position [4010, 0]
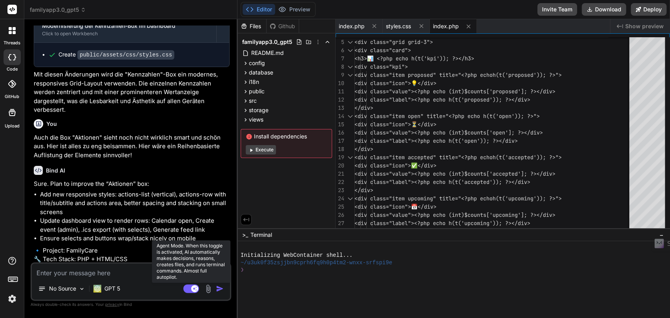
click at [190, 289] on rect at bounding box center [191, 288] width 16 height 9
click at [190, 289] on rect at bounding box center [187, 288] width 7 height 7
click at [189, 291] on rect at bounding box center [191, 288] width 16 height 9
click at [190, 289] on rect at bounding box center [187, 288] width 7 height 7
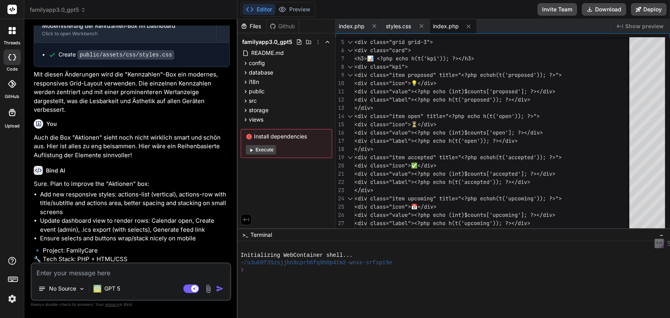
scroll to position [4108, 0]
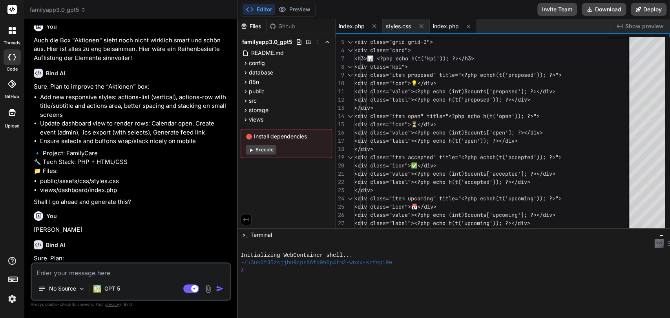
click at [358, 27] on span "index.php" at bounding box center [352, 26] width 26 height 8
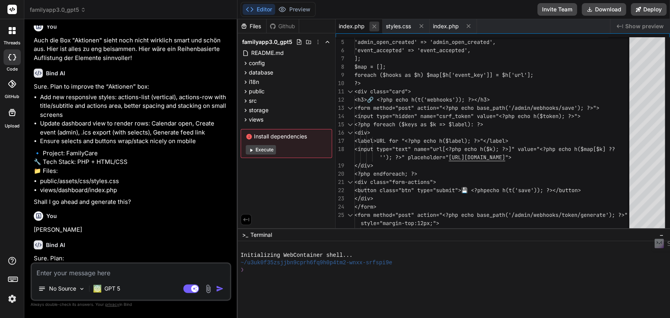
click at [376, 28] on icon at bounding box center [374, 26] width 7 height 7
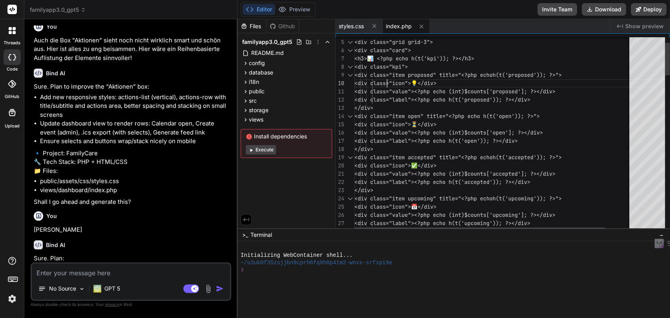
scroll to position [0, 0]
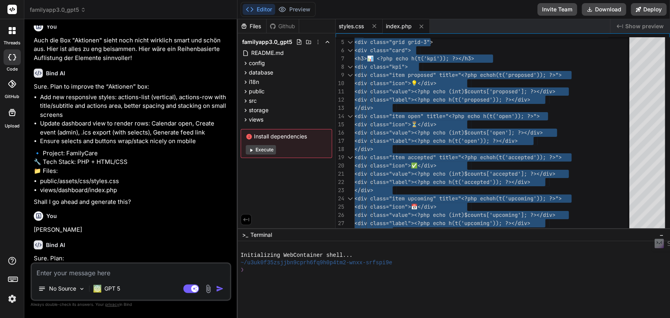
click at [373, 32] on div "styles.css" at bounding box center [358, 26] width 47 height 14
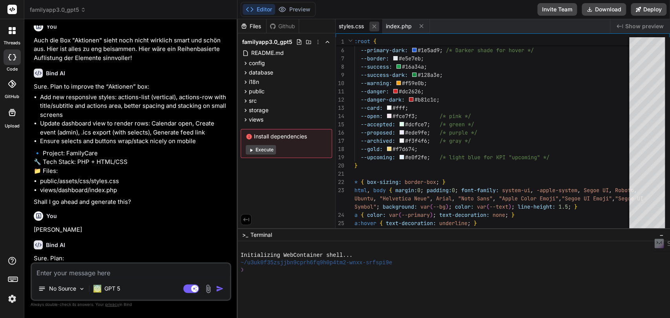
click at [375, 27] on icon at bounding box center [374, 26] width 4 height 4
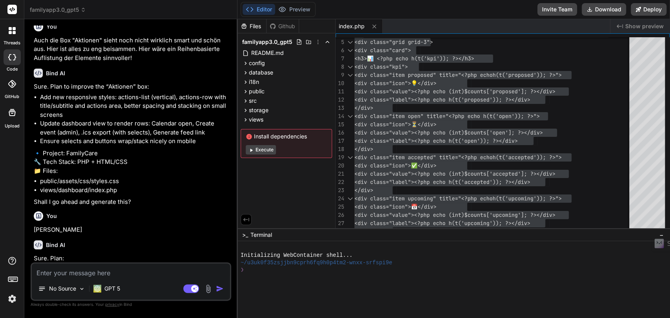
click at [183, 149] on p "🔹 Project: FamilyCare 🔧 Tech Stack: PHP + HTML/CSS 📁 Files:" at bounding box center [132, 162] width 196 height 27
click at [374, 27] on icon at bounding box center [374, 26] width 7 height 7
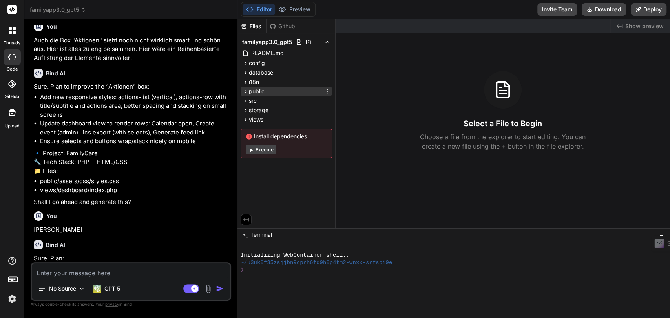
click at [242, 91] on icon at bounding box center [245, 91] width 7 height 7
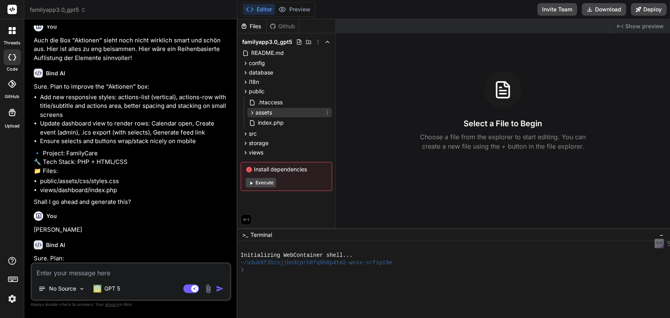
click at [249, 113] on icon at bounding box center [252, 112] width 7 height 7
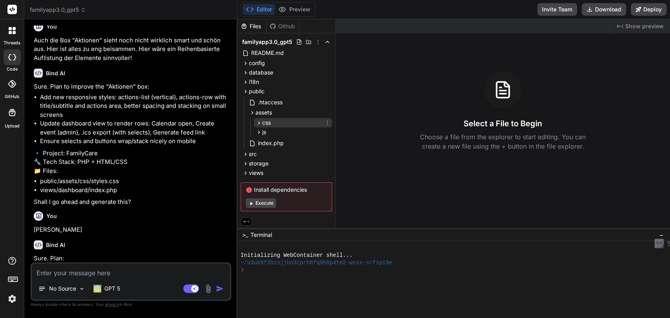
click at [257, 121] on icon at bounding box center [258, 123] width 7 height 7
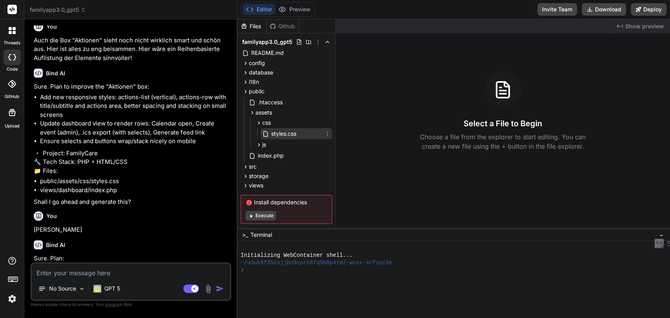
click at [277, 133] on span "styles.css" at bounding box center [283, 133] width 27 height 9
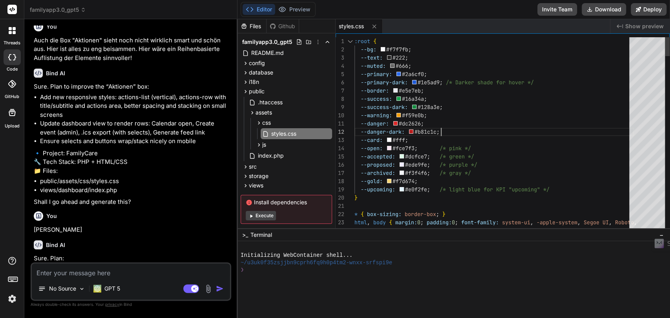
click at [55, 314] on p "Proceeding now." at bounding box center [132, 318] width 196 height 9
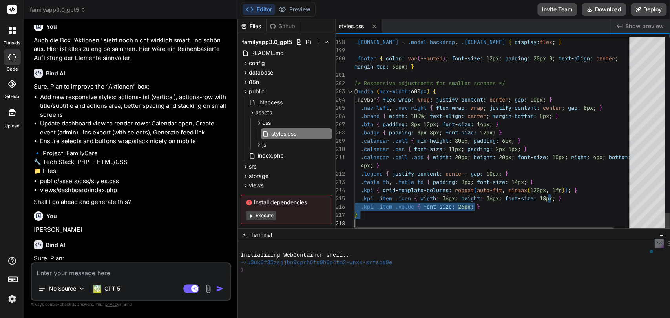
drag, startPoint x: 554, startPoint y: 210, endPoint x: 550, endPoint y: 223, distance: 13.2
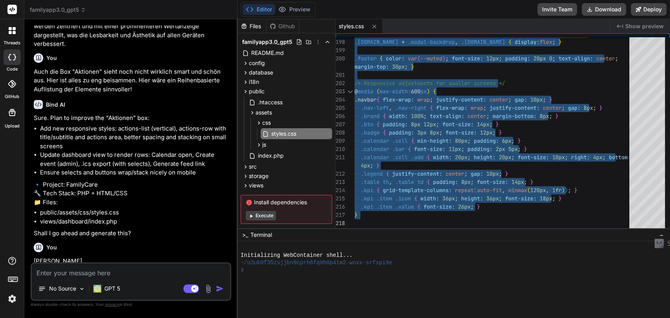
scroll to position [4108, 0]
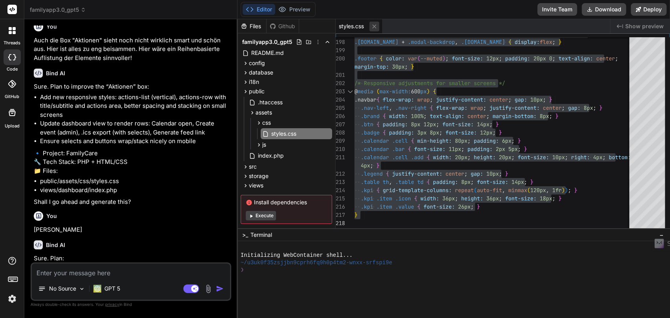
click at [377, 26] on icon at bounding box center [374, 26] width 7 height 7
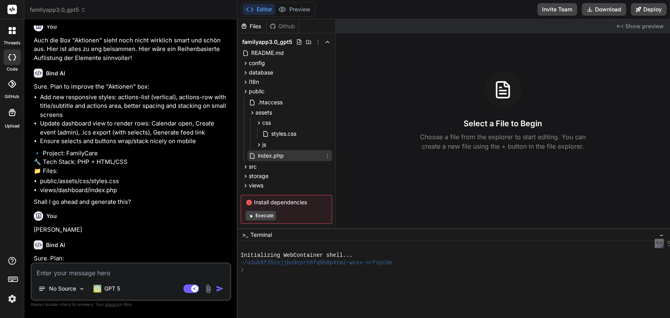
click at [271, 153] on span "index.php" at bounding box center [270, 155] width 27 height 9
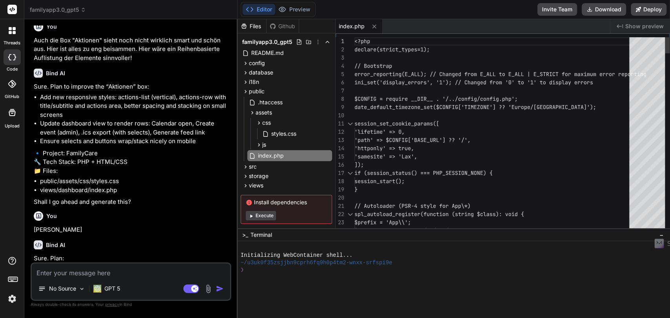
scroll to position [0, 0]
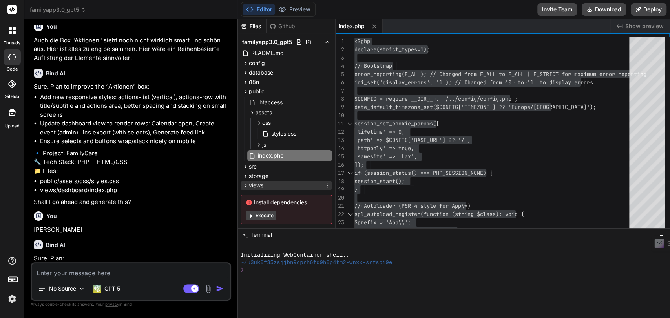
click at [248, 187] on icon at bounding box center [245, 185] width 7 height 7
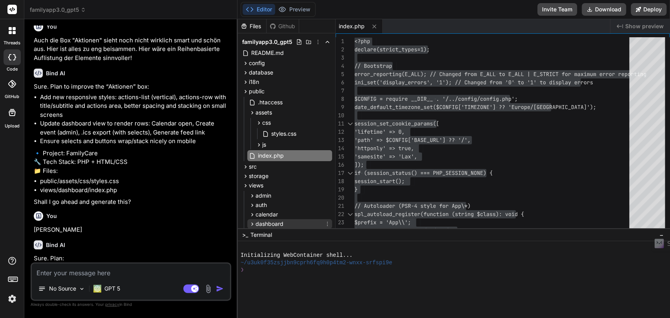
click at [260, 224] on span "dashboard" at bounding box center [269, 224] width 28 height 8
drag, startPoint x: 335, startPoint y: 158, endPoint x: 333, endPoint y: 177, distance: 18.5
click at [333, 180] on div "Files Github familyapp3.0_gpt5 README.md config config.php database schema.sql …" at bounding box center [453, 123] width 432 height 209
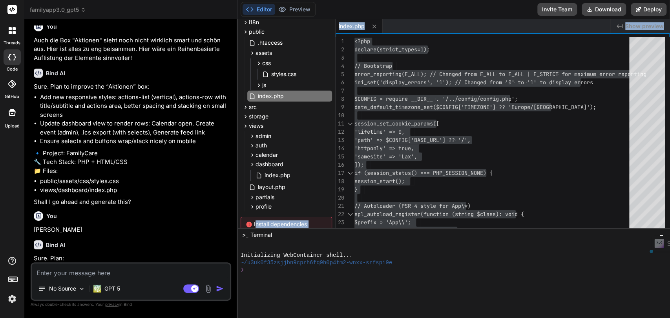
scroll to position [60, 0]
click at [270, 176] on span "index.php" at bounding box center [277, 174] width 27 height 9
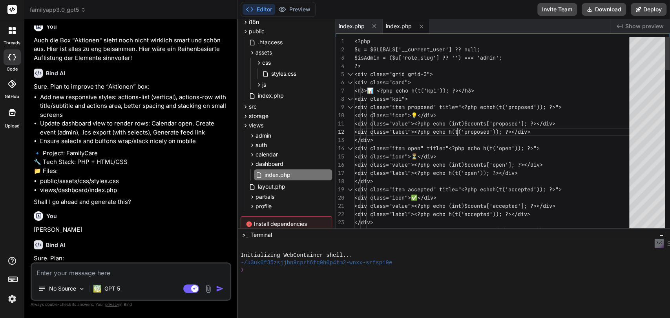
scroll to position [0, 0]
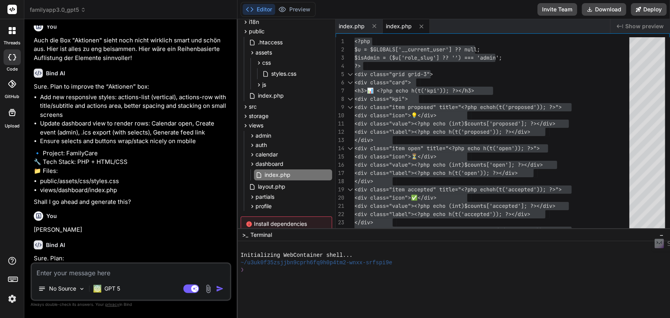
click at [168, 23] on div "Bind AI Web Search Created with Pixso. Code Generator You Yes! Bind AI Kurzüber…" at bounding box center [130, 168] width 213 height 299
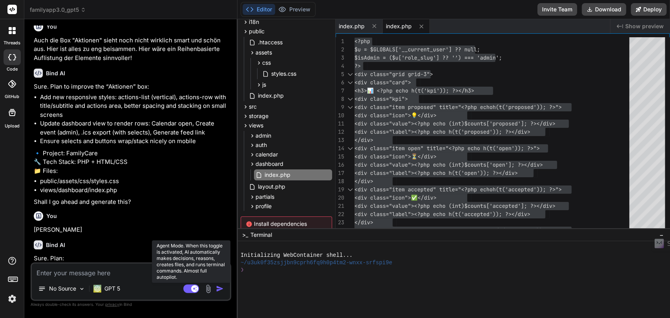
click at [189, 289] on rect at bounding box center [191, 288] width 16 height 9
click at [189, 289] on icon at bounding box center [188, 288] width 4 height 4
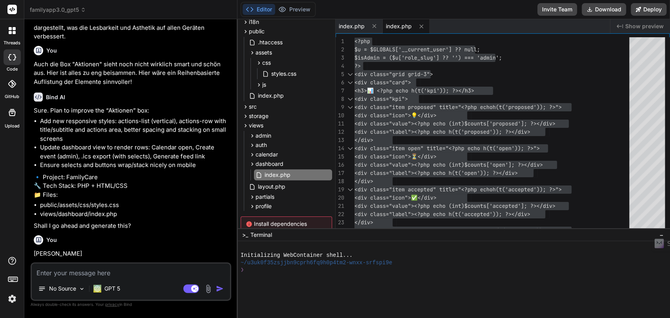
scroll to position [4108, 0]
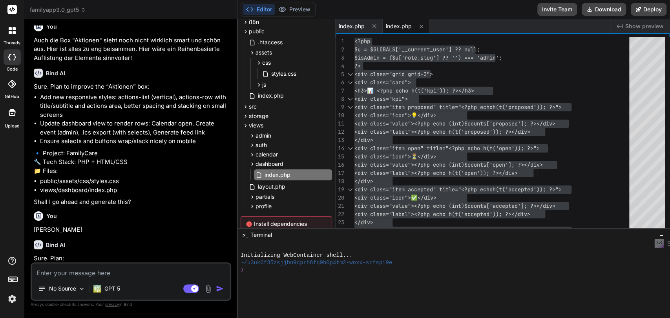
click at [76, 274] on textarea at bounding box center [131, 271] width 198 height 14
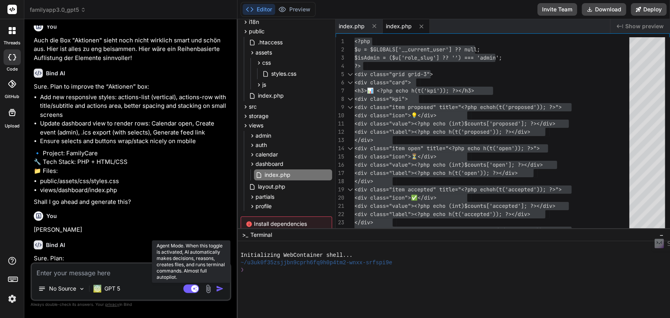
click at [187, 290] on rect at bounding box center [191, 288] width 16 height 9
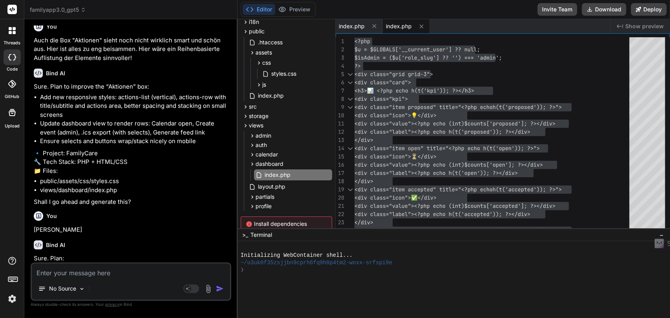
click at [86, 277] on textarea at bounding box center [131, 271] width 198 height 14
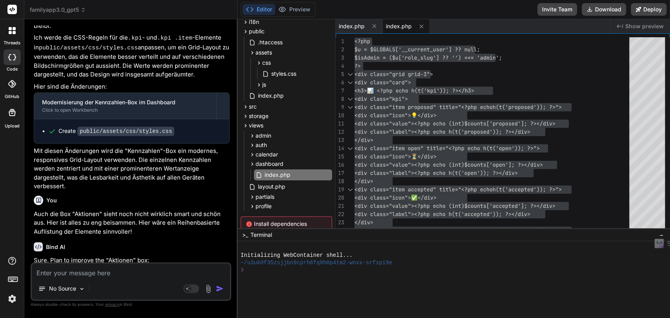
scroll to position [3929, 0]
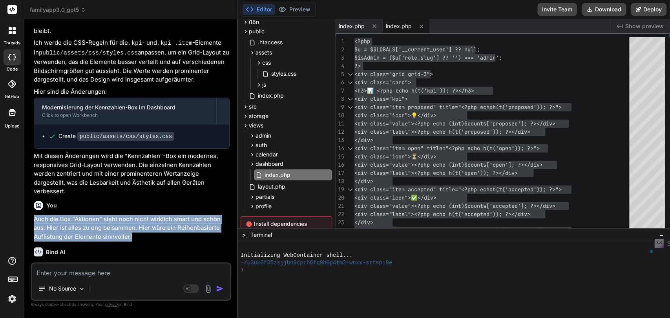
drag, startPoint x: 135, startPoint y: 94, endPoint x: 27, endPoint y: 76, distance: 108.9
click at [27, 76] on div "Bind AI Web Search Created with Pixso. Code Generator You Yes! Bind AI Kurzüber…" at bounding box center [130, 168] width 213 height 299
copy p "Auch die Box "Aktionen" sieht noch nicht wirklich smart und schön aus. Hier ist…"
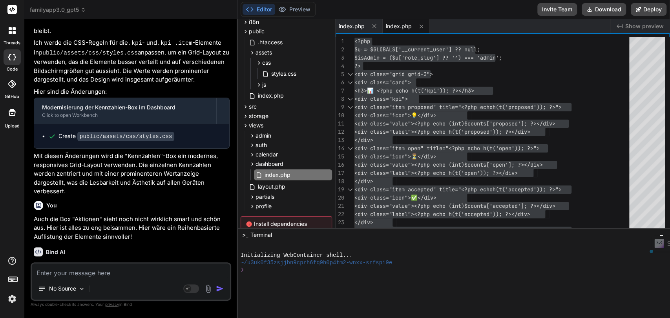
click at [72, 278] on div "No Source Agent Mode. When this toggle is activated, AI automatically makes dec…" at bounding box center [131, 281] width 200 height 38
click at [72, 274] on textarea at bounding box center [131, 271] width 198 height 14
paste textarea "Auch die Box "Aktionen" sieht noch nicht wirklich smart und schön aus. Hier ist…"
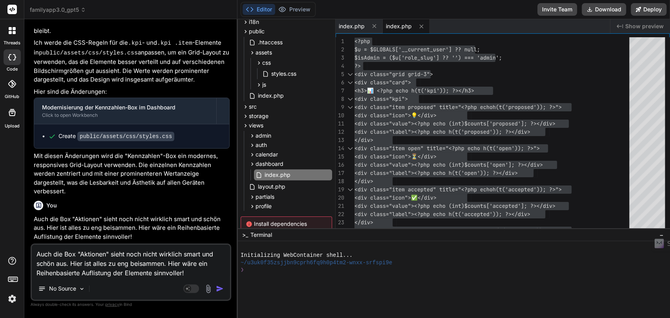
click at [62, 255] on textarea "Auch die Box "Aktionen" sieht noch nicht wirklich smart und schön aus. Hier ist…" at bounding box center [131, 261] width 198 height 33
click at [133, 254] on textarea "Auch die mittlere Box "Aktionen" sieht noch nicht wirklich smart und schön aus.…" at bounding box center [131, 261] width 198 height 33
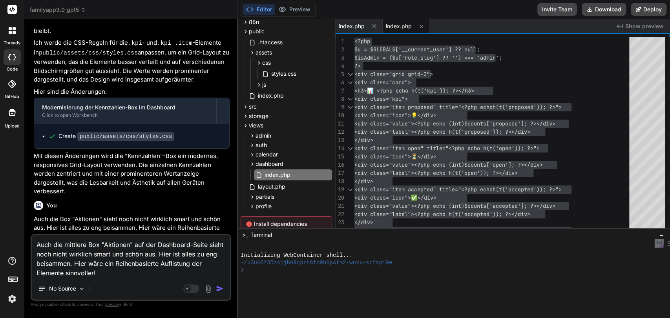
click at [221, 291] on img "button" at bounding box center [220, 289] width 8 height 8
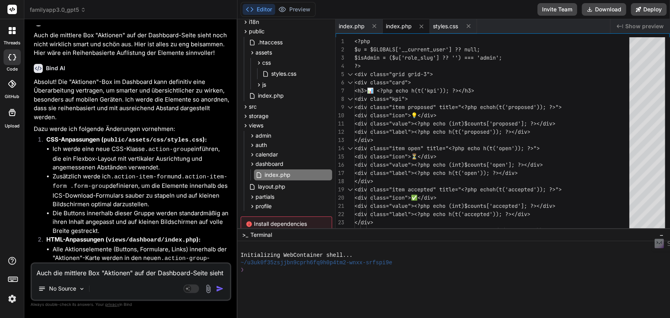
scroll to position [4500, 0]
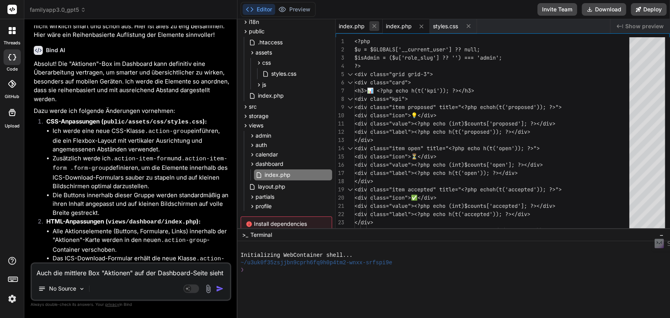
click at [375, 27] on icon at bounding box center [374, 26] width 4 height 4
click at [395, 22] on span "styles.css" at bounding box center [398, 26] width 25 height 8
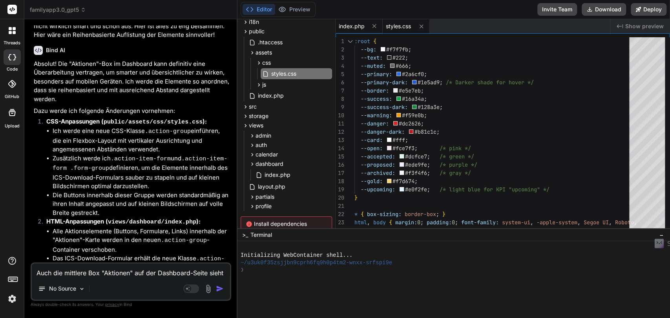
click at [352, 27] on span "index.php" at bounding box center [352, 26] width 26 height 8
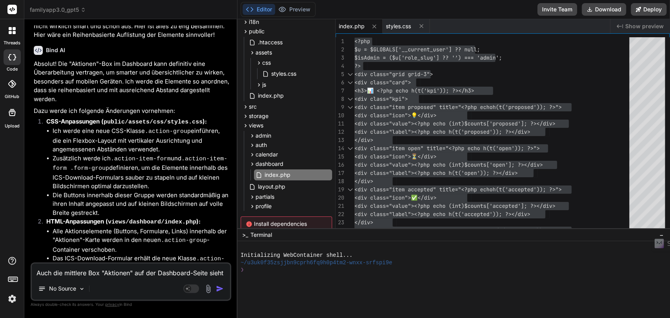
click at [182, 273] on li "Der "Persönlichen Abo-Link generieren"-Link wird ebenfalls in die .action-group…" at bounding box center [141, 287] width 177 height 28
click at [355, 27] on span "index.php" at bounding box center [352, 26] width 26 height 8
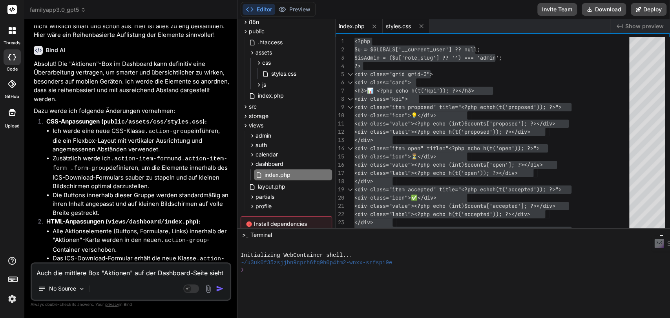
click at [401, 25] on span "styles.css" at bounding box center [398, 26] width 25 height 8
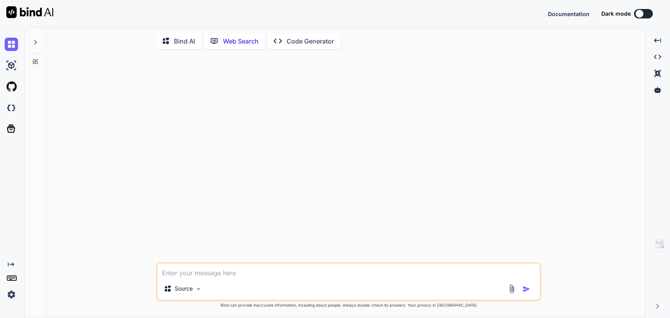
click at [11, 295] on img at bounding box center [11, 294] width 13 height 13
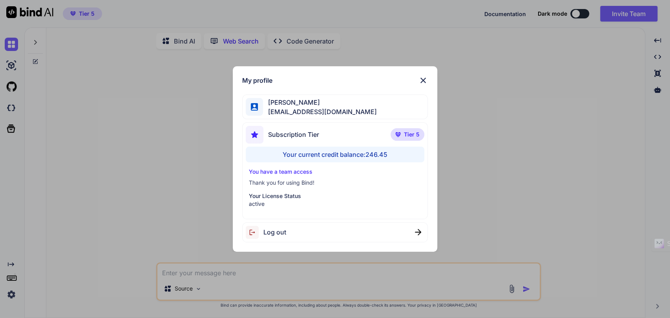
type textarea "x"
click at [424, 76] on img at bounding box center [422, 80] width 9 height 9
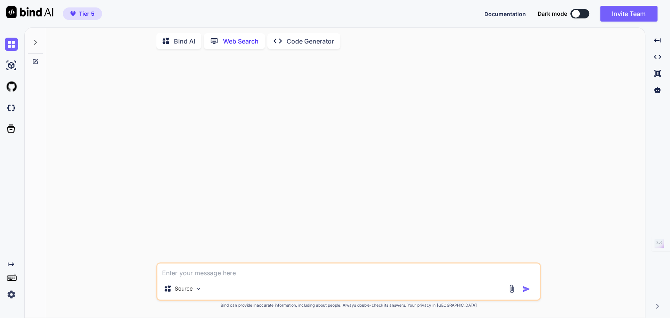
click at [11, 295] on img at bounding box center [11, 294] width 13 height 13
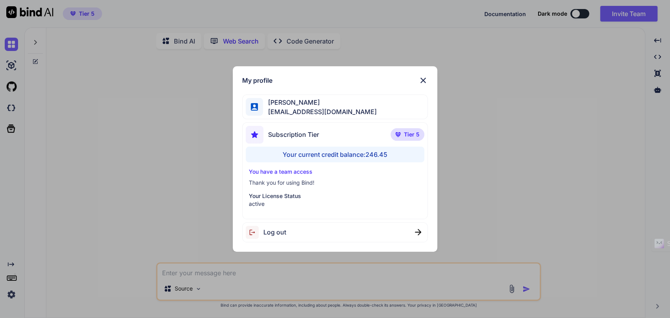
click at [182, 167] on div "My profile Simon Se tipptreff@gmail.com Subscription Tier Tier 5 Your current c…" at bounding box center [335, 159] width 670 height 318
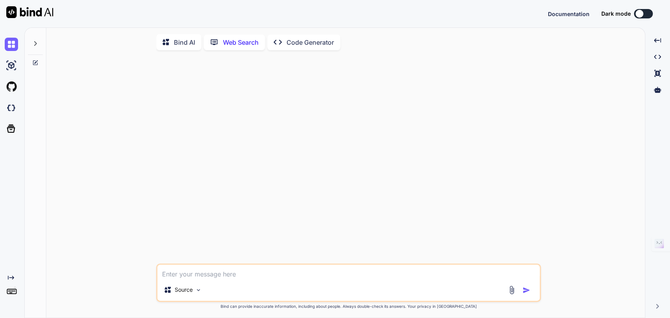
scroll to position [3, 0]
click at [13, 296] on img at bounding box center [11, 294] width 13 height 13
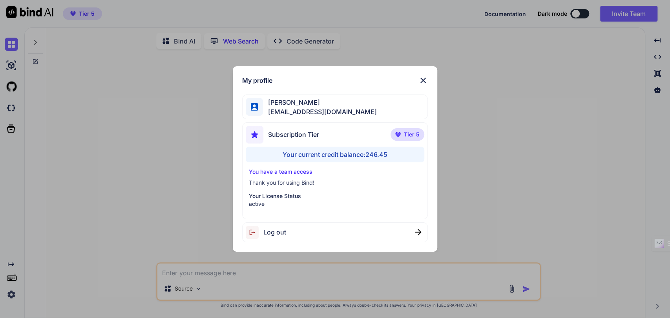
type textarea "x"
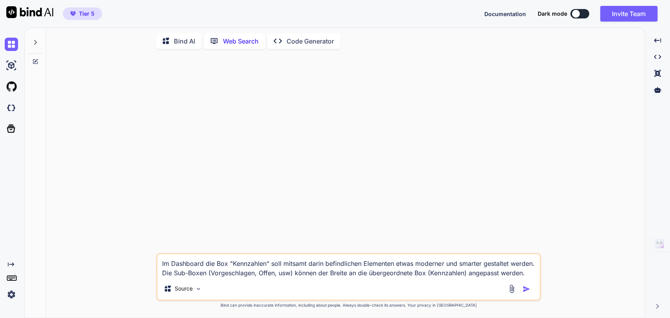
type textarea "x"
click at [11, 294] on img at bounding box center [11, 294] width 13 height 13
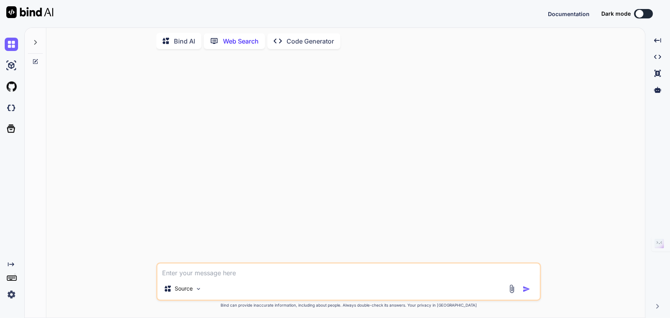
click at [12, 293] on img at bounding box center [11, 294] width 13 height 13
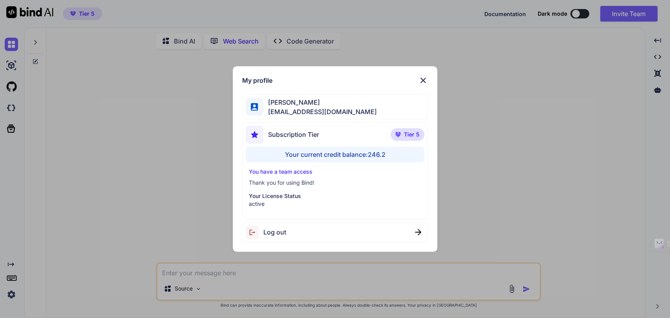
type textarea "x"
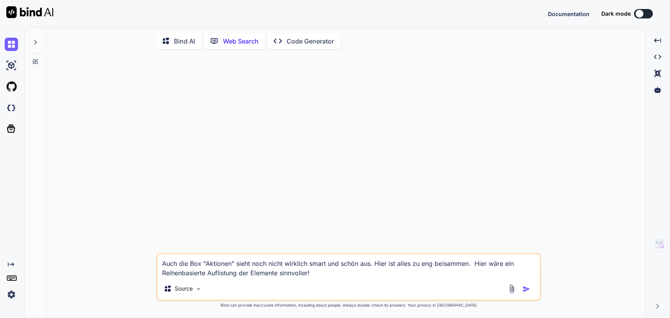
click at [10, 295] on img at bounding box center [11, 294] width 13 height 13
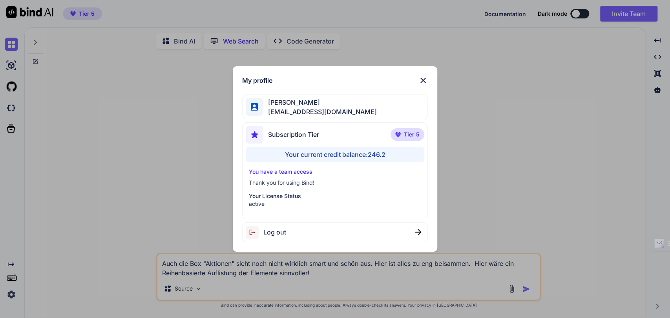
type textarea "x"
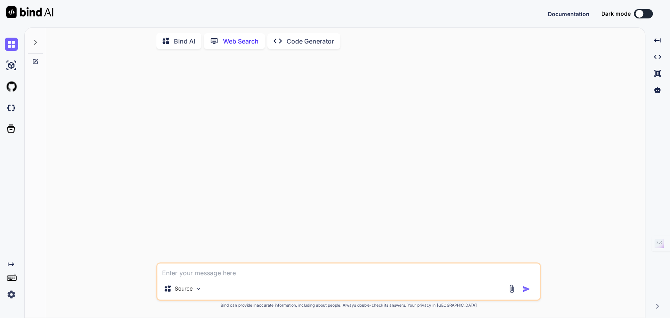
click at [11, 294] on img at bounding box center [11, 294] width 13 height 13
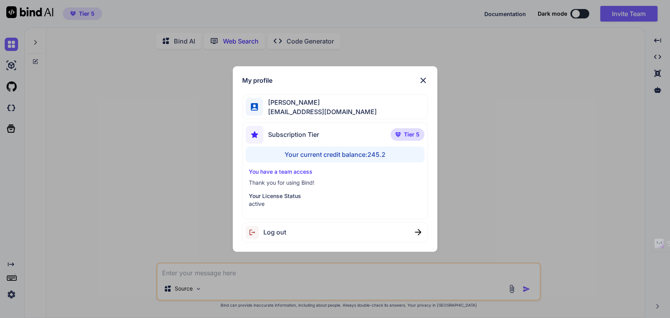
type textarea "x"
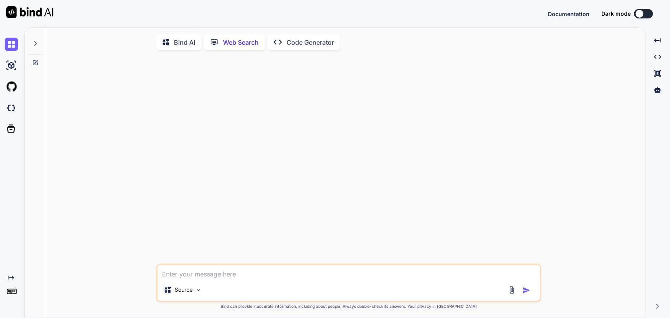
scroll to position [3, 0]
click at [10, 293] on img at bounding box center [11, 294] width 13 height 13
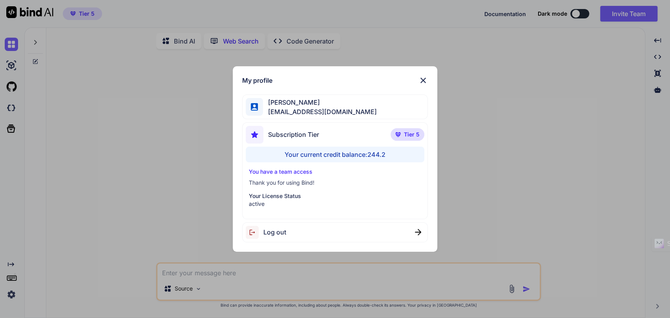
type textarea "x"
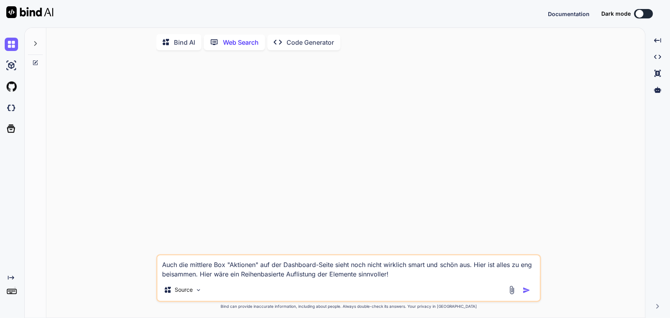
scroll to position [3, 0]
click at [10, 292] on img at bounding box center [11, 294] width 13 height 13
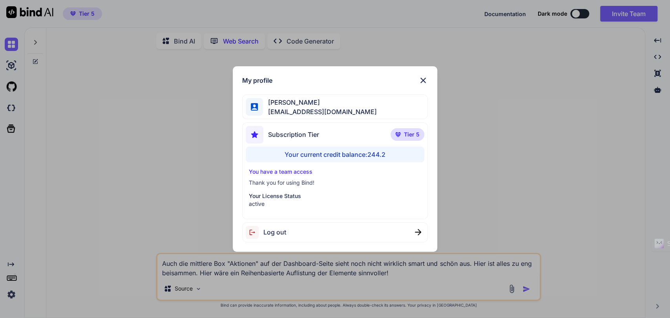
type textarea "x"
click at [8, 290] on div "My profile [PERSON_NAME] [EMAIL_ADDRESS][DOMAIN_NAME] Subscription Tier Tier 5 …" at bounding box center [335, 159] width 670 height 318
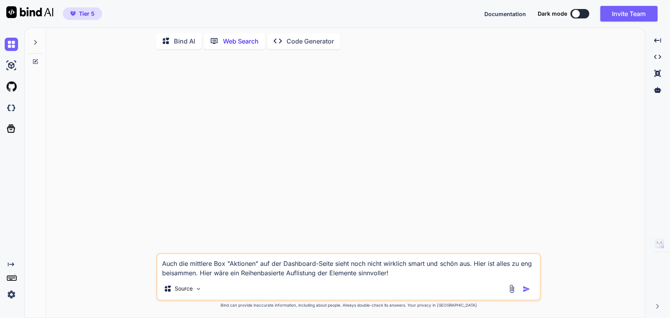
click at [12, 296] on img at bounding box center [11, 294] width 13 height 13
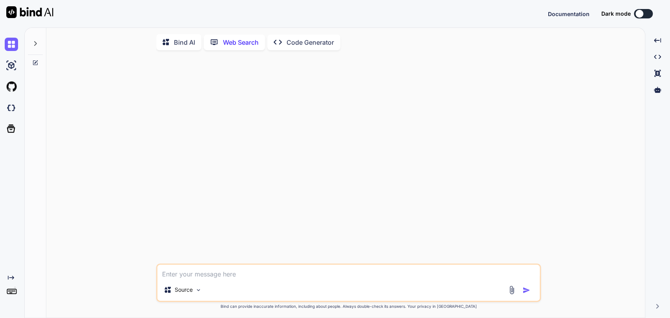
scroll to position [3, 0]
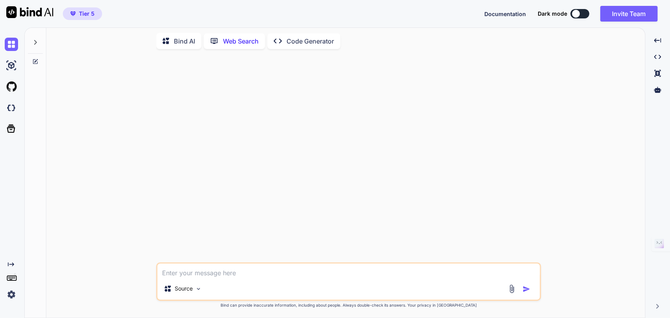
type textarea "x"
click at [11, 291] on img at bounding box center [11, 294] width 13 height 13
